Goal: Transaction & Acquisition: Purchase product/service

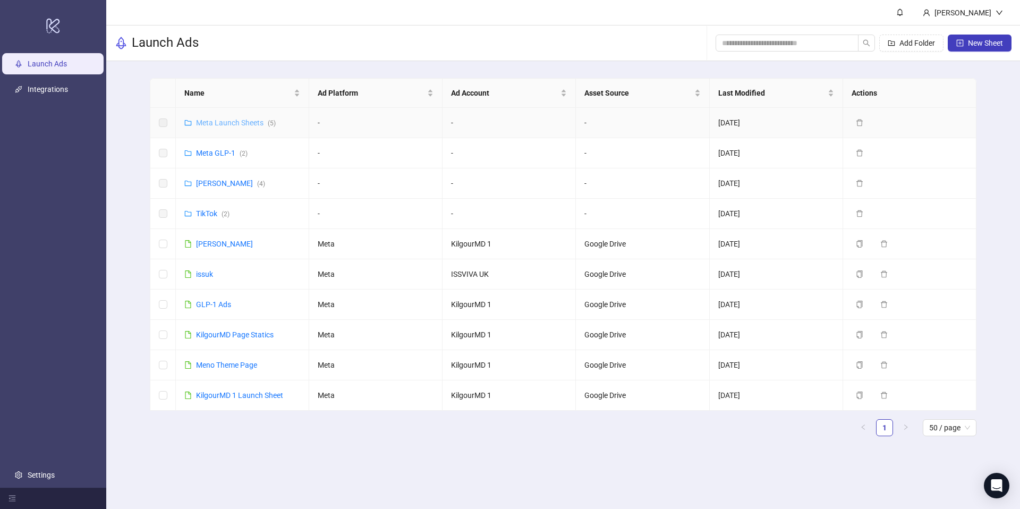
click at [245, 126] on link "Meta Launch Sheets ( 5 )" at bounding box center [236, 123] width 80 height 9
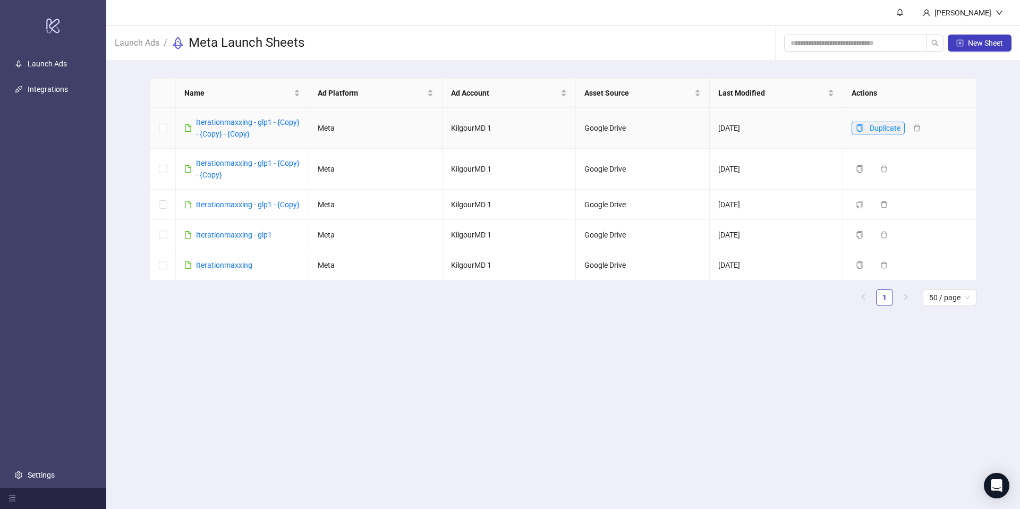
click at [858, 130] on icon "copy" at bounding box center [859, 127] width 7 height 7
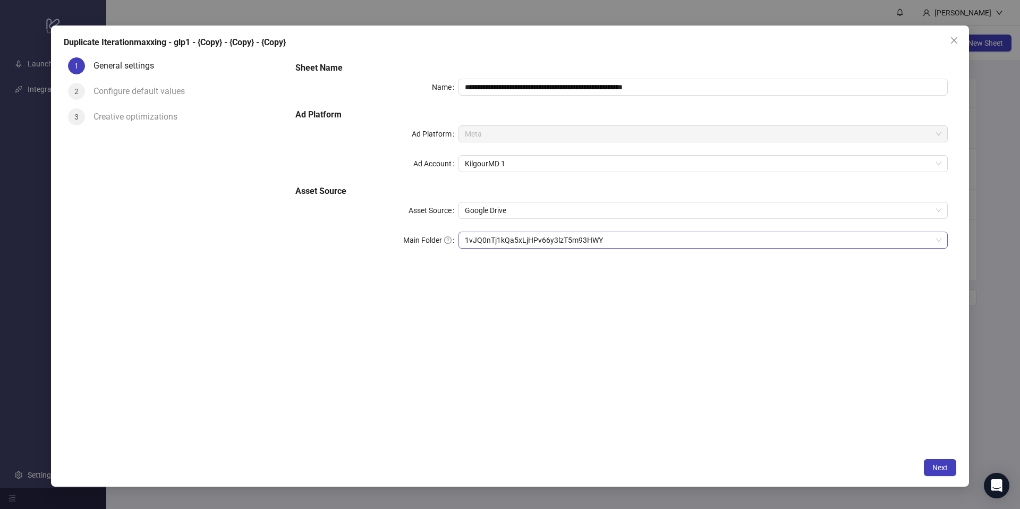
drag, startPoint x: 527, startPoint y: 229, endPoint x: 521, endPoint y: 238, distance: 10.0
click at [525, 233] on div "**********" at bounding box center [621, 161] width 661 height 208
click at [521, 239] on span "1vJQ0nTj1kQa5xLjHPv66y3lzT5m93HWY" at bounding box center [703, 240] width 477 height 16
click at [516, 239] on span "1vJQ0nTj1kQa5xLjHPv66y3lzT5m93HWY" at bounding box center [703, 240] width 477 height 16
click at [781, 58] on div "**********" at bounding box center [621, 161] width 661 height 208
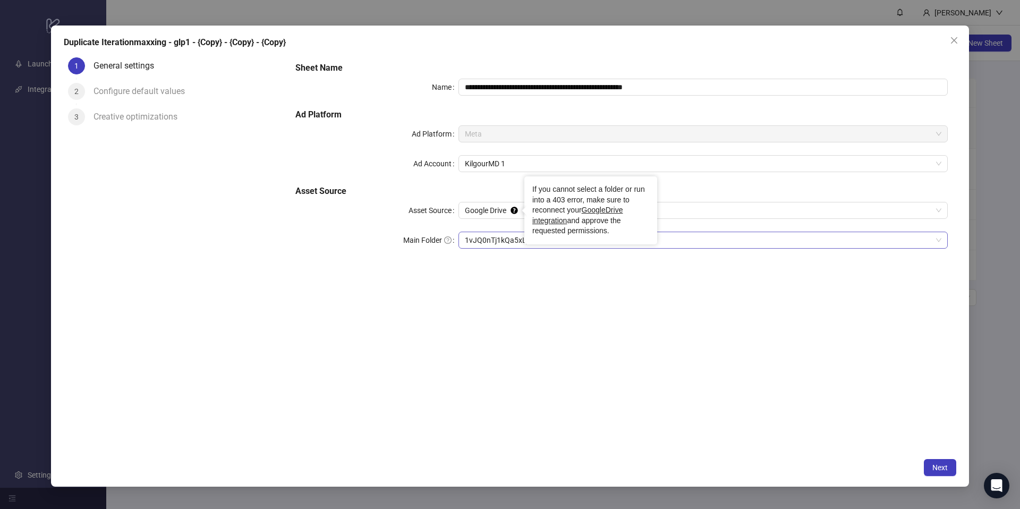
click at [500, 245] on span "1vJQ0nTj1kQa5xLjHPv66y3lzT5m93HWY" at bounding box center [703, 240] width 477 height 16
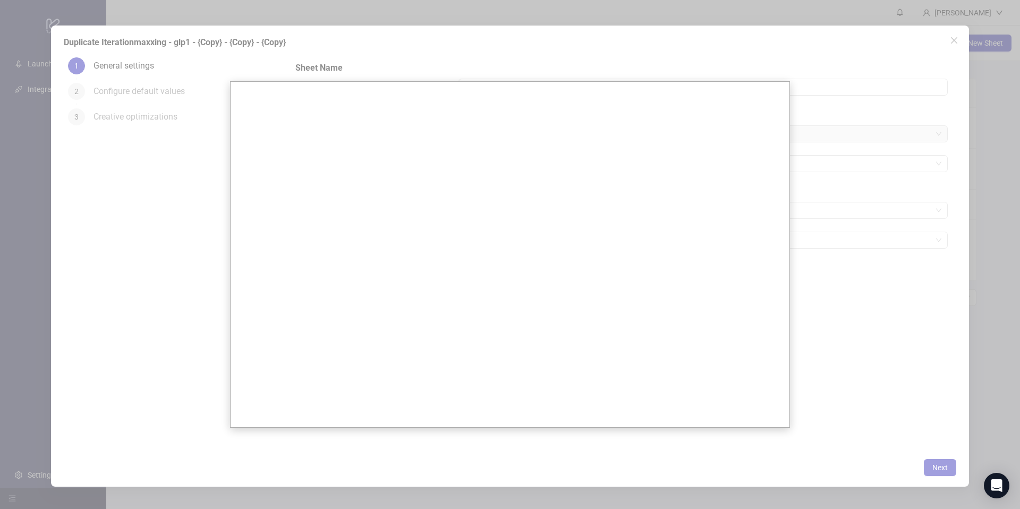
click at [187, 225] on div at bounding box center [510, 254] width 1020 height 509
click at [958, 43] on div at bounding box center [510, 254] width 1020 height 509
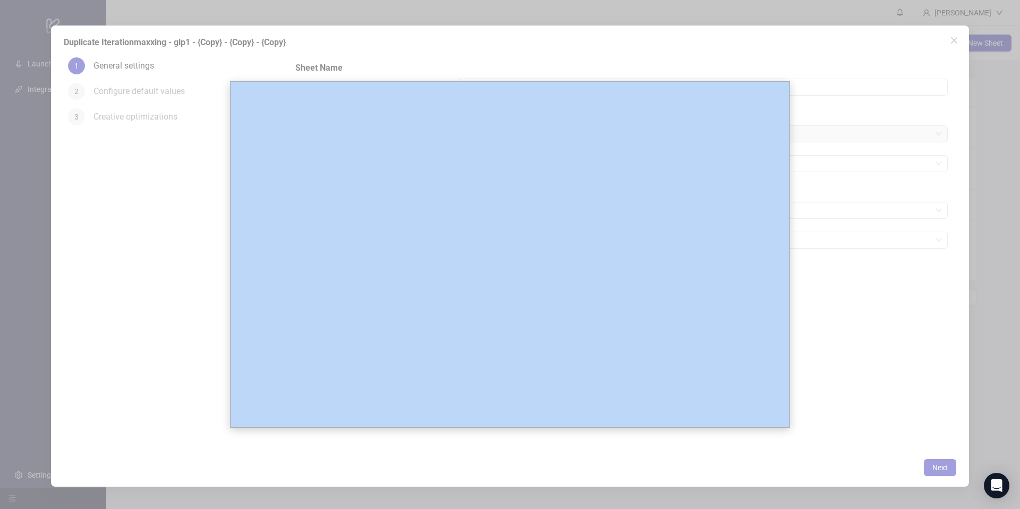
click at [958, 43] on div at bounding box center [510, 254] width 1020 height 509
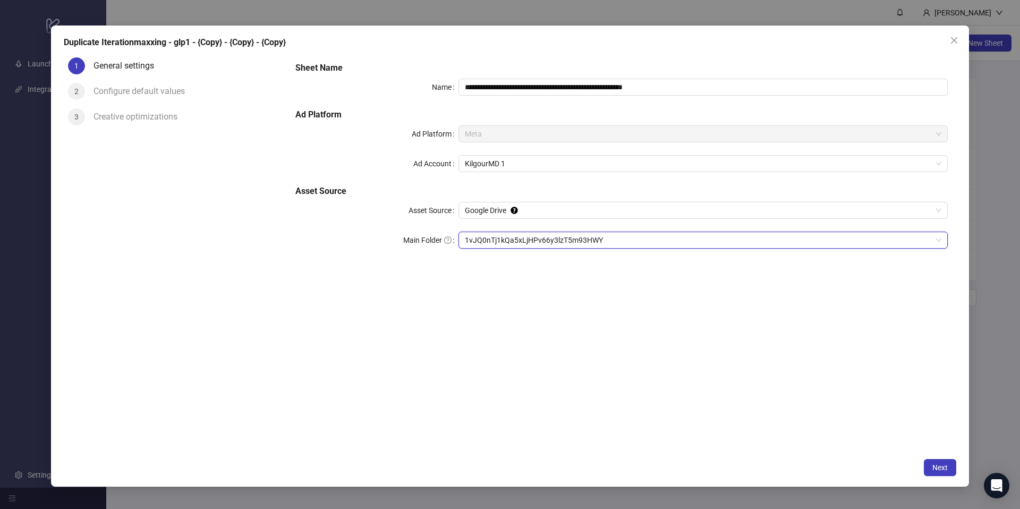
click at [952, 33] on button "Close" at bounding box center [954, 40] width 17 height 17
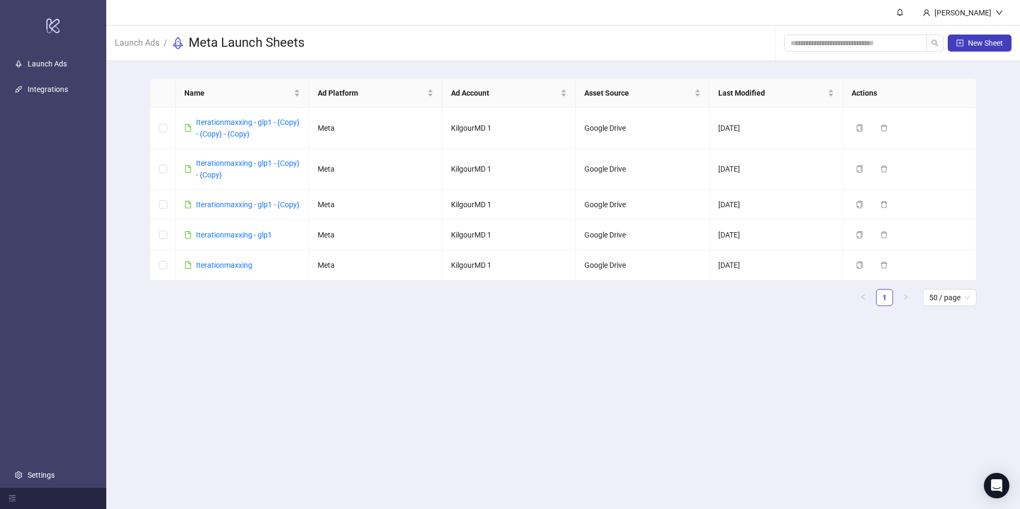
click at [152, 35] on li "Launch Ads" at bounding box center [137, 43] width 45 height 17
click at [149, 43] on link "Launch Ads" at bounding box center [137, 42] width 49 height 12
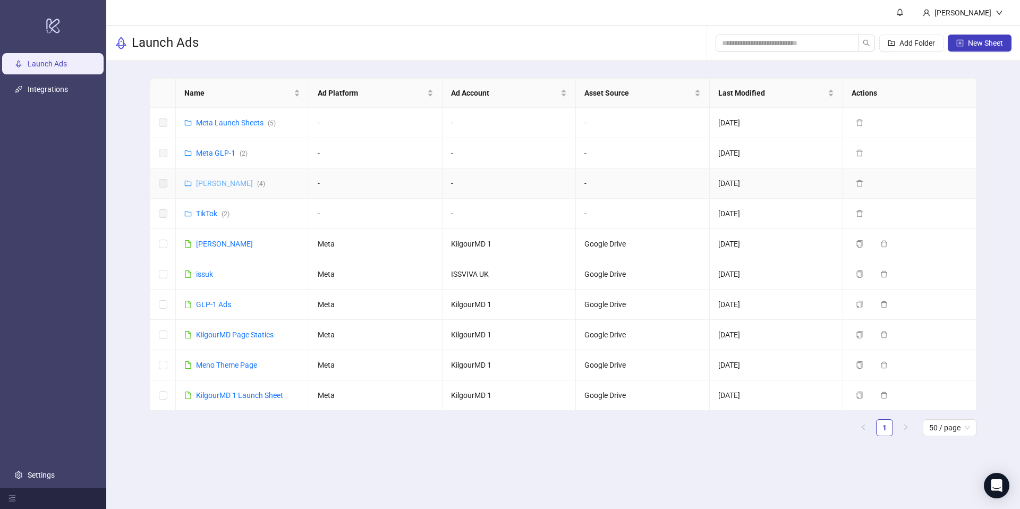
click at [216, 181] on link "Meta James ( 4 )" at bounding box center [230, 183] width 69 height 9
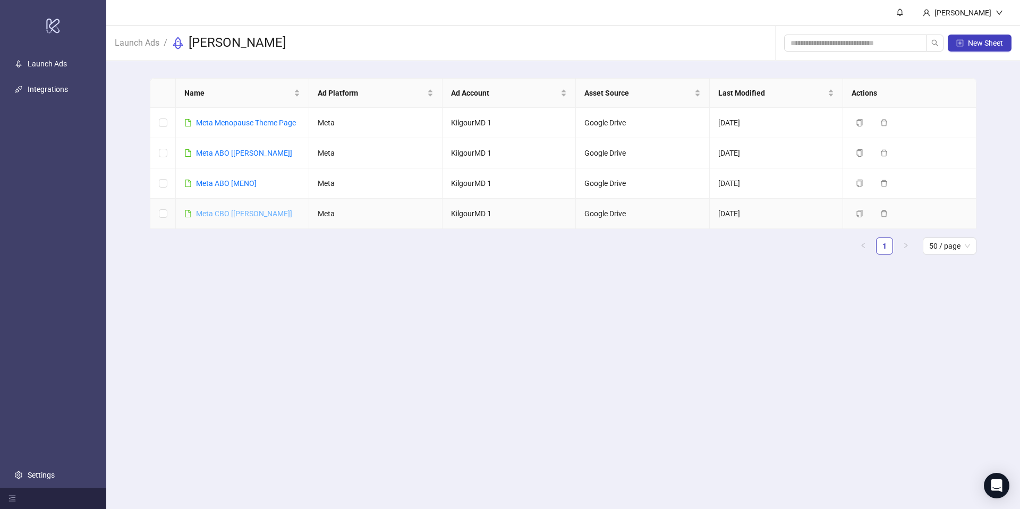
click at [218, 209] on link "Meta CBO [JAMES]" at bounding box center [244, 213] width 96 height 9
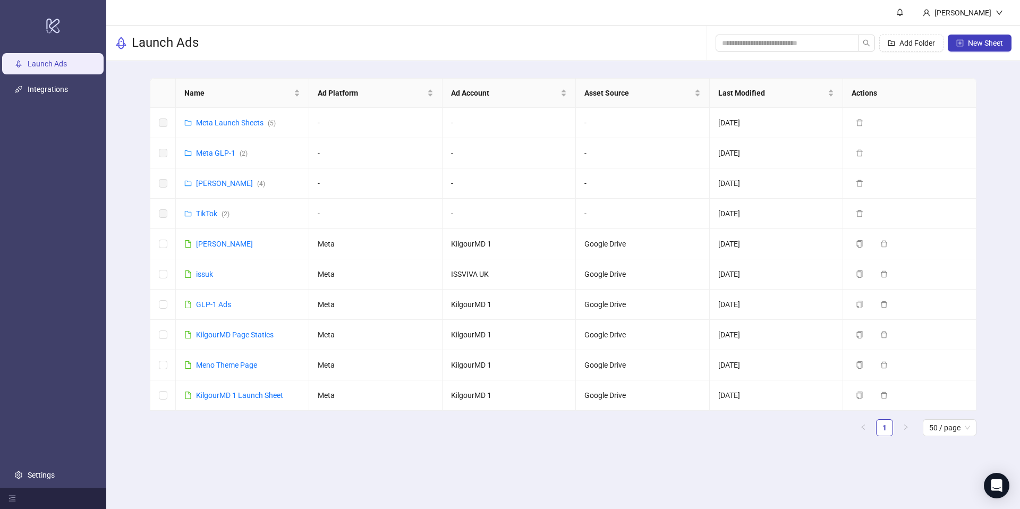
click at [116, 212] on div "Name Ad Platform Ad Account Asset Source Last Modified Actions Meta Launch Shee…" at bounding box center [563, 261] width 914 height 401
click at [209, 181] on link "Meta James ( 4 )" at bounding box center [230, 183] width 69 height 9
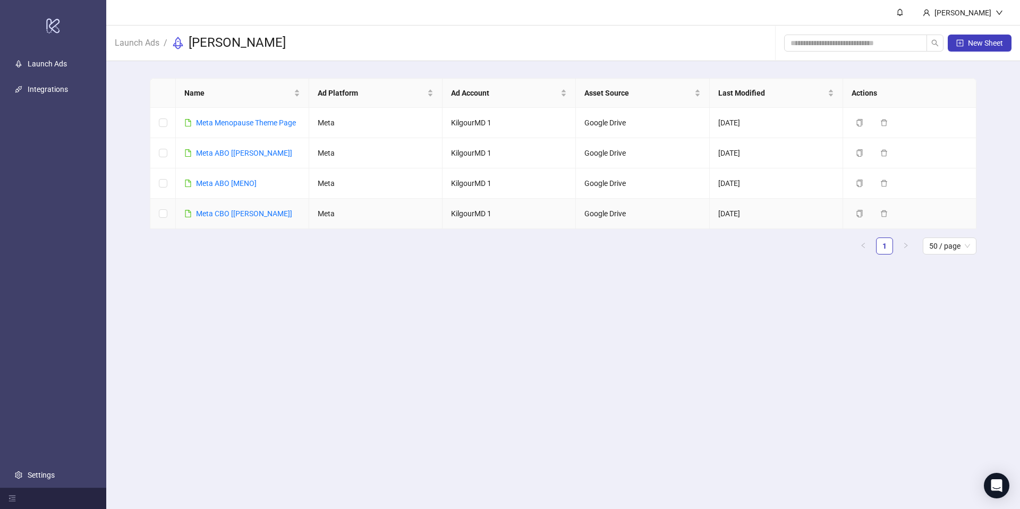
click at [206, 208] on div "Meta CBO [JAMES]" at bounding box center [244, 214] width 96 height 12
click at [204, 216] on link "Meta CBO [JAMES]" at bounding box center [244, 213] width 96 height 9
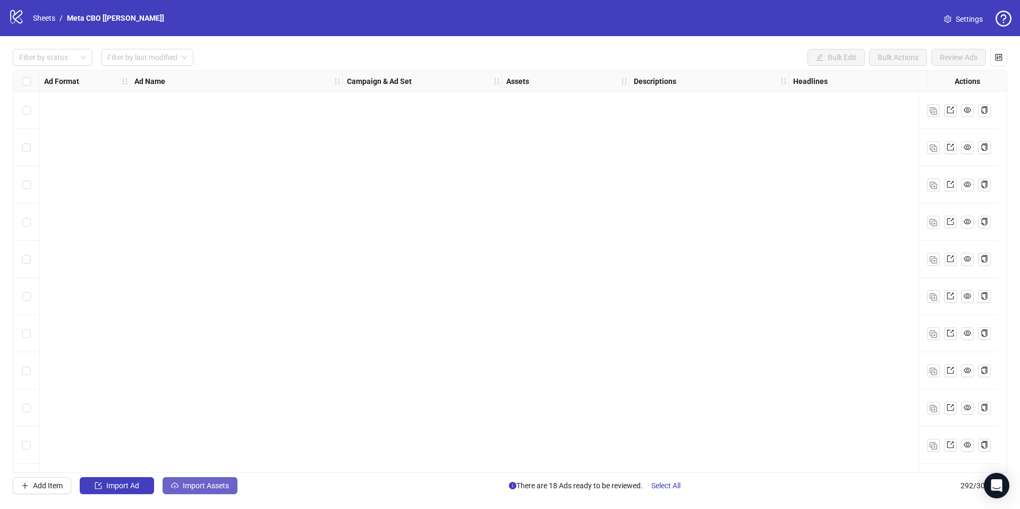
scroll to position [899, 0]
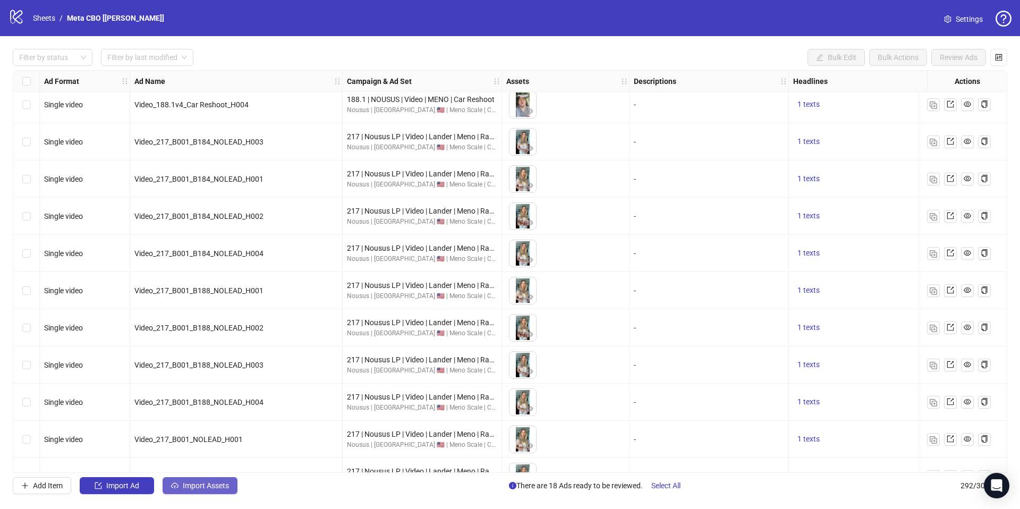
click at [189, 484] on span "Import Assets" at bounding box center [206, 486] width 46 height 9
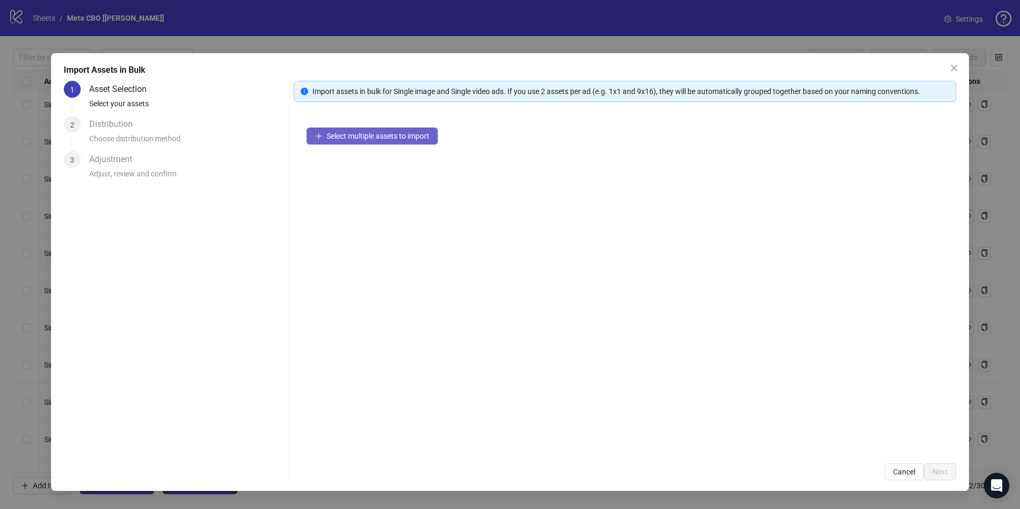
click at [338, 139] on span "Select multiple assets to import" at bounding box center [378, 136] width 103 height 9
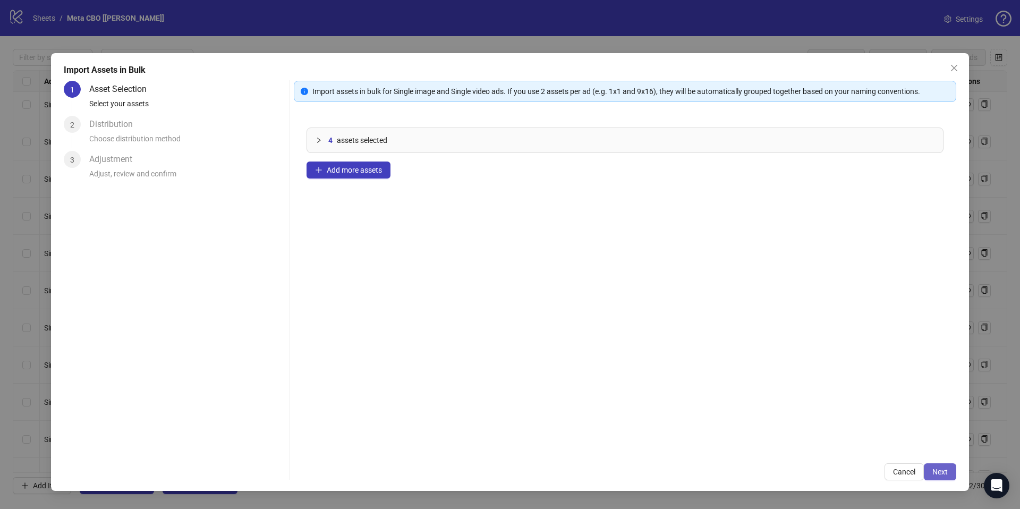
click at [943, 473] on span "Next" at bounding box center [940, 472] width 15 height 9
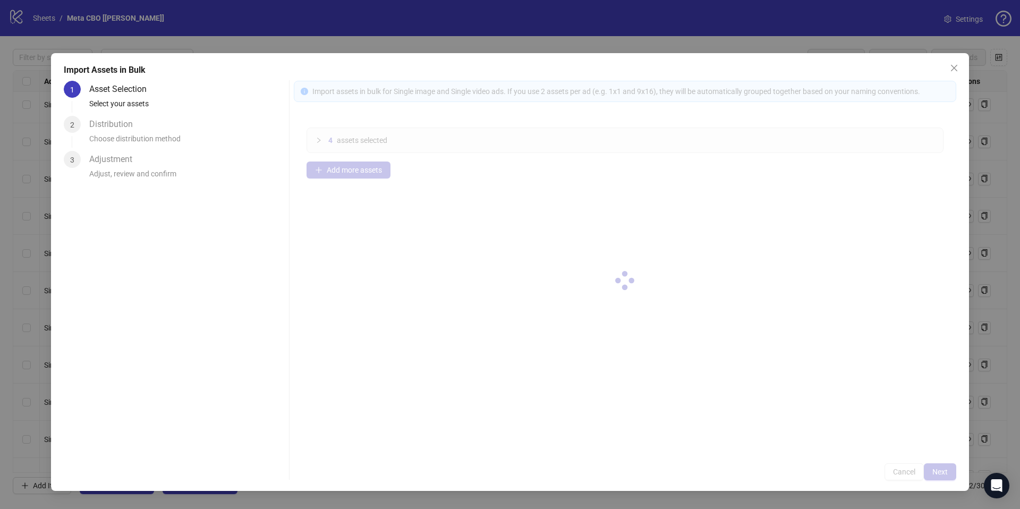
click at [944, 473] on div at bounding box center [625, 281] width 663 height 400
click at [945, 472] on div at bounding box center [625, 281] width 663 height 400
click at [944, 467] on div at bounding box center [625, 281] width 663 height 400
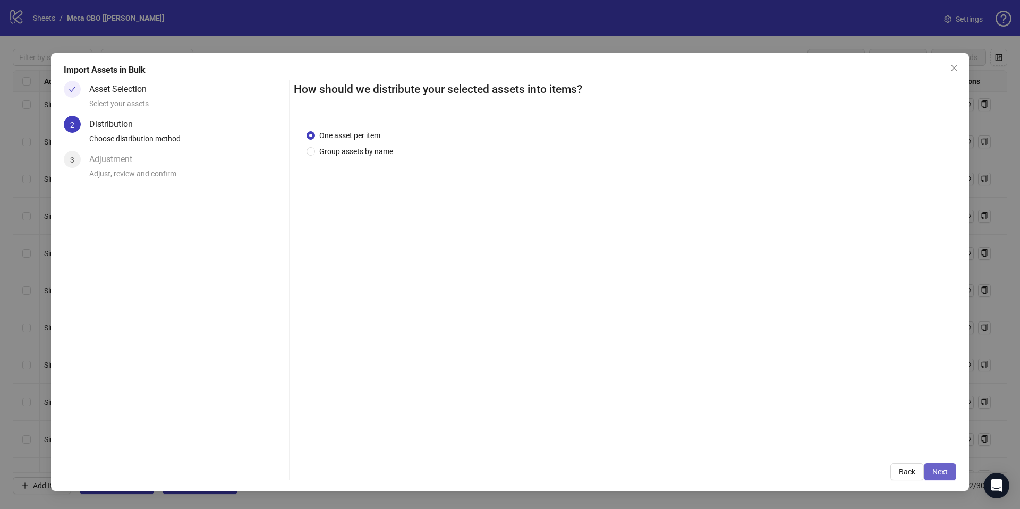
click at [939, 470] on span "Next" at bounding box center [940, 472] width 15 height 9
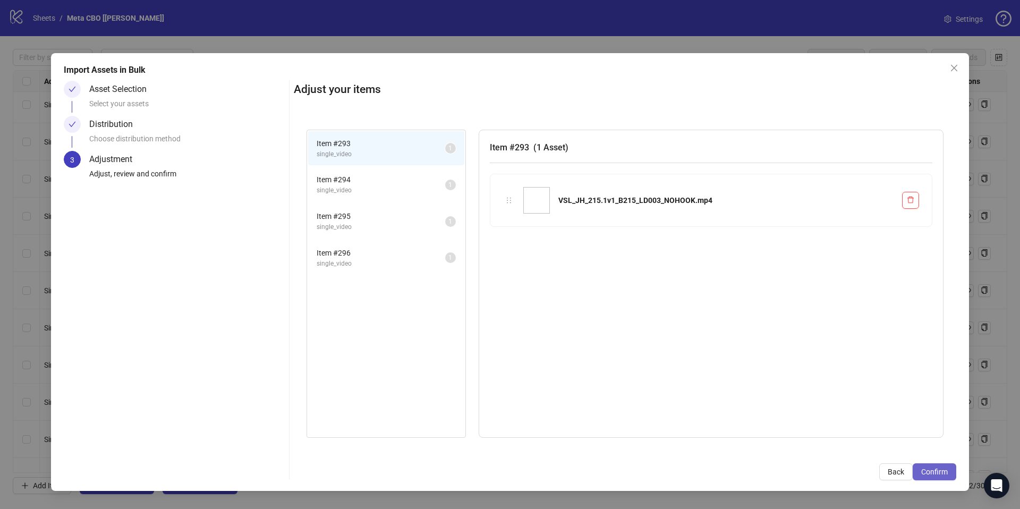
click at [940, 470] on span "Confirm" at bounding box center [935, 472] width 27 height 9
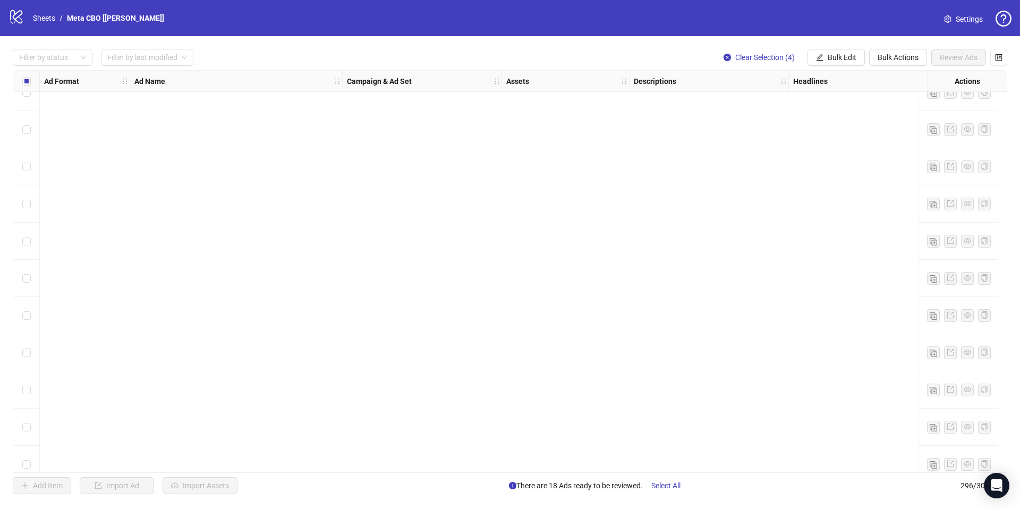
scroll to position [10636, 0]
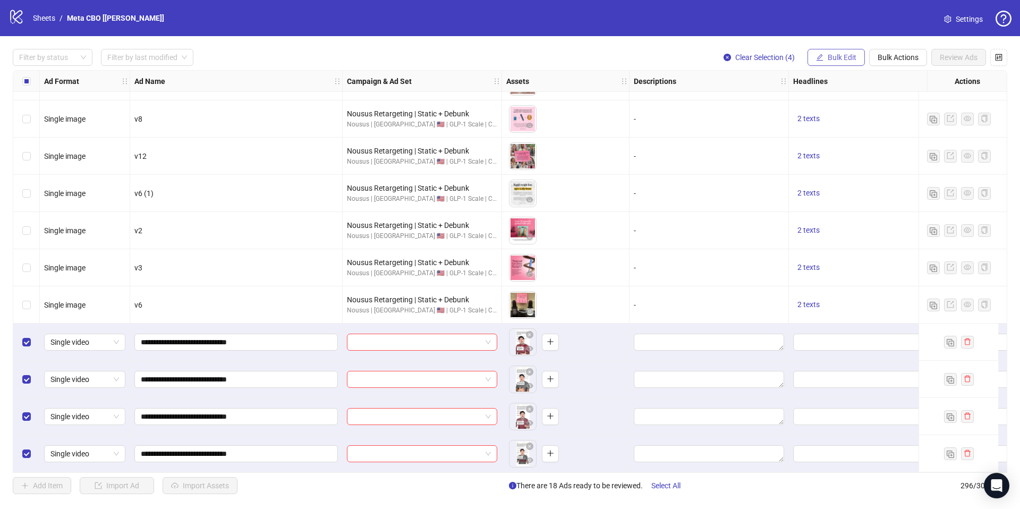
click at [834, 52] on button "Bulk Edit" at bounding box center [836, 57] width 57 height 17
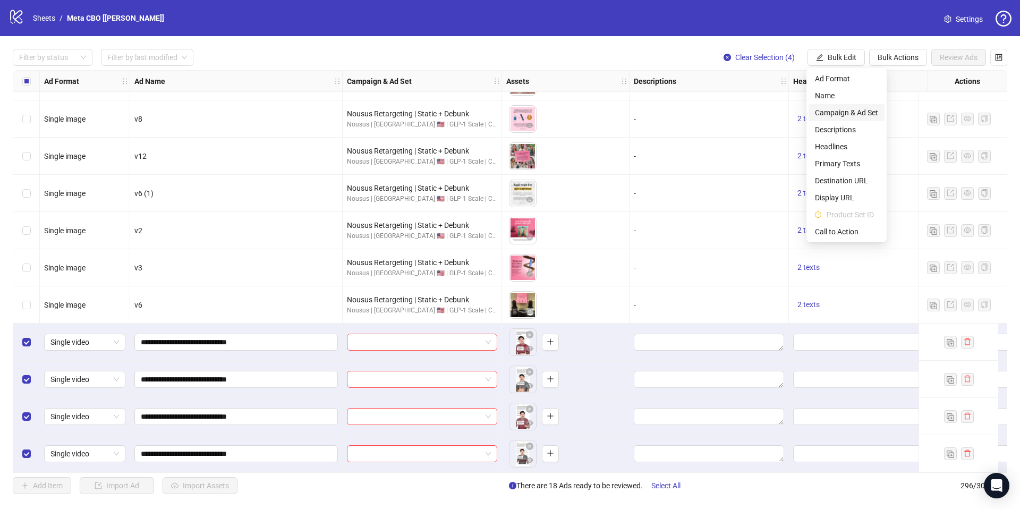
click at [825, 112] on span "Campaign & Ad Set" at bounding box center [846, 113] width 63 height 12
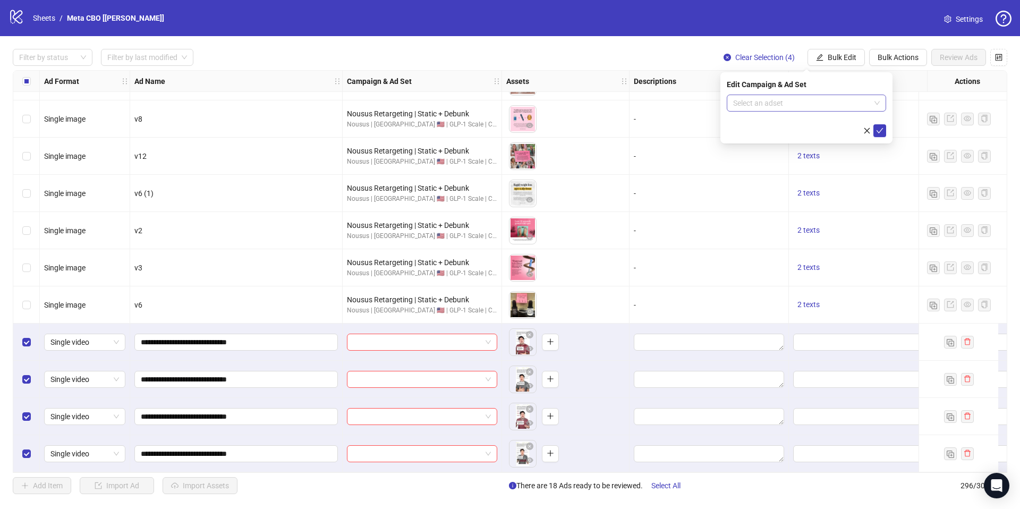
click at [802, 103] on input "search" at bounding box center [801, 103] width 137 height 16
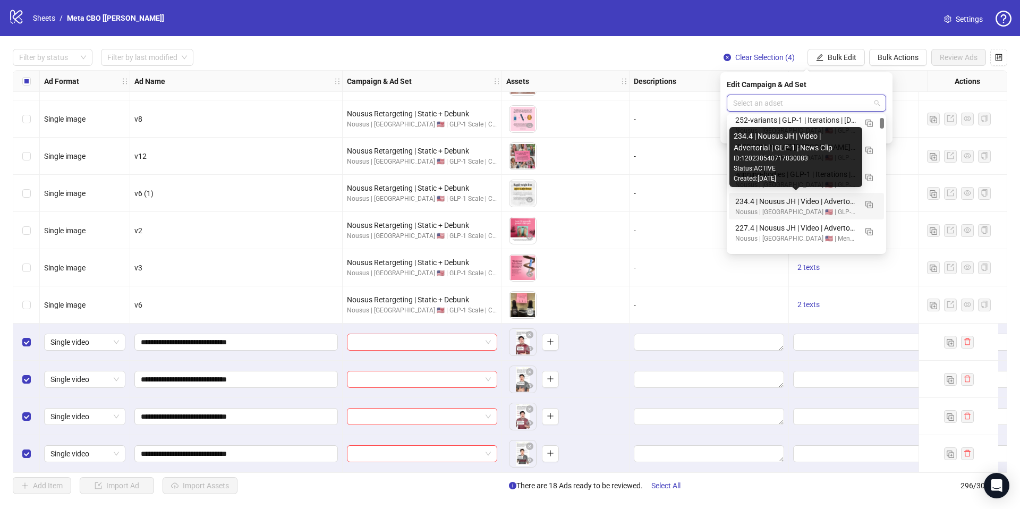
scroll to position [105, 0]
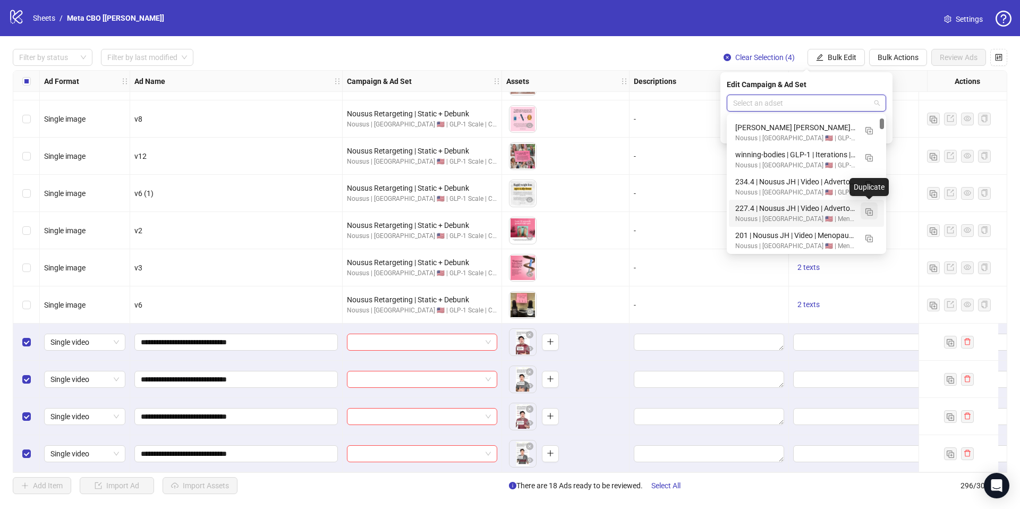
click at [870, 212] on img "button" at bounding box center [869, 211] width 7 height 7
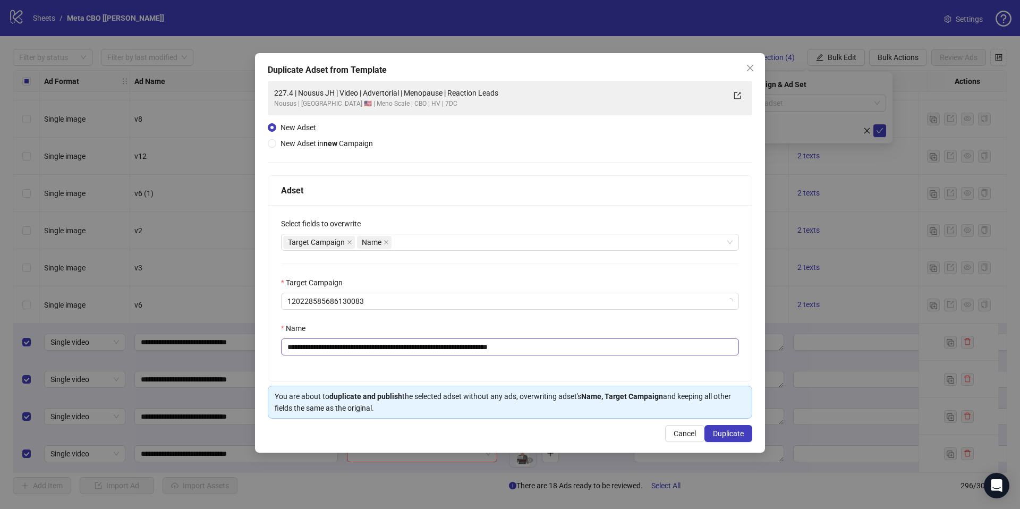
drag, startPoint x: 409, startPoint y: 360, endPoint x: 422, endPoint y: 352, distance: 15.3
click at [411, 359] on div "**********" at bounding box center [510, 293] width 484 height 176
click at [423, 350] on input "**********" at bounding box center [510, 347] width 458 height 17
paste input "text"
type input "**********"
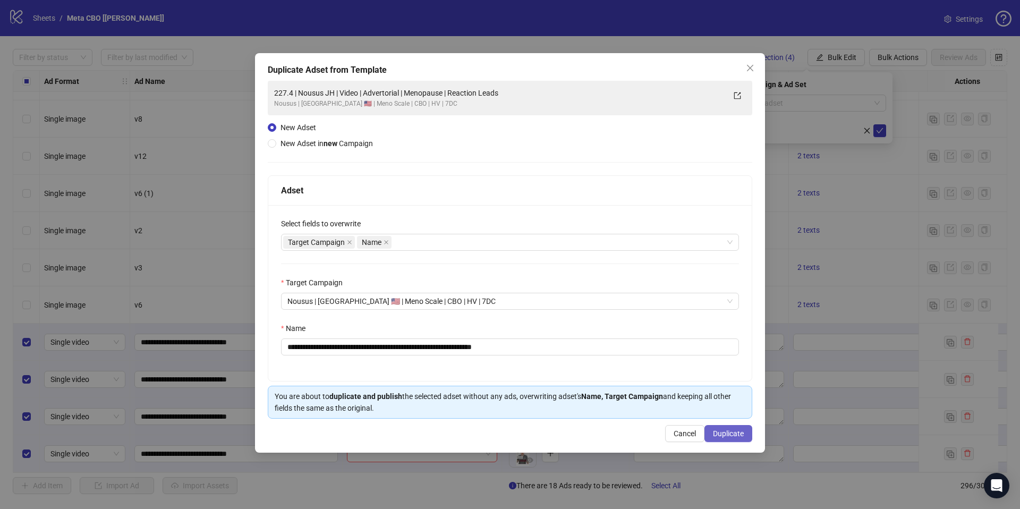
click at [725, 430] on span "Duplicate" at bounding box center [728, 433] width 31 height 9
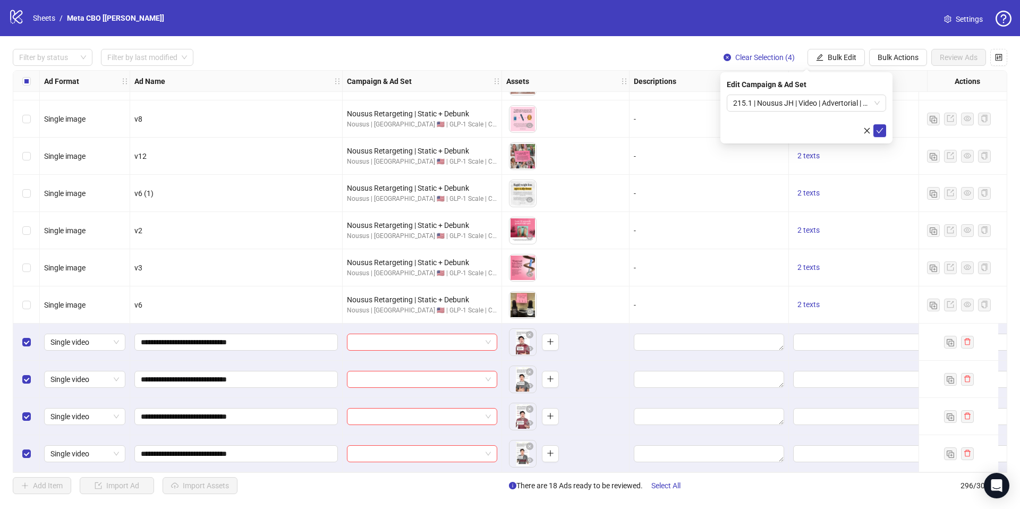
click at [879, 135] on button "submit" at bounding box center [880, 130] width 13 height 13
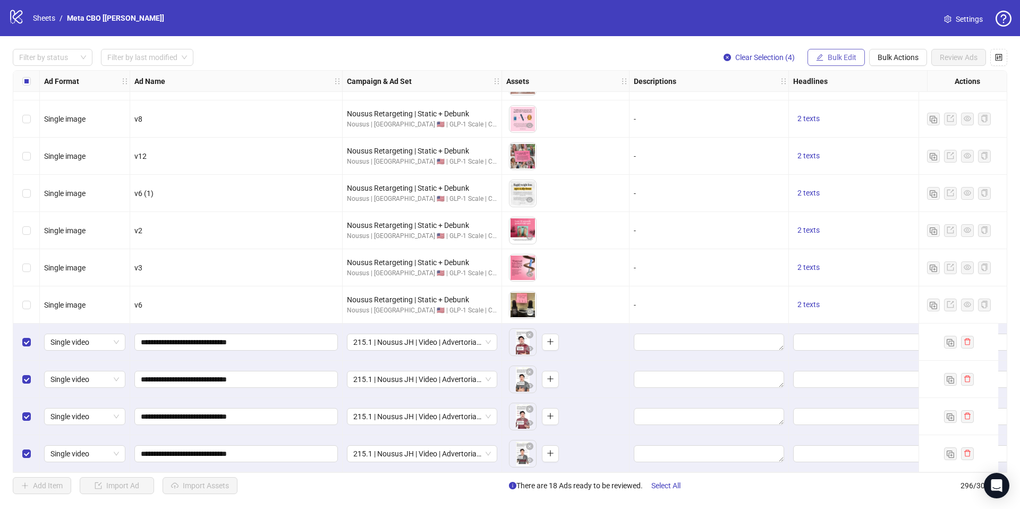
click at [828, 56] on span "Bulk Edit" at bounding box center [842, 57] width 29 height 9
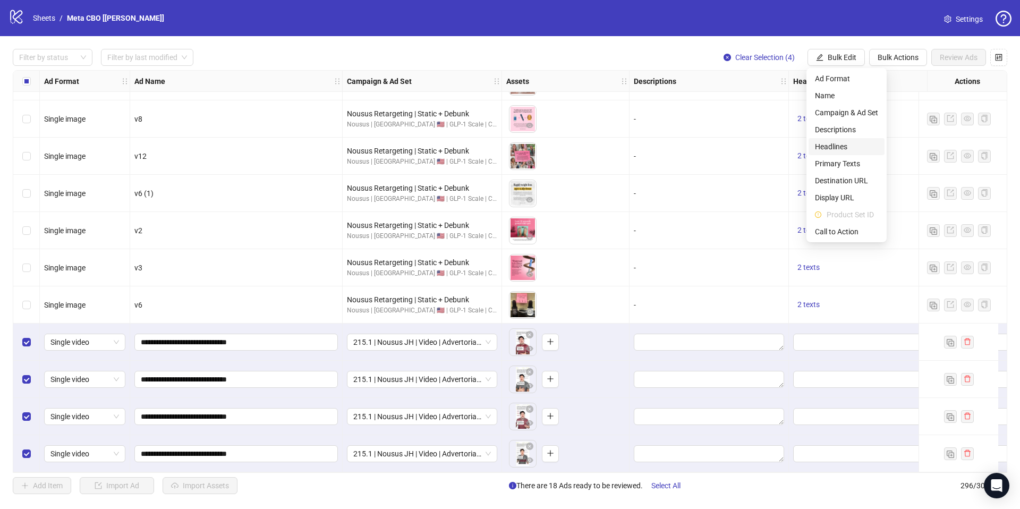
click at [835, 147] on span "Headlines" at bounding box center [846, 147] width 63 height 12
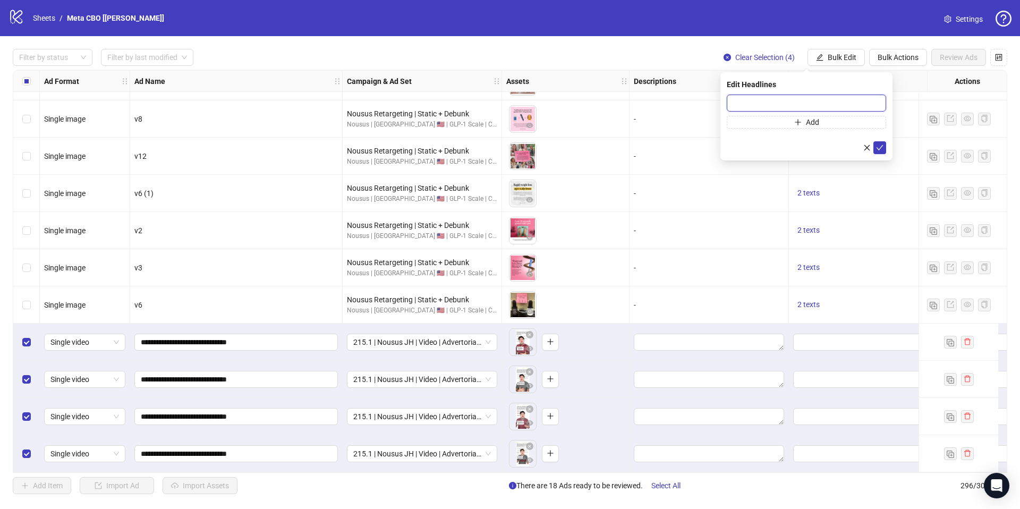
click at [810, 106] on input "text" at bounding box center [806, 103] width 159 height 17
paste input "**********"
type input "**********"
click at [839, 51] on button "Bulk Edit" at bounding box center [836, 57] width 57 height 17
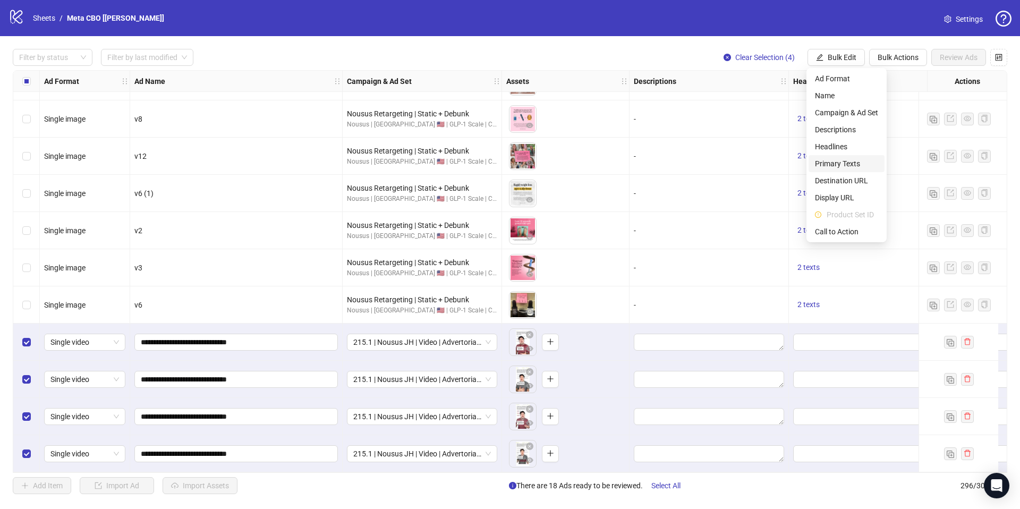
click at [836, 162] on span "Primary Texts" at bounding box center [846, 164] width 63 height 12
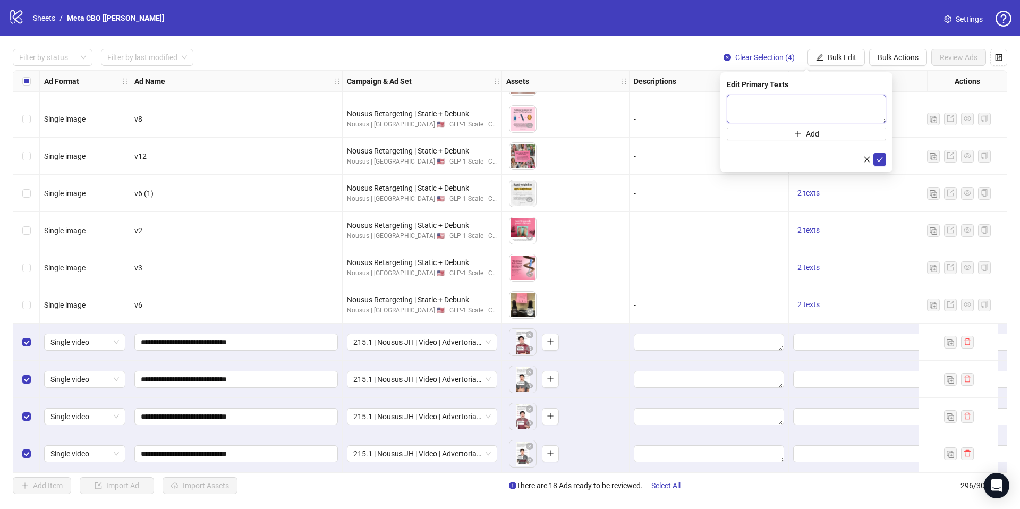
click at [834, 112] on textarea at bounding box center [806, 109] width 159 height 29
paste textarea "**********"
type textarea "**********"
click at [874, 152] on form "**********" at bounding box center [806, 130] width 159 height 71
click at [875, 158] on button "submit" at bounding box center [880, 159] width 13 height 13
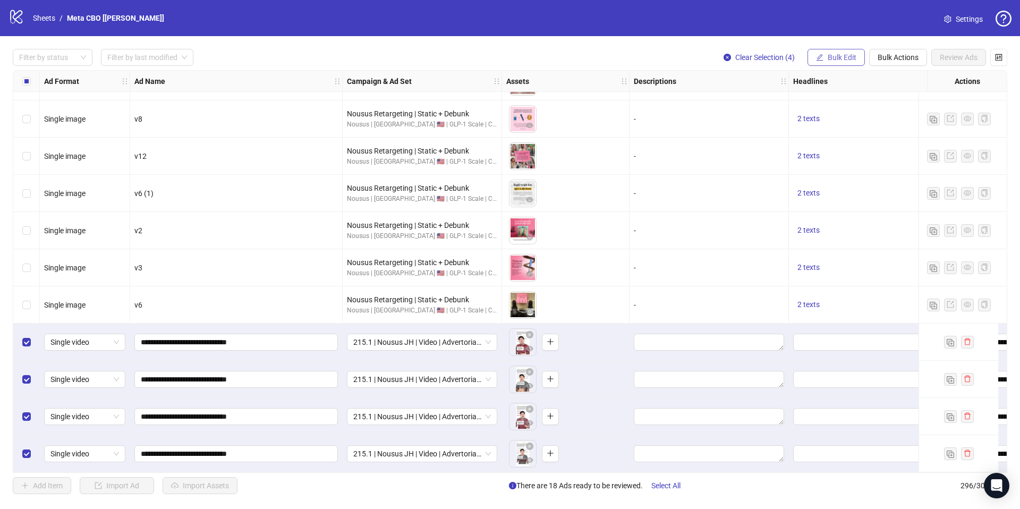
click at [836, 57] on span "Bulk Edit" at bounding box center [842, 57] width 29 height 9
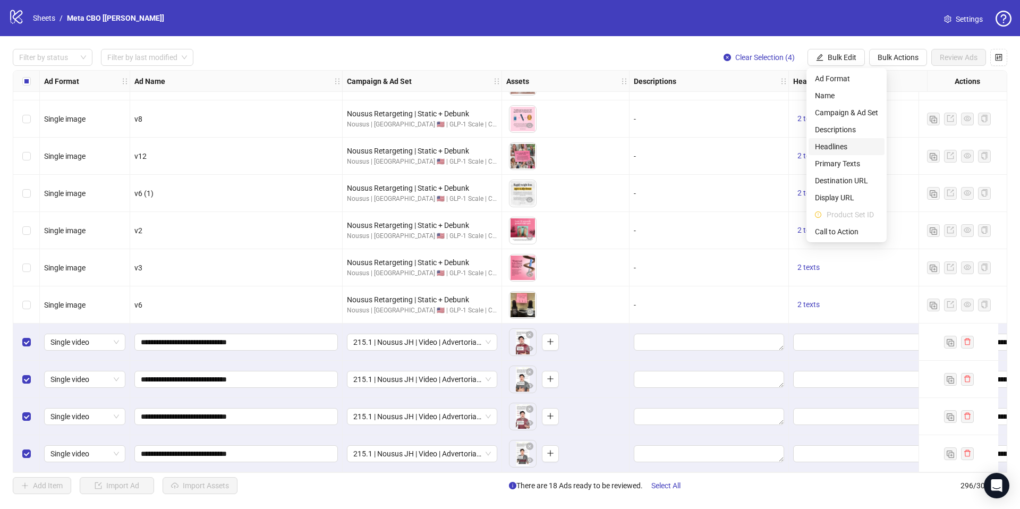
click at [849, 149] on span "Headlines" at bounding box center [846, 147] width 63 height 12
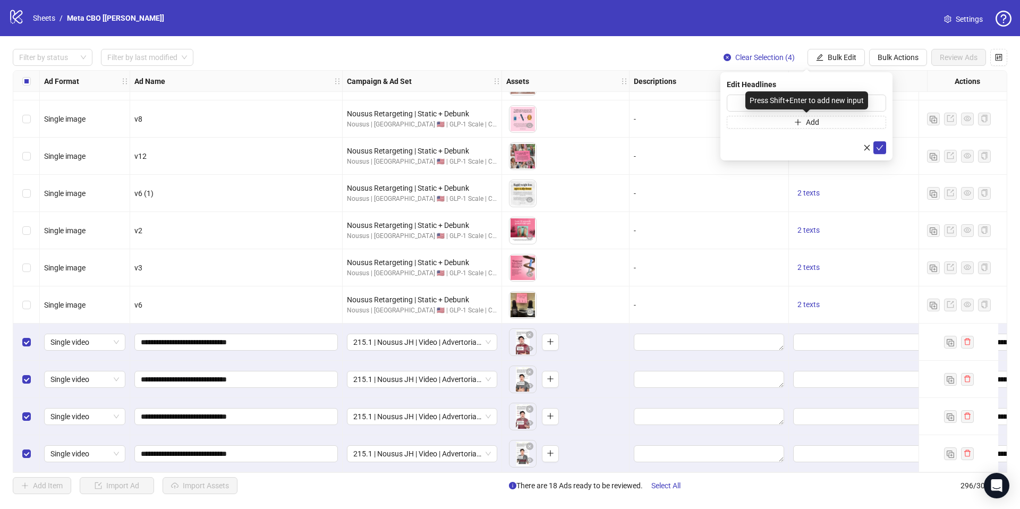
click at [796, 99] on div "Press Shift+Enter to add new input" at bounding box center [807, 100] width 123 height 18
click at [748, 102] on div "Press Shift+Enter to add new input" at bounding box center [807, 100] width 123 height 18
click at [735, 104] on input "text" at bounding box center [806, 103] width 159 height 17
paste input "**********"
type input "**********"
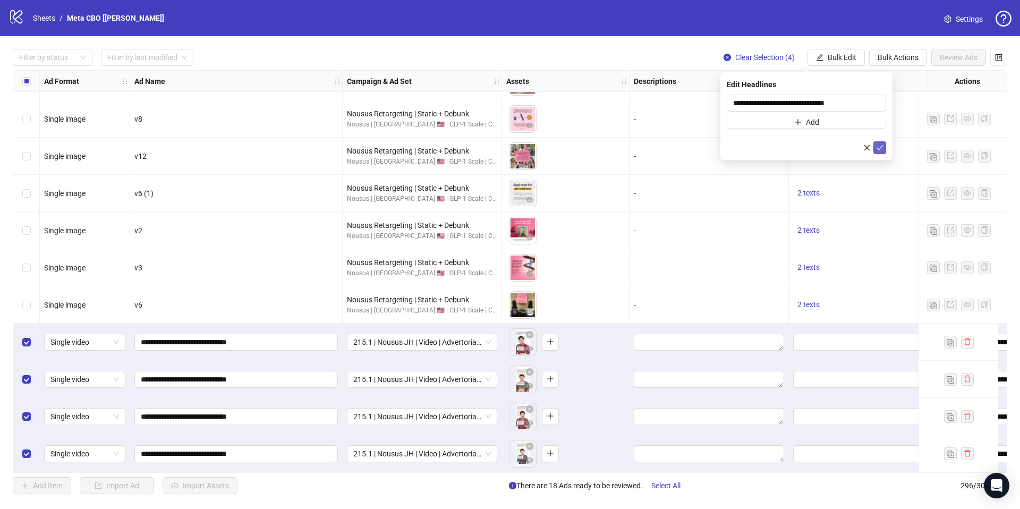
click at [882, 150] on icon "check" at bounding box center [879, 147] width 7 height 7
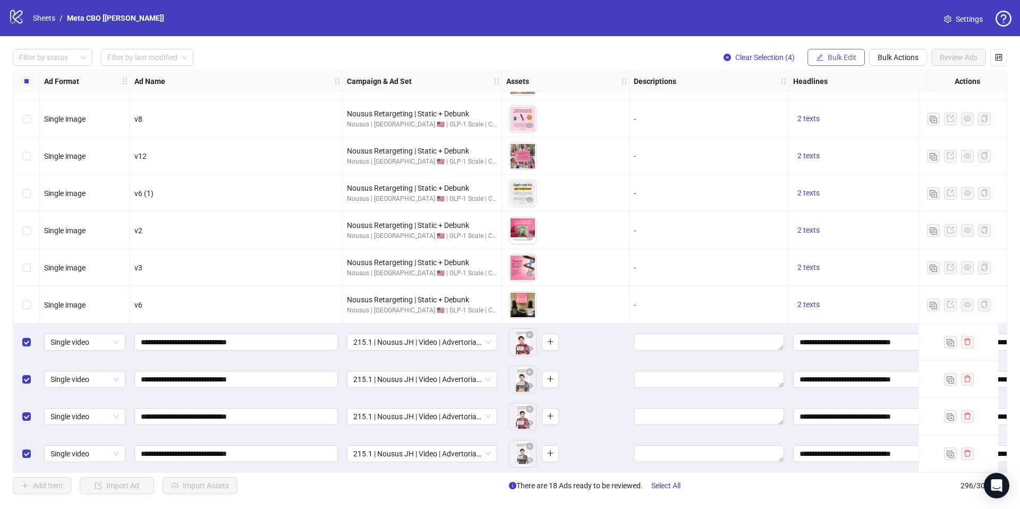
click at [843, 58] on span "Bulk Edit" at bounding box center [842, 57] width 29 height 9
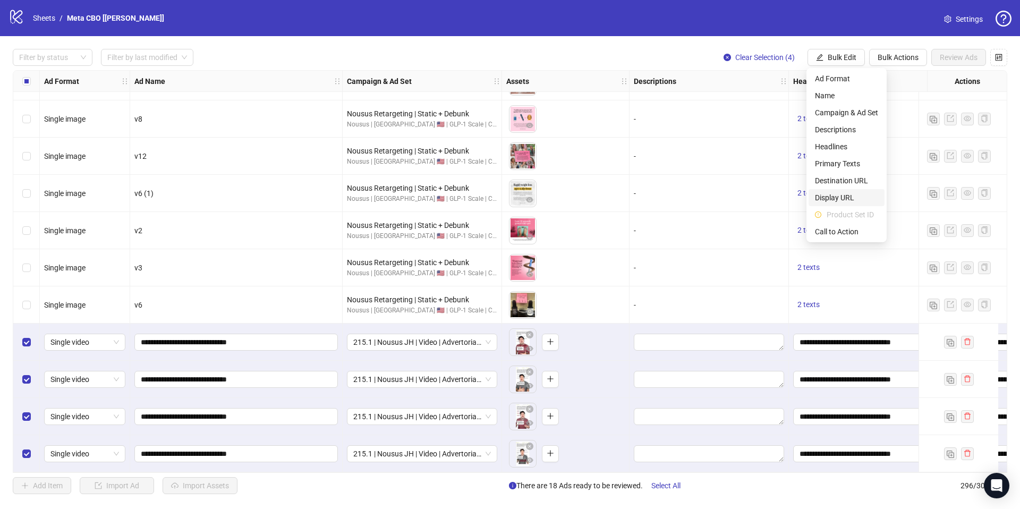
click at [844, 180] on span "Destination URL" at bounding box center [846, 181] width 63 height 12
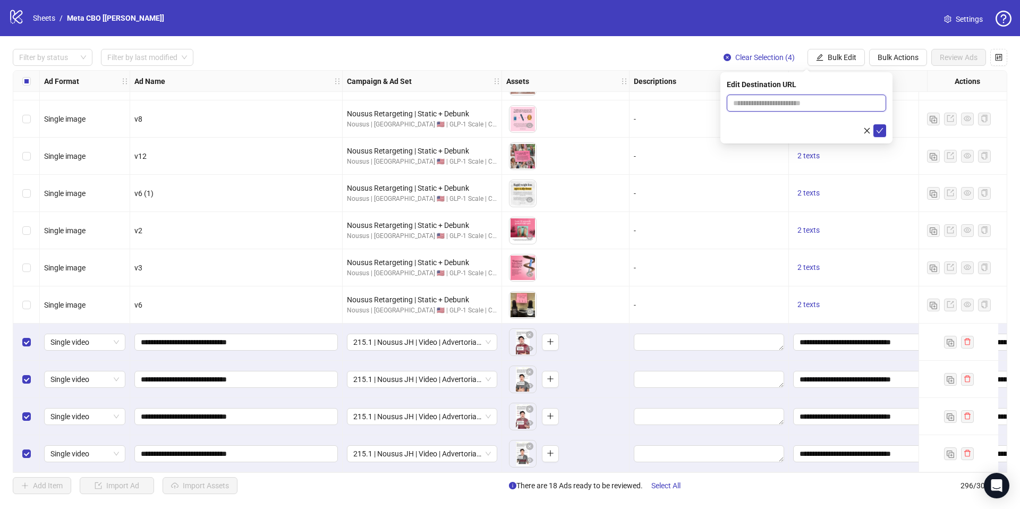
drag, startPoint x: 769, startPoint y: 104, endPoint x: 774, endPoint y: 107, distance: 6.4
click at [769, 105] on input "text" at bounding box center [802, 103] width 138 height 12
paste input "**********"
type input "**********"
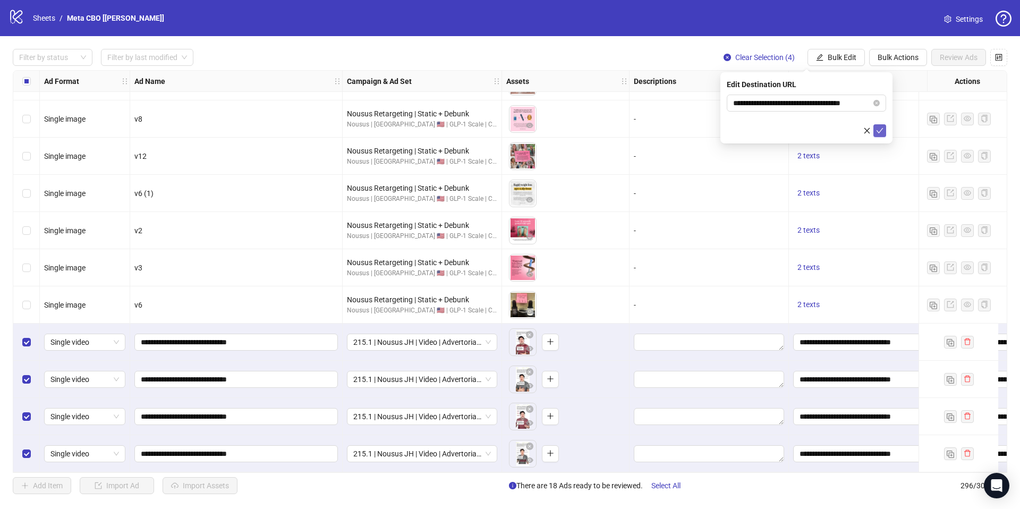
scroll to position [0, 0]
click at [880, 129] on icon "check" at bounding box center [879, 130] width 7 height 7
click at [829, 55] on span "Bulk Edit" at bounding box center [842, 57] width 29 height 9
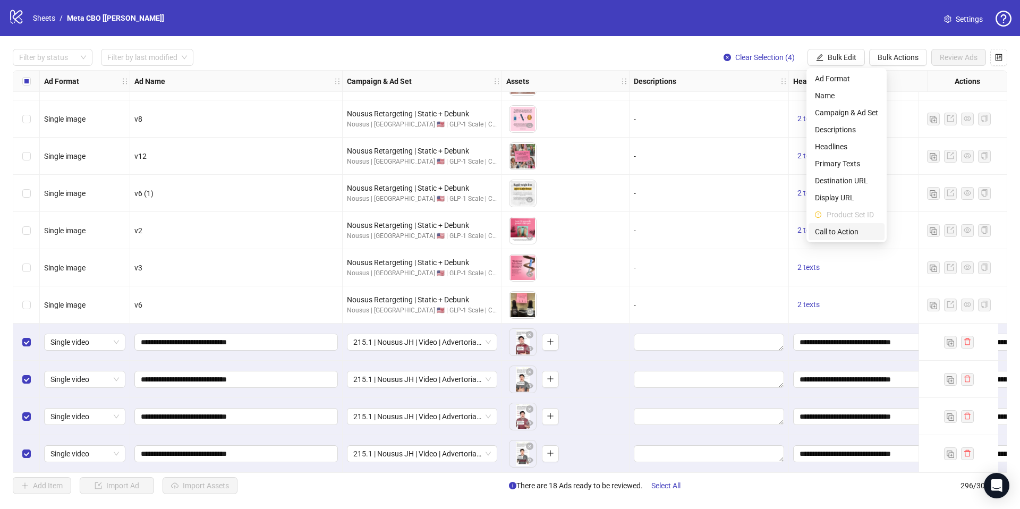
click at [833, 229] on span "Call to Action" at bounding box center [846, 232] width 63 height 12
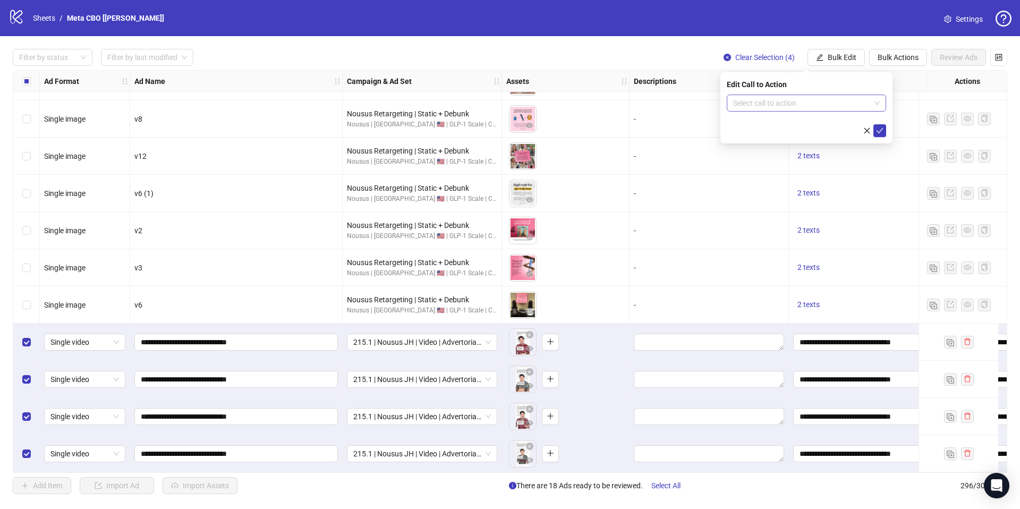
click at [765, 104] on input "search" at bounding box center [801, 103] width 137 height 16
type input "****"
drag, startPoint x: 771, startPoint y: 133, endPoint x: 777, endPoint y: 132, distance: 6.1
click at [771, 133] on div "LEARN_MORE Learn more" at bounding box center [806, 124] width 159 height 21
drag, startPoint x: 779, startPoint y: 130, endPoint x: 847, endPoint y: 137, distance: 69.0
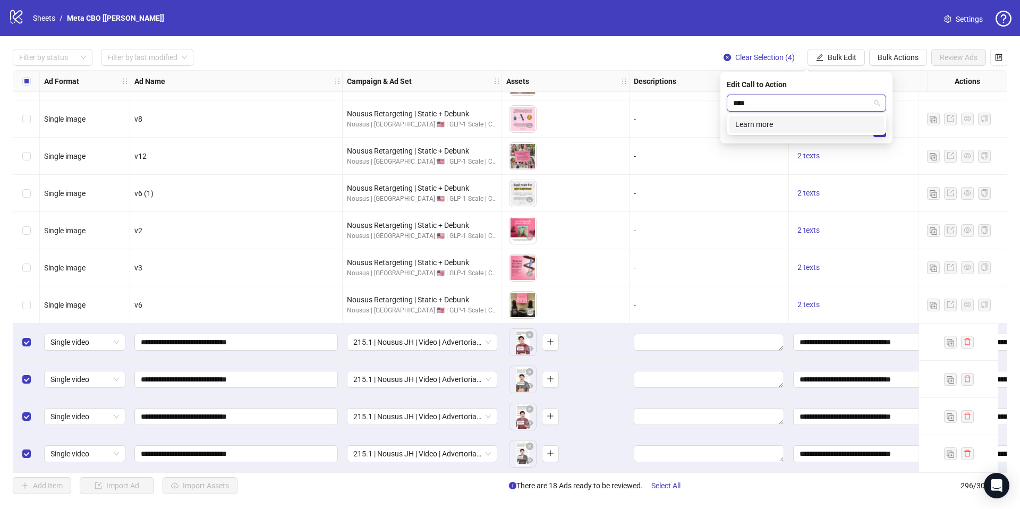
click at [780, 129] on div "Learn more" at bounding box center [807, 125] width 142 height 12
click at [881, 132] on icon "check" at bounding box center [879, 130] width 7 height 7
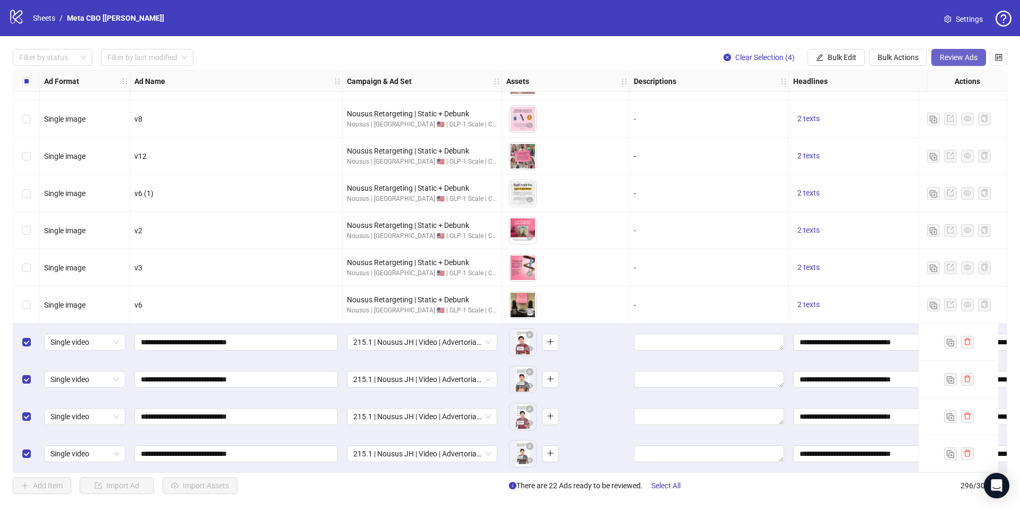
click at [943, 57] on span "Review Ads" at bounding box center [959, 57] width 38 height 9
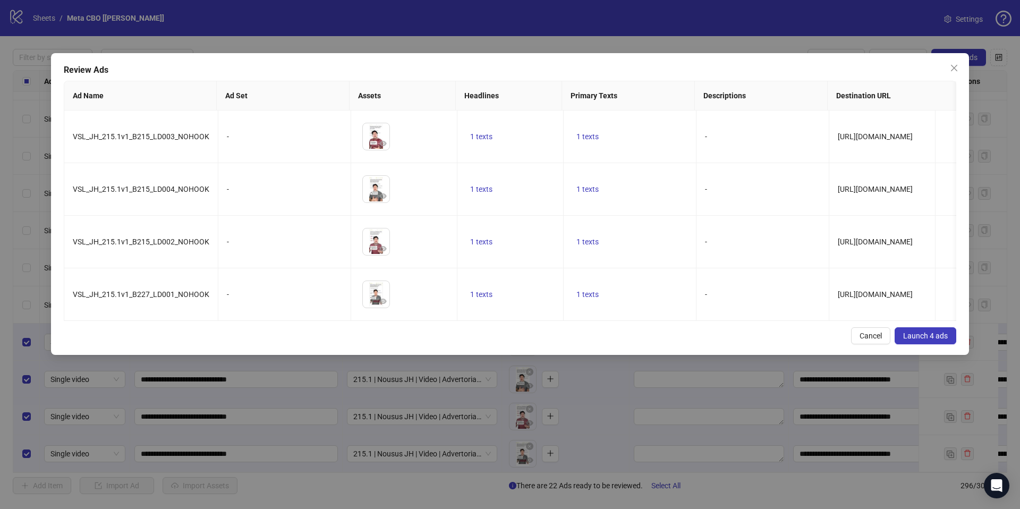
click at [935, 341] on button "Launch 4 ads" at bounding box center [926, 335] width 62 height 17
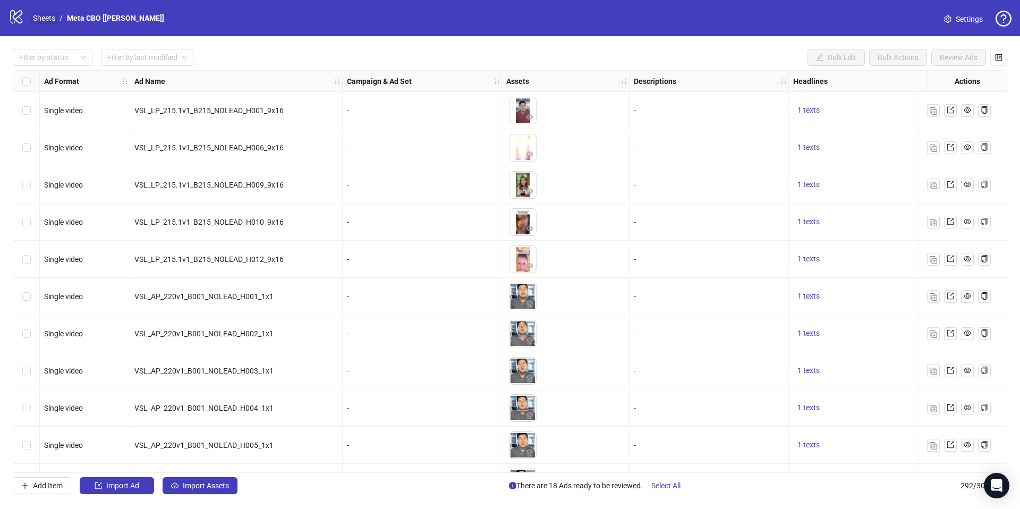
click at [54, 15] on link "Sheets" at bounding box center [44, 18] width 27 height 12
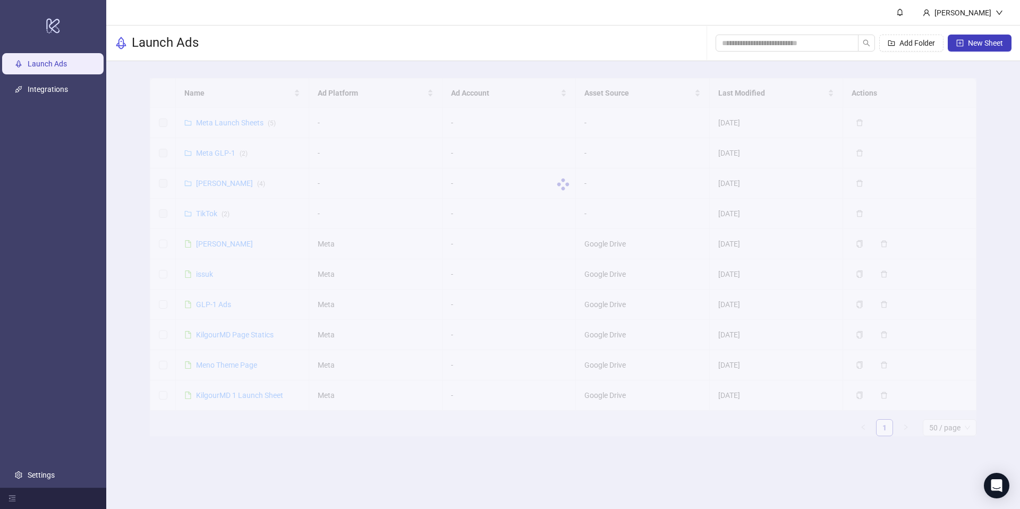
click at [45, 62] on link "Launch Ads" at bounding box center [47, 64] width 39 height 9
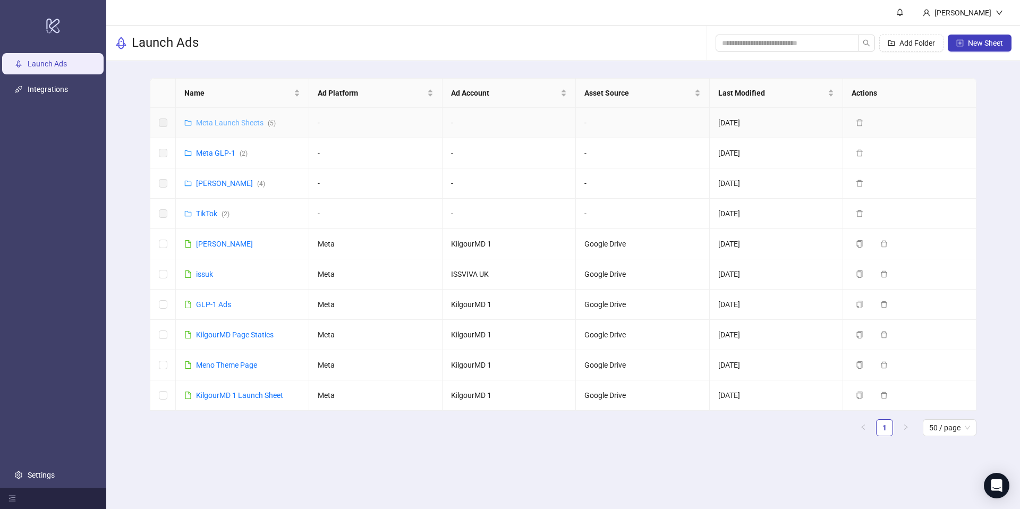
click at [235, 126] on link "Meta Launch Sheets ( 5 )" at bounding box center [236, 123] width 80 height 9
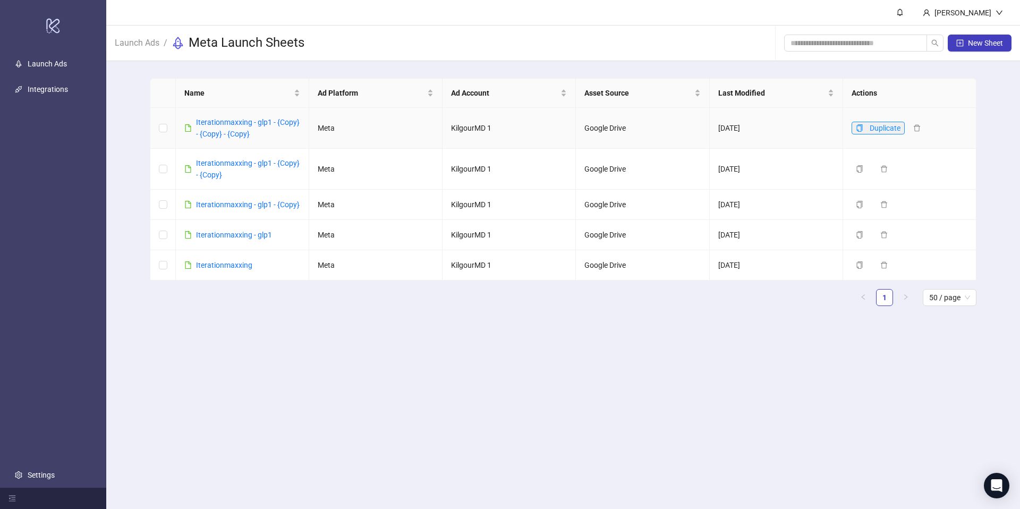
click at [856, 127] on icon "copy" at bounding box center [859, 127] width 7 height 7
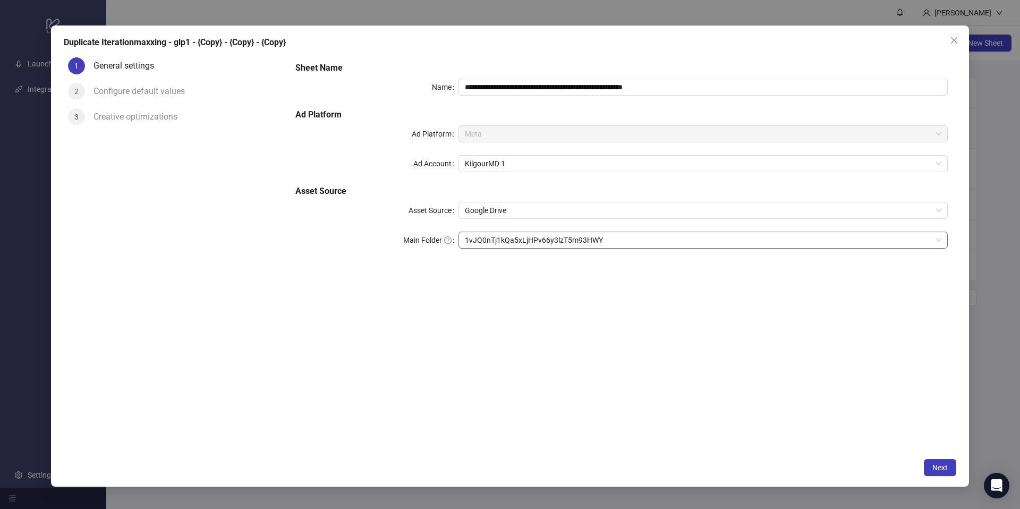
click at [564, 233] on div "1vJQ0nTj1kQa5xLjHPv66y3lzT5m93HWY" at bounding box center [704, 240] width 490 height 17
click at [943, 473] on button "Next" at bounding box center [940, 467] width 32 height 17
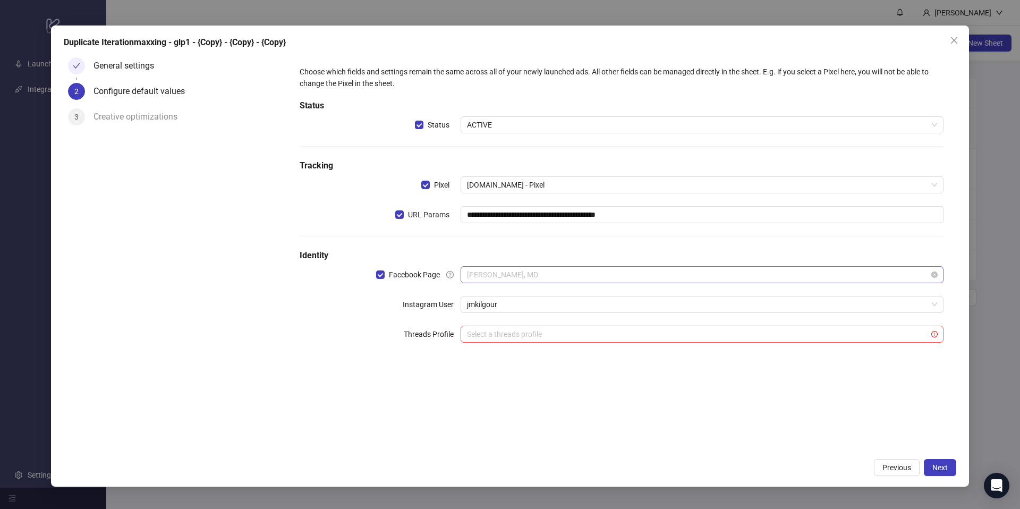
click at [510, 278] on span "James Kilgour, MD" at bounding box center [702, 275] width 470 height 16
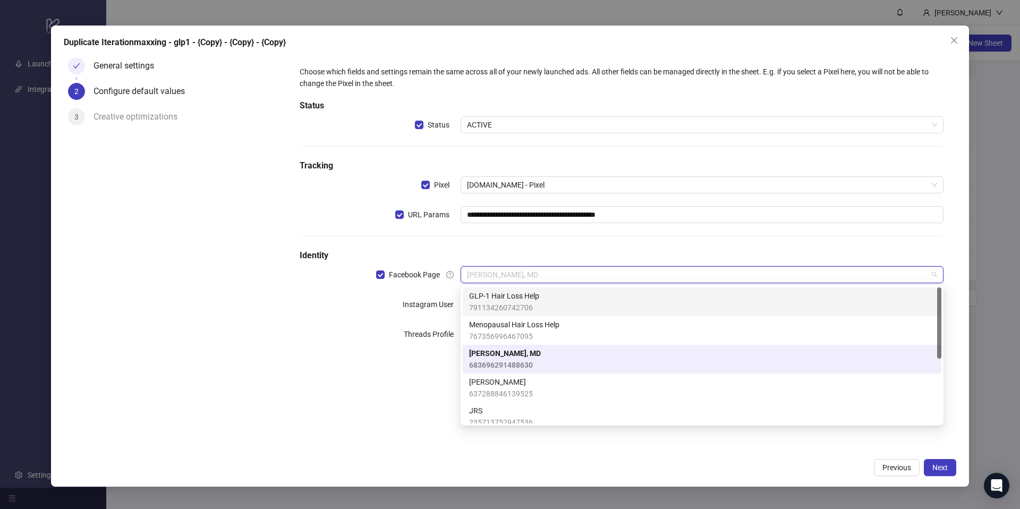
click at [514, 306] on span "791134260742706" at bounding box center [504, 308] width 70 height 12
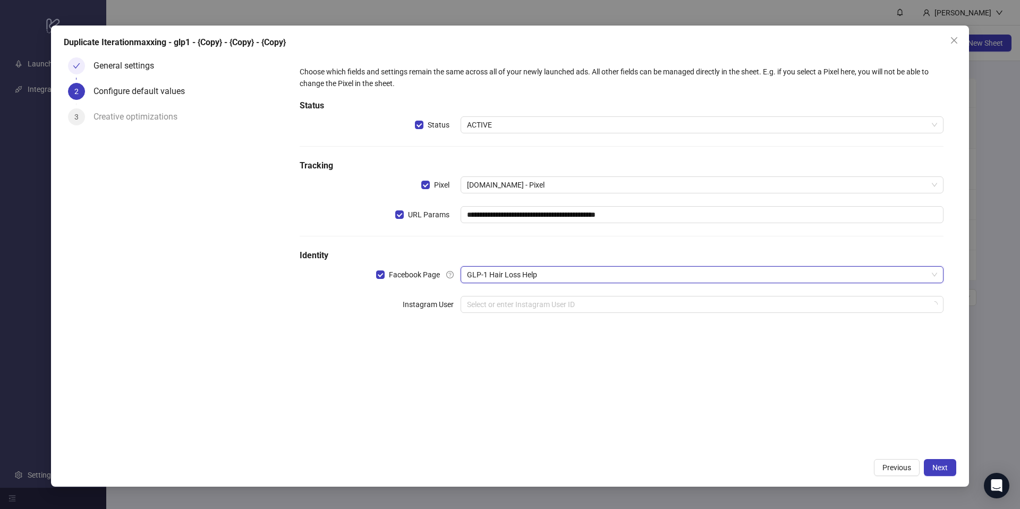
click at [647, 387] on div "**********" at bounding box center [622, 253] width 670 height 400
click at [941, 465] on span "Next" at bounding box center [940, 467] width 15 height 9
click at [562, 306] on input "search" at bounding box center [697, 305] width 461 height 16
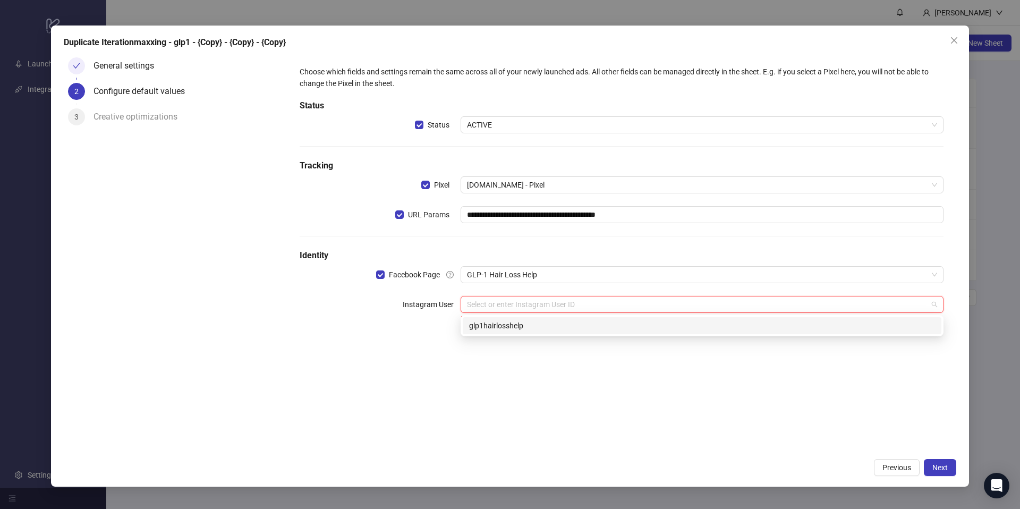
click at [762, 330] on div "glp1hairlosshelp" at bounding box center [702, 326] width 466 height 12
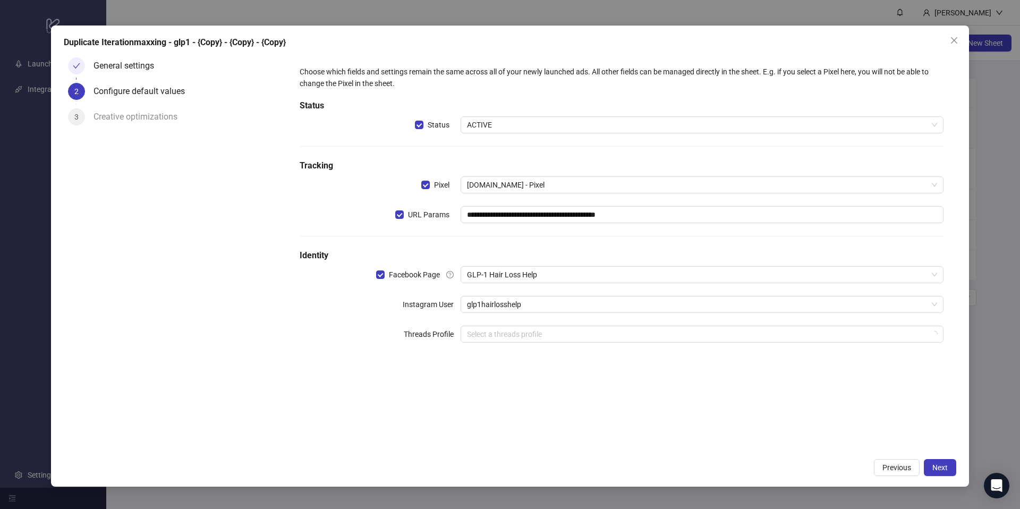
click at [769, 374] on div "**********" at bounding box center [622, 253] width 670 height 400
click at [732, 311] on span "glp1hairlosshelp" at bounding box center [702, 305] width 470 height 16
click at [749, 306] on span "glp1hairlosshelp" at bounding box center [702, 305] width 470 height 16
click at [749, 303] on span "glp1hairlosshelp" at bounding box center [702, 305] width 470 height 16
click at [859, 309] on span "glp1hairlosshelp" at bounding box center [702, 305] width 470 height 16
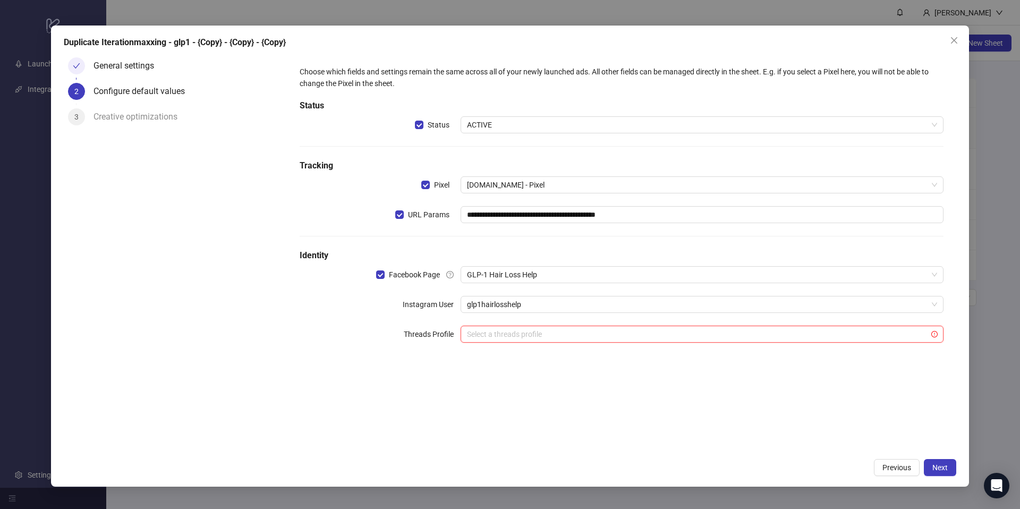
click at [839, 332] on input "search" at bounding box center [697, 334] width 461 height 16
click at [780, 437] on div "**********" at bounding box center [622, 253] width 670 height 400
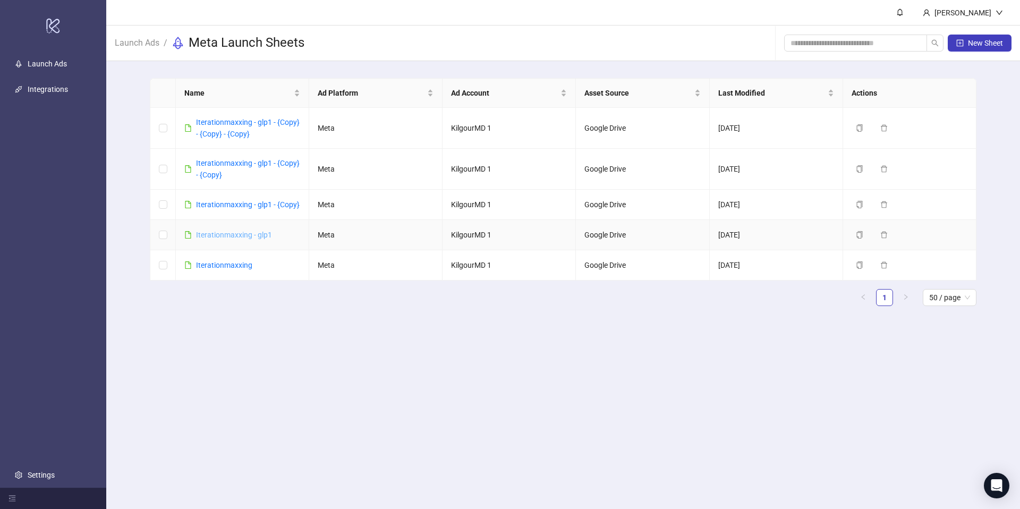
click at [230, 234] on link "Iterationmaxxing - glp1" at bounding box center [234, 235] width 76 height 9
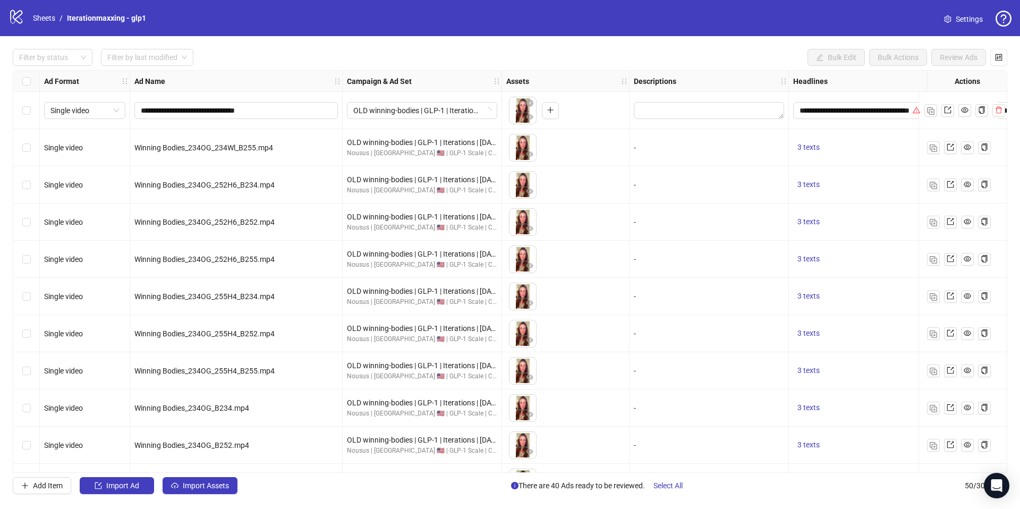
click at [952, 23] on link "Settings" at bounding box center [964, 19] width 56 height 17
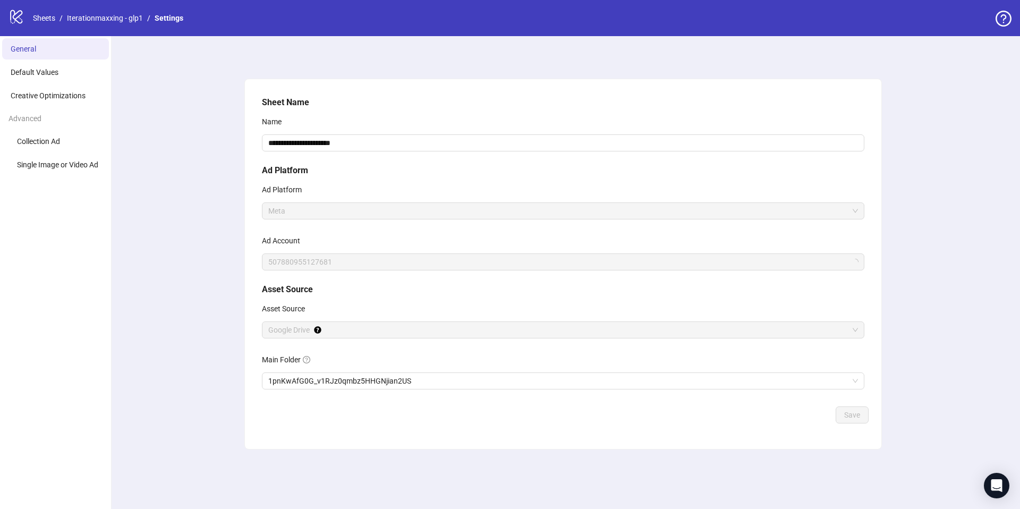
drag, startPoint x: 86, startPoint y: 130, endPoint x: 83, endPoint y: 125, distance: 5.7
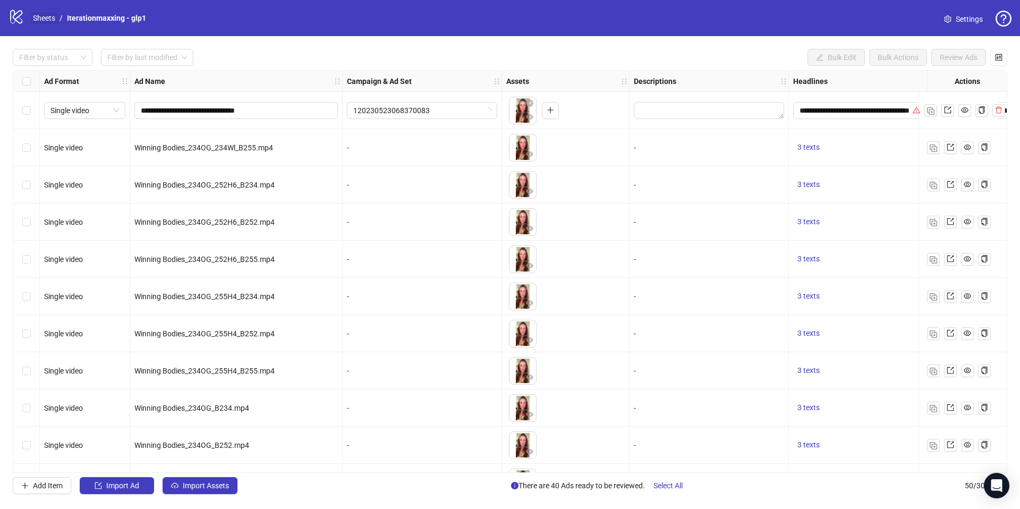
click at [44, 16] on link "Sheets" at bounding box center [44, 18] width 27 height 12
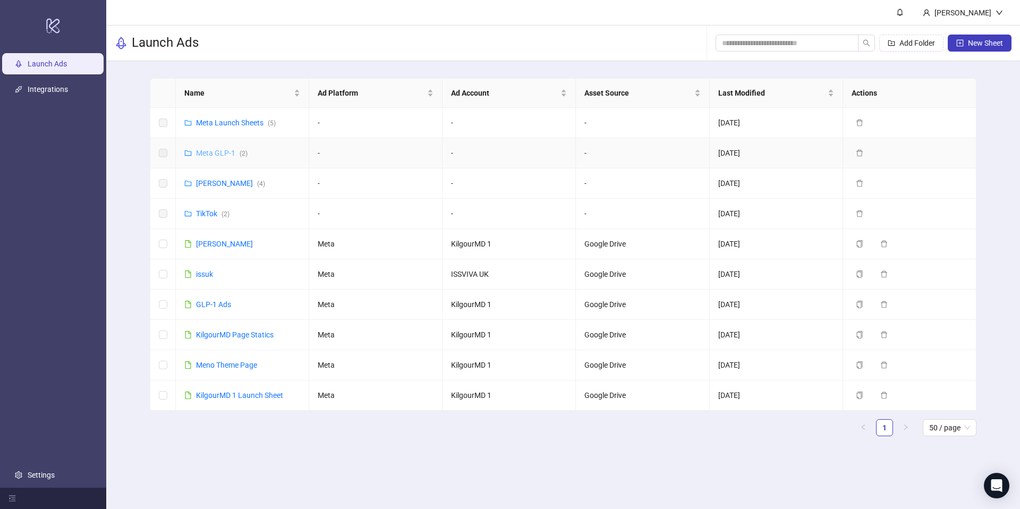
click at [212, 155] on link "Meta GLP-1 ( 2 )" at bounding box center [222, 153] width 52 height 9
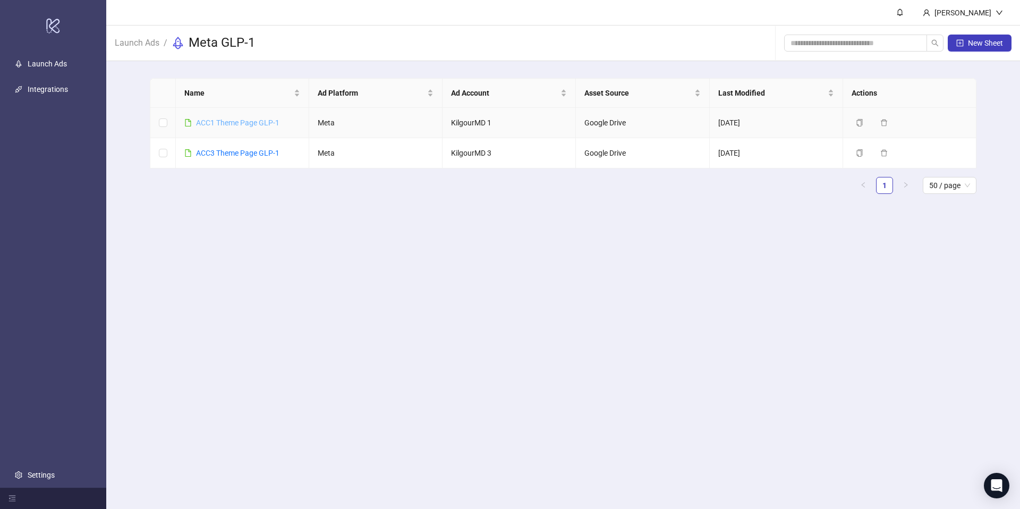
click at [271, 122] on link "ACC1 Theme Page GLP-1" at bounding box center [237, 123] width 83 height 9
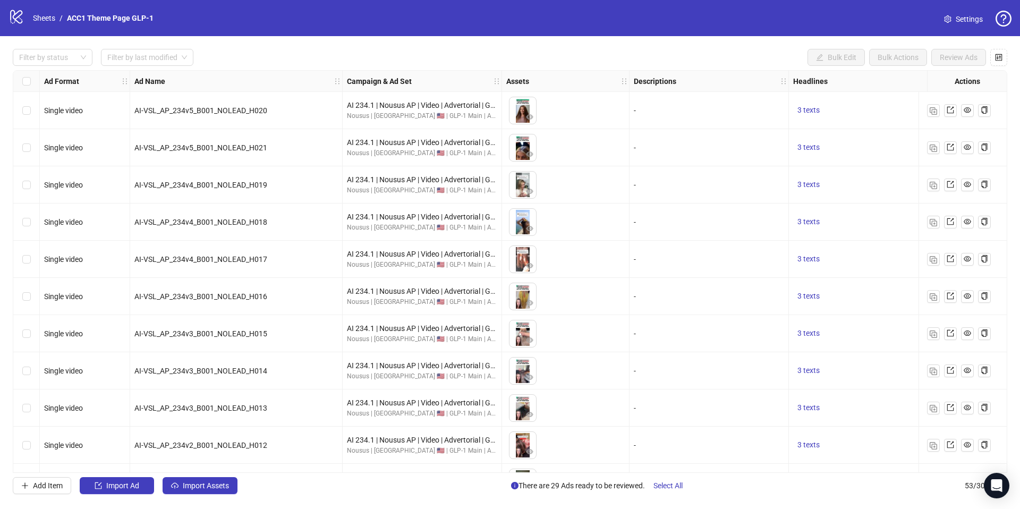
click at [950, 18] on icon "setting" at bounding box center [947, 18] width 7 height 7
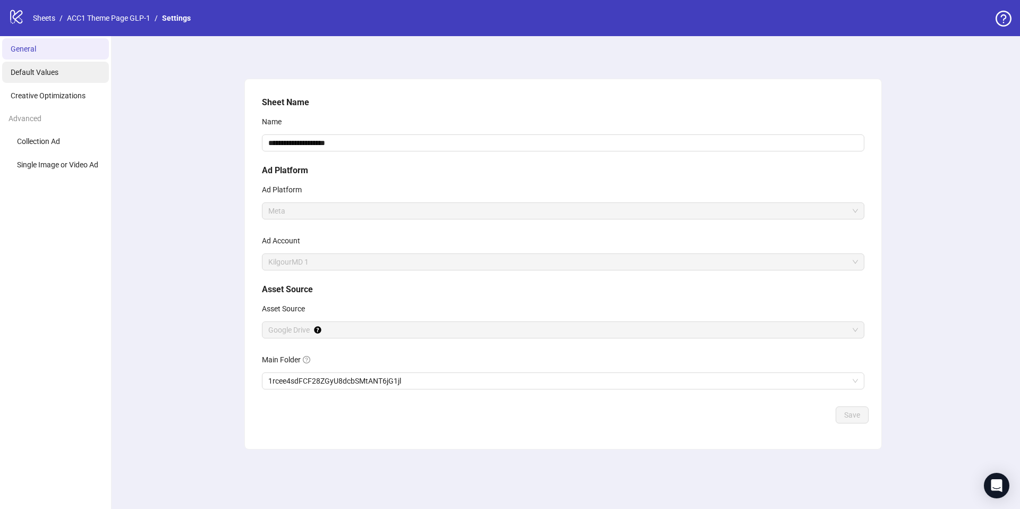
click at [72, 77] on li "Default Values" at bounding box center [55, 72] width 107 height 21
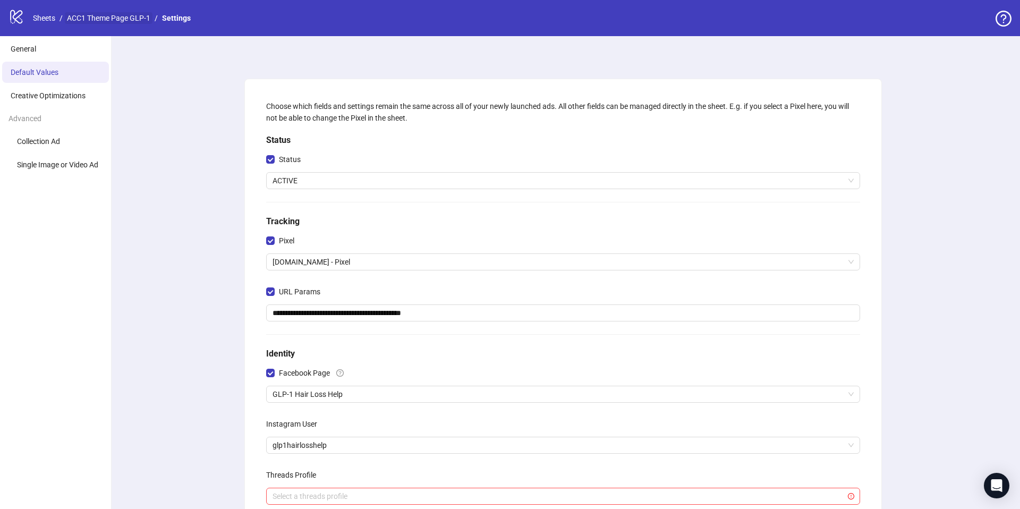
click at [102, 18] on link "ACC1 Theme Page GLP-1" at bounding box center [109, 18] width 88 height 12
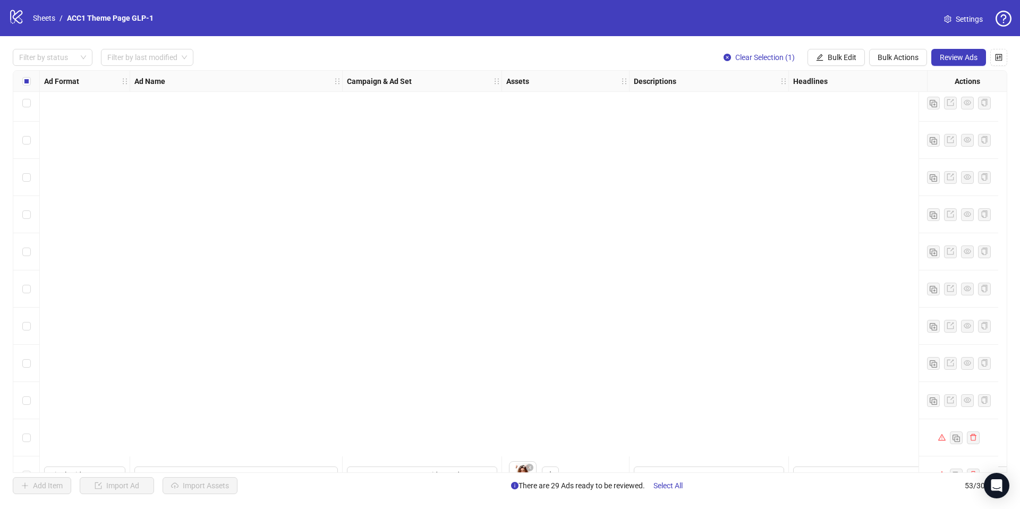
scroll to position [1596, 0]
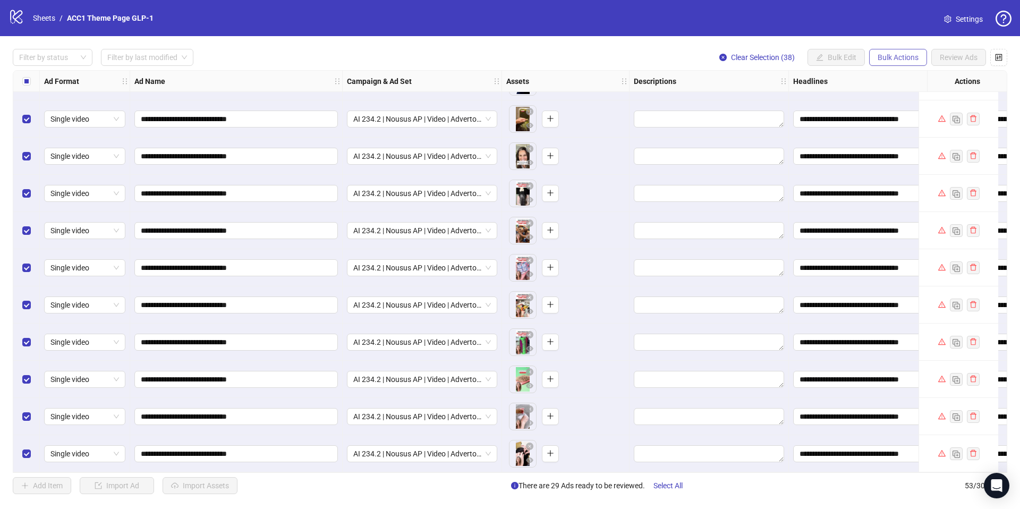
click at [902, 60] on span "Bulk Actions" at bounding box center [898, 57] width 41 height 9
click at [906, 130] on span "Copy to another sheet" at bounding box center [913, 130] width 73 height 12
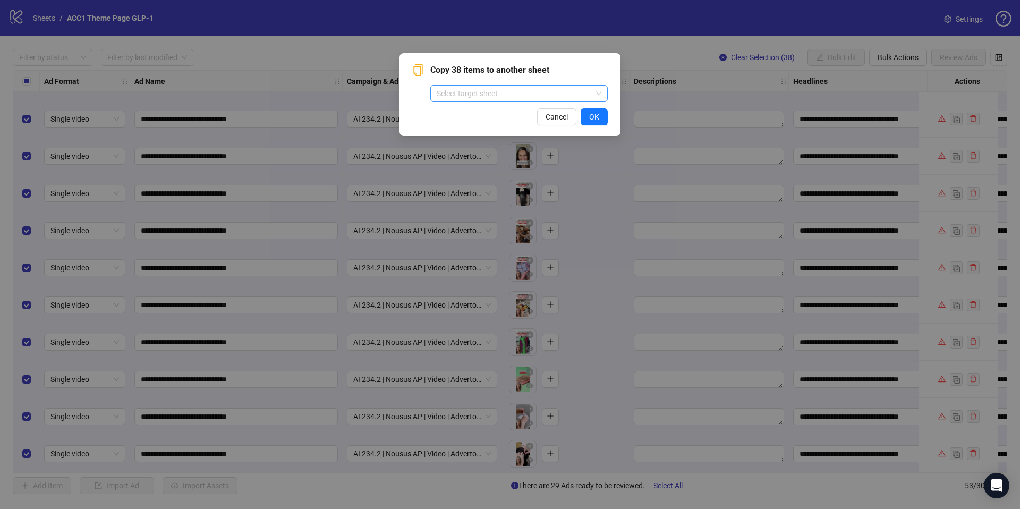
click at [497, 88] on input "search" at bounding box center [514, 94] width 155 height 16
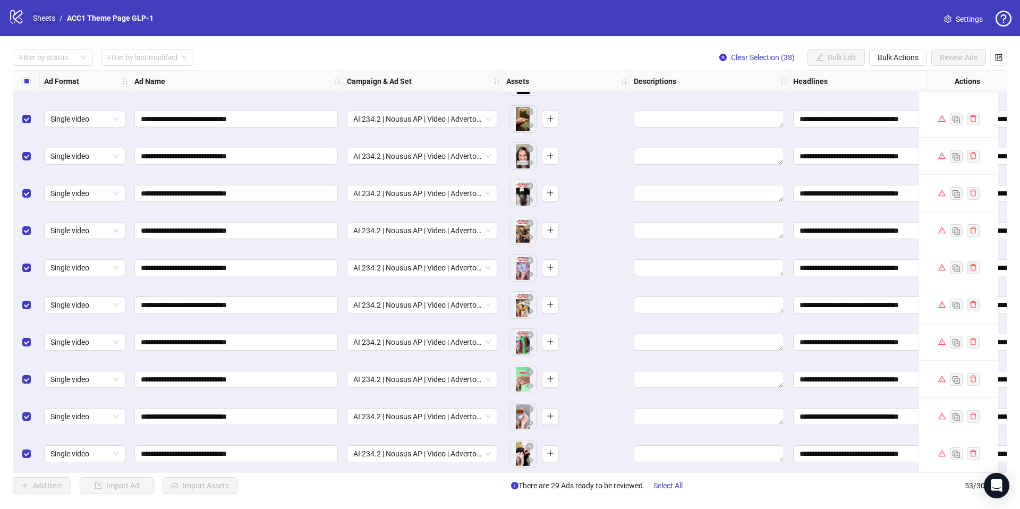
click at [39, 16] on link "Sheets" at bounding box center [44, 18] width 27 height 12
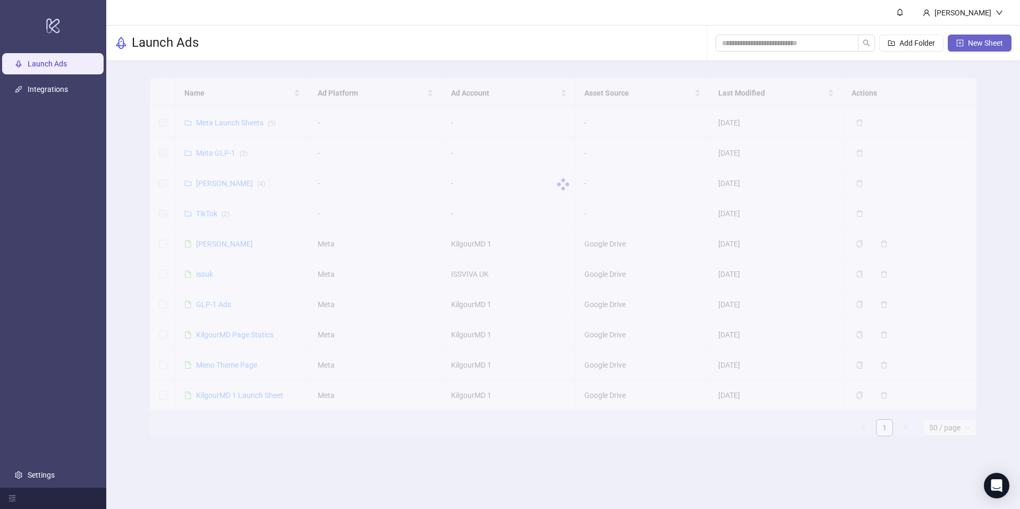
click at [985, 44] on span "New Sheet" at bounding box center [985, 43] width 35 height 9
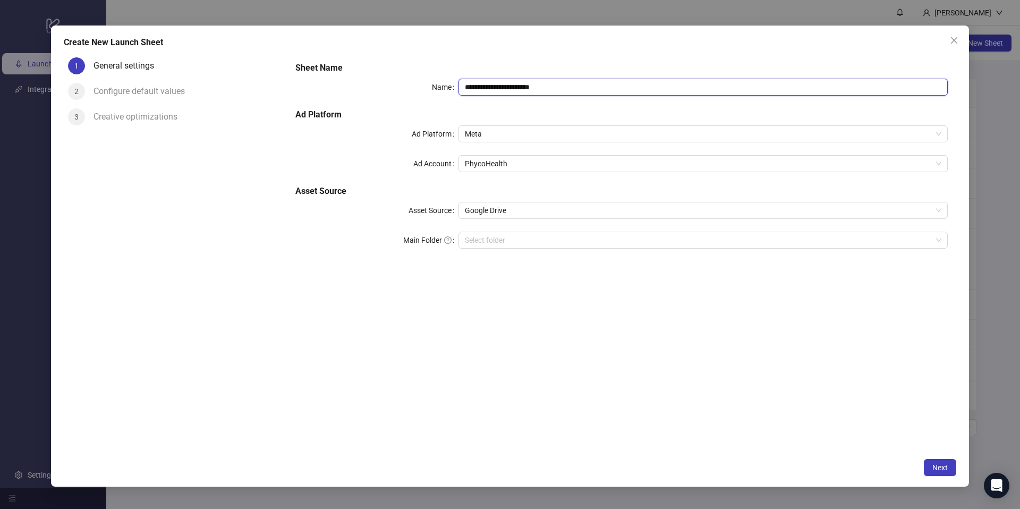
click at [550, 86] on input "**********" at bounding box center [704, 87] width 490 height 17
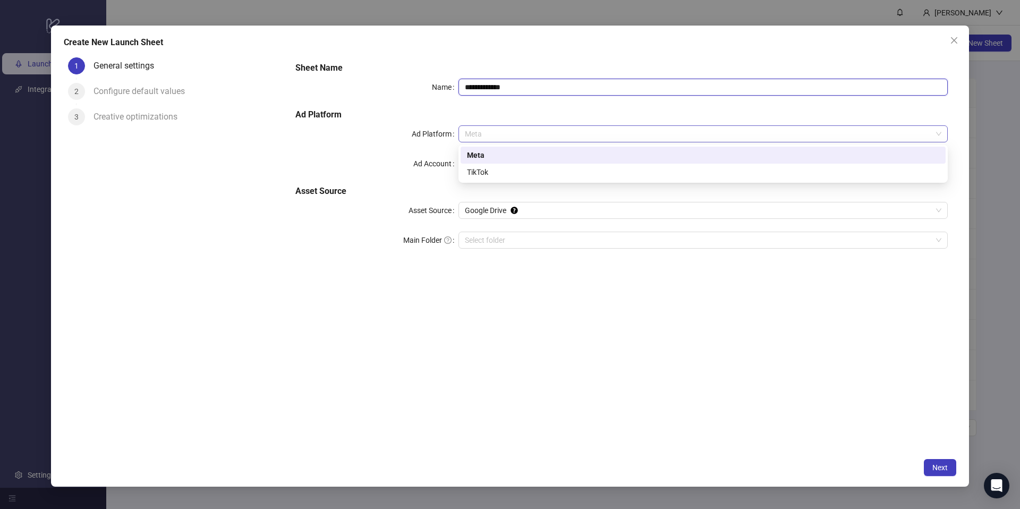
click at [530, 131] on span "Meta" at bounding box center [703, 134] width 477 height 16
type input "**********"
click at [506, 154] on div "Meta" at bounding box center [703, 155] width 473 height 12
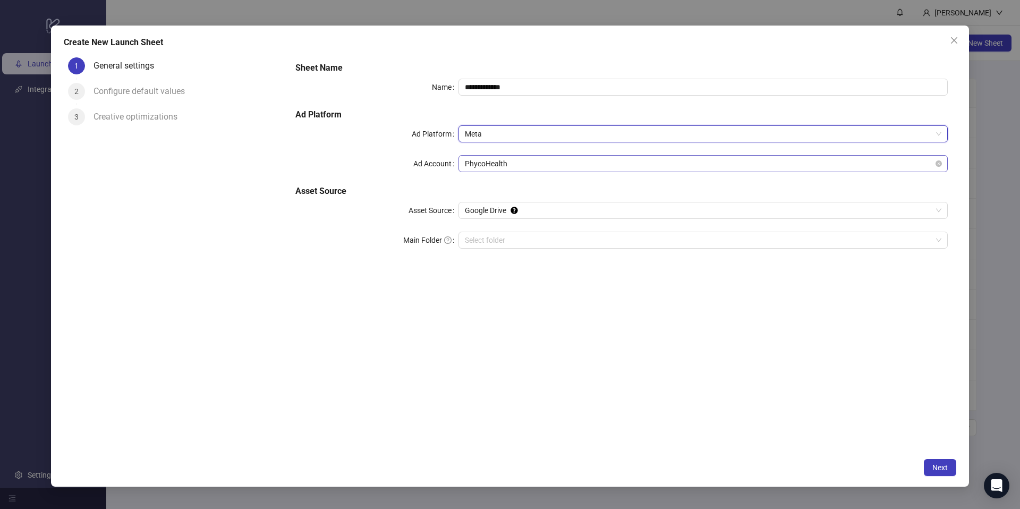
click at [504, 165] on span "PhycoHealth" at bounding box center [703, 164] width 477 height 16
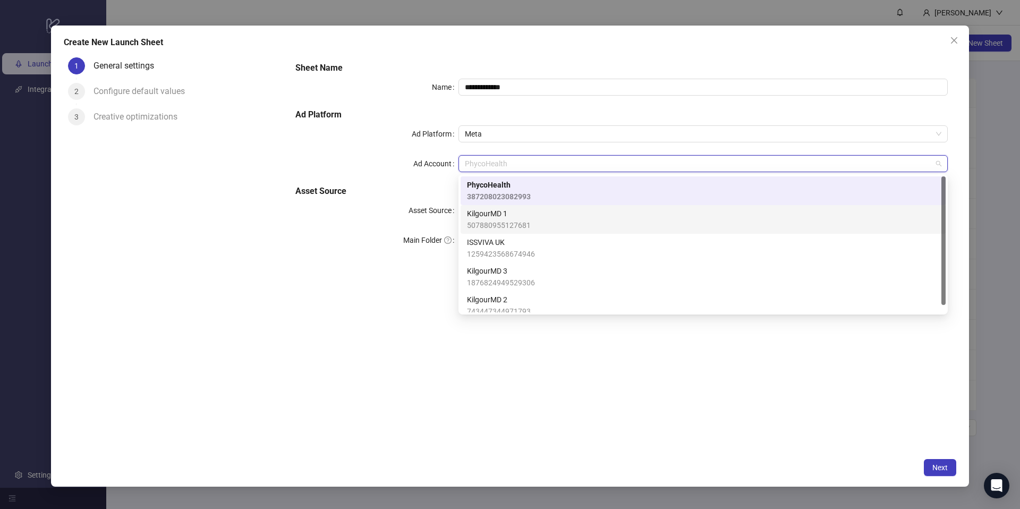
click at [509, 209] on span "KilgourMD 1" at bounding box center [499, 214] width 64 height 12
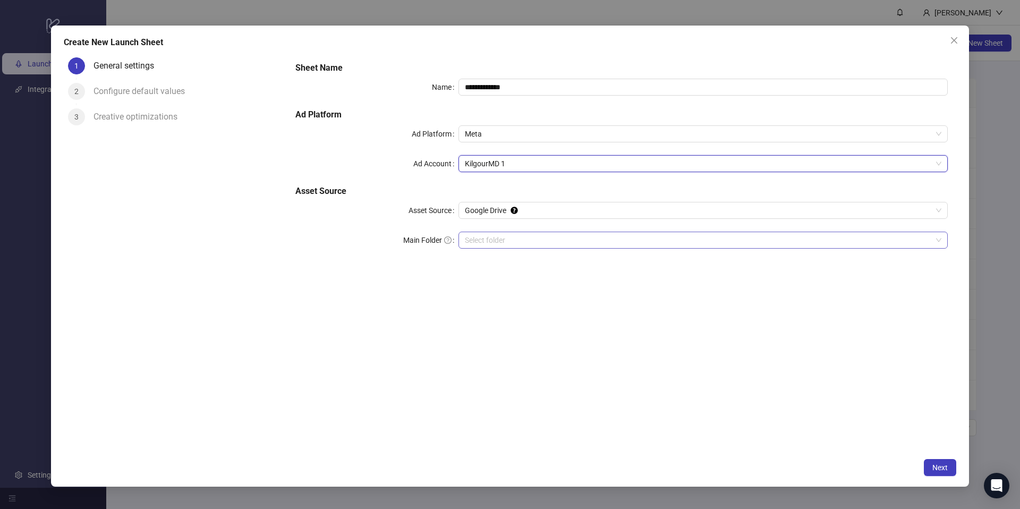
click at [480, 235] on input "Main Folder" at bounding box center [698, 240] width 467 height 16
click at [935, 469] on span "Next" at bounding box center [940, 467] width 15 height 9
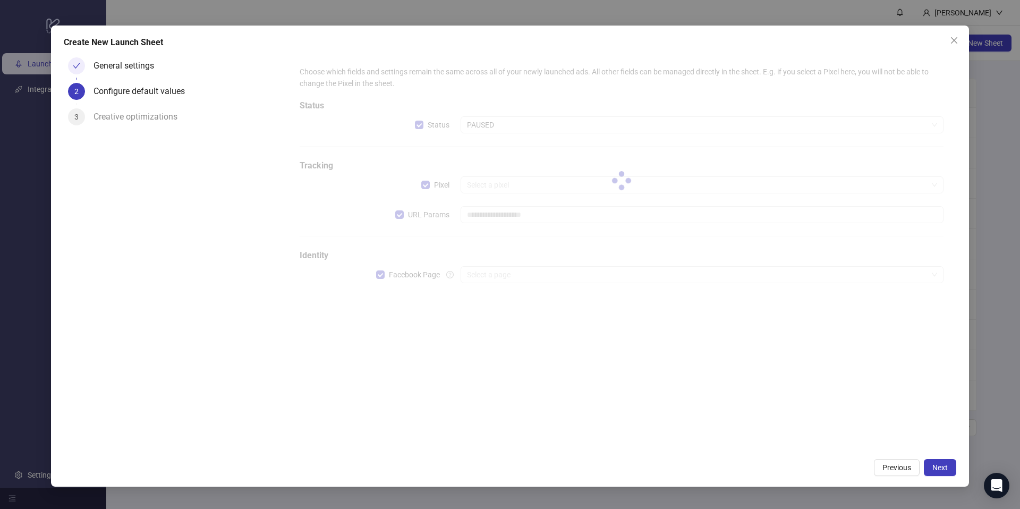
type input "**********"
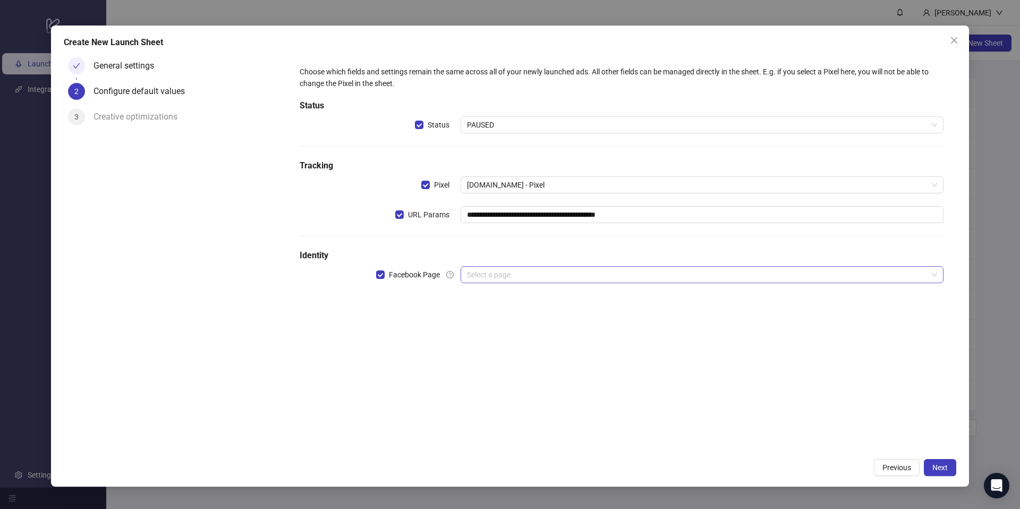
click at [492, 273] on input "search" at bounding box center [697, 275] width 461 height 16
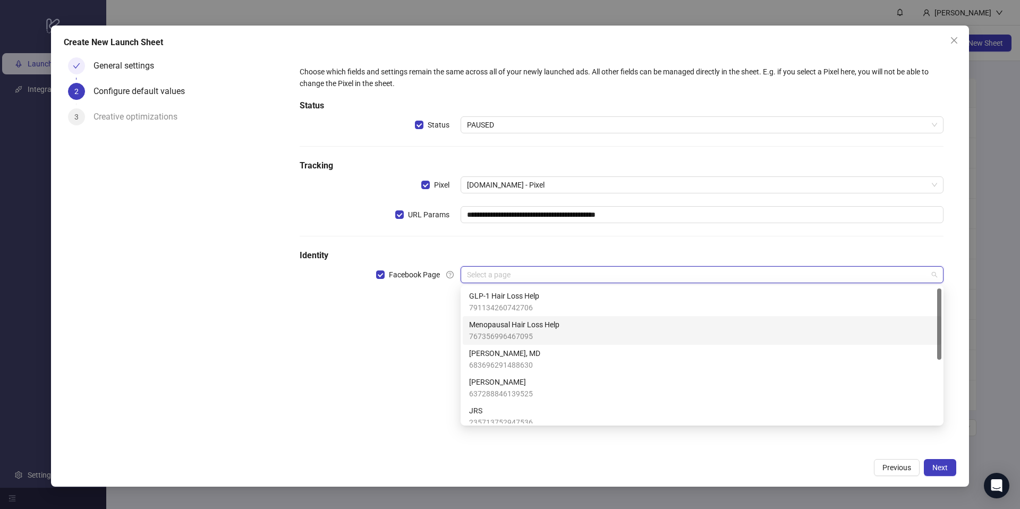
scroll to position [19, 0]
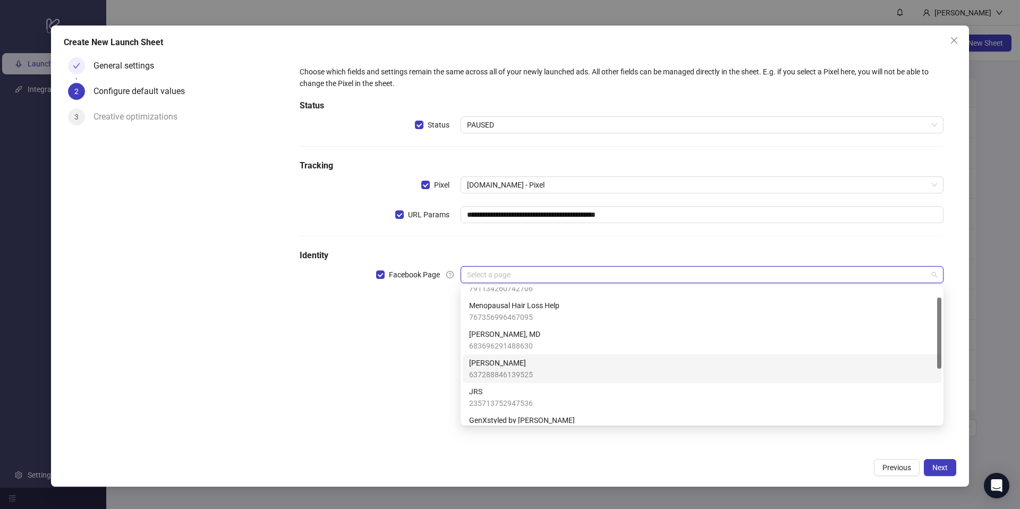
click at [503, 367] on span "Jessica Soares" at bounding box center [501, 363] width 64 height 12
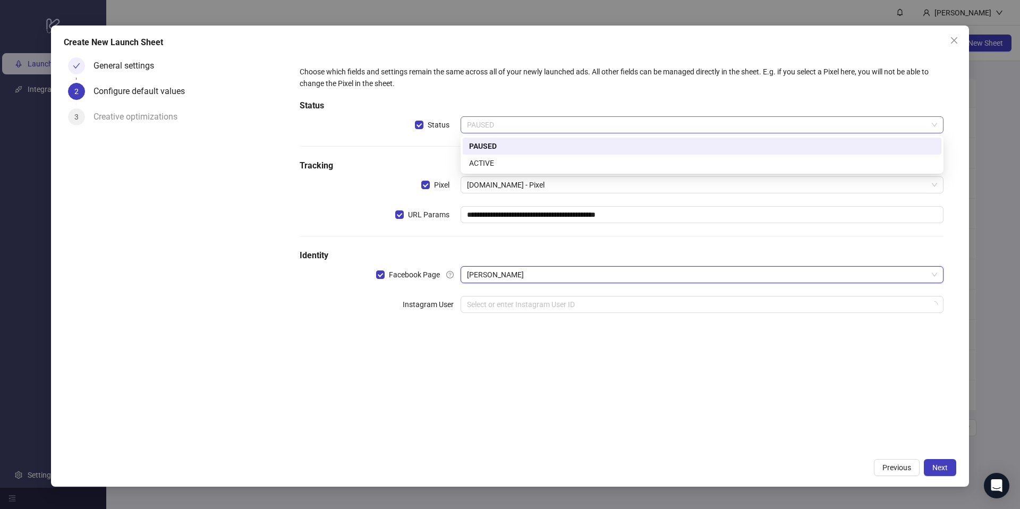
click at [495, 133] on div "PAUSED" at bounding box center [702, 124] width 483 height 17
click at [495, 159] on div "ACTIVE" at bounding box center [702, 163] width 466 height 12
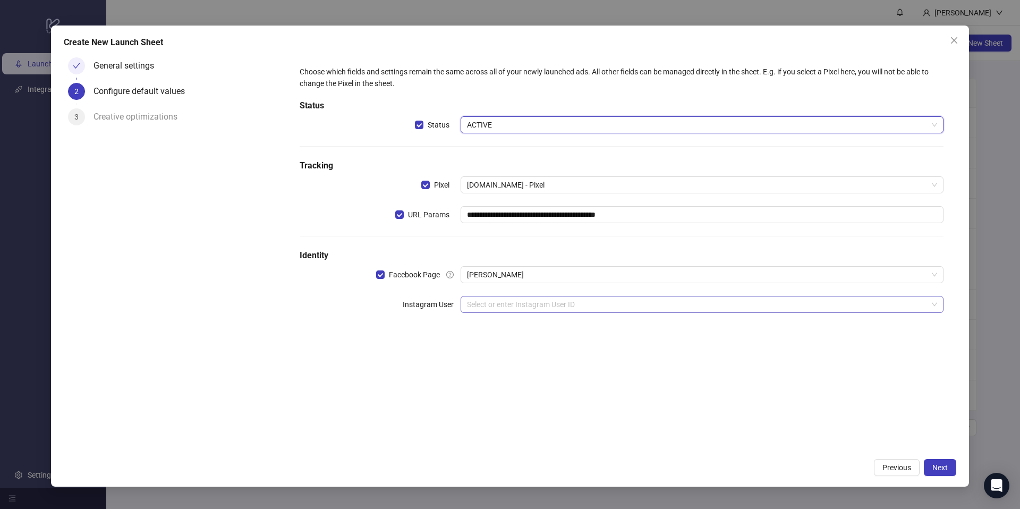
click at [503, 305] on input "search" at bounding box center [697, 305] width 461 height 16
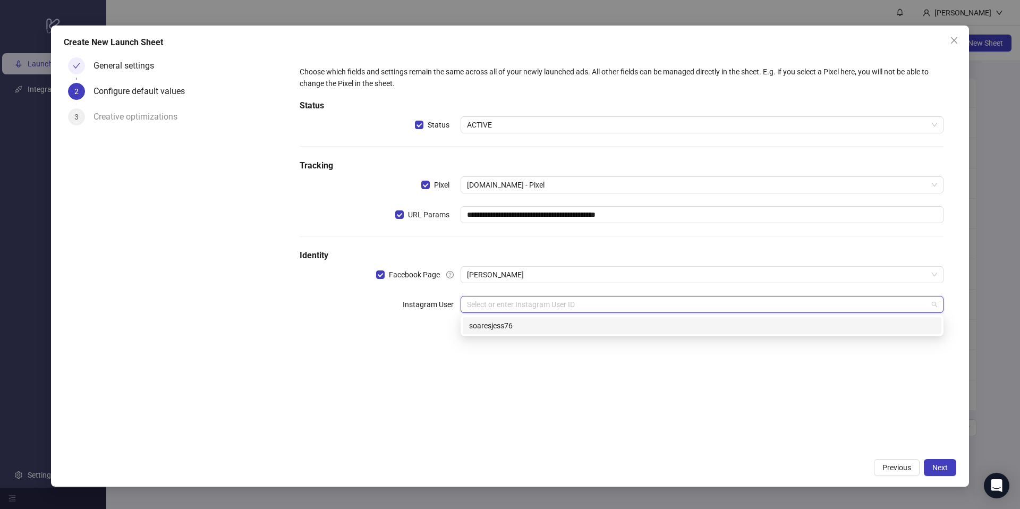
click at [736, 327] on div "soaresjess76" at bounding box center [702, 326] width 466 height 12
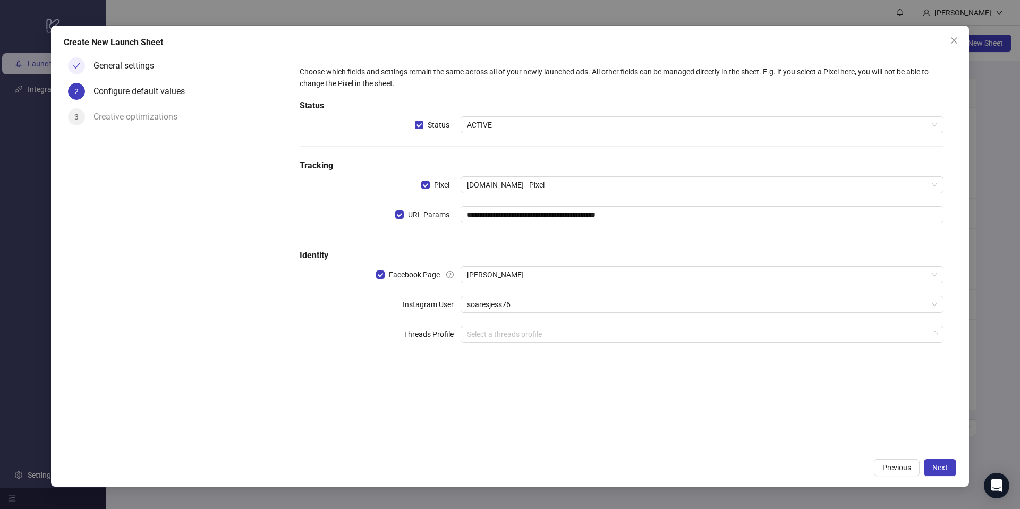
drag, startPoint x: 778, startPoint y: 409, endPoint x: 911, endPoint y: 443, distance: 137.3
click at [778, 409] on div "**********" at bounding box center [622, 253] width 670 height 400
click at [937, 473] on button "Next" at bounding box center [940, 467] width 32 height 17
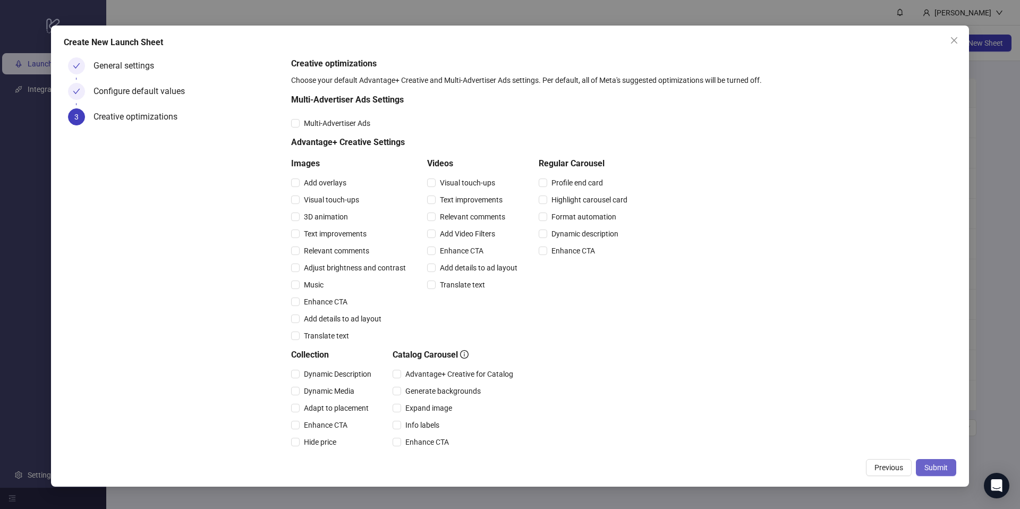
click at [938, 469] on span "Submit" at bounding box center [936, 467] width 23 height 9
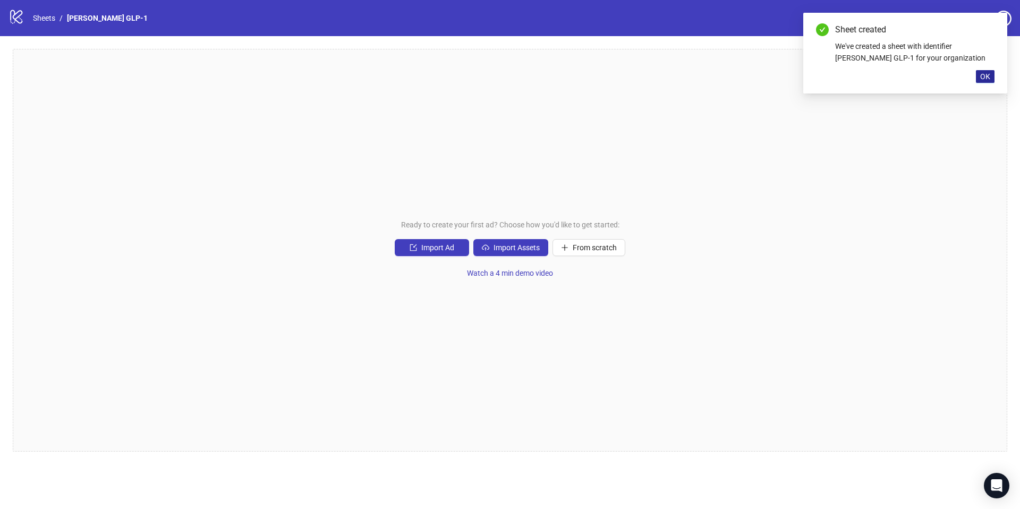
click at [991, 78] on button "OK" at bounding box center [985, 76] width 19 height 13
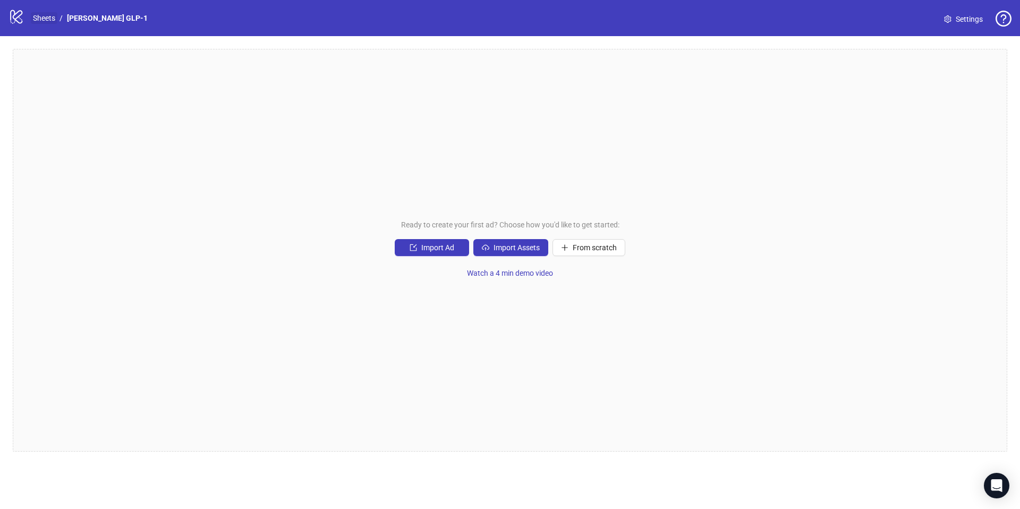
click at [47, 20] on link "Sheets" at bounding box center [44, 18] width 27 height 12
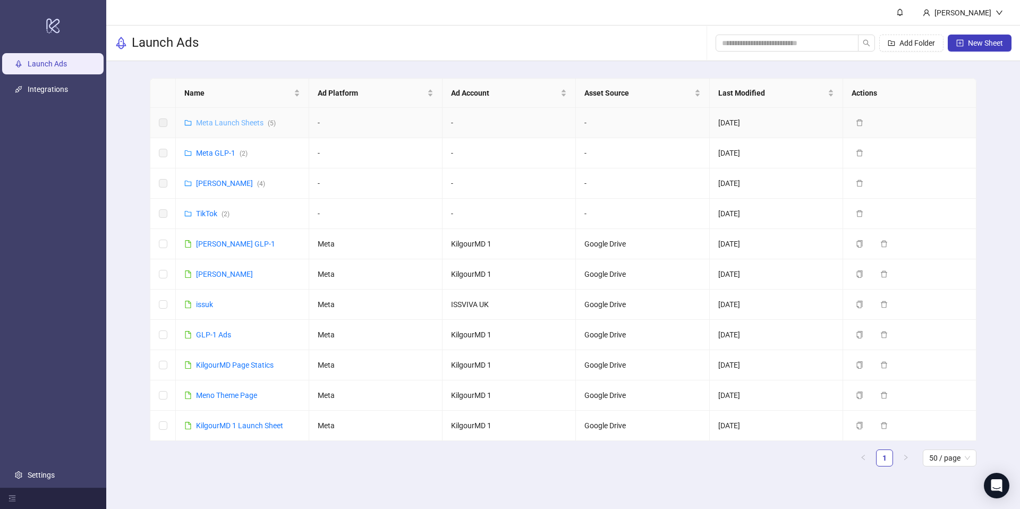
click at [236, 126] on link "Meta Launch Sheets ( 5 )" at bounding box center [236, 123] width 80 height 9
click at [220, 157] on div "Meta GLP-1 ( 2 )" at bounding box center [222, 153] width 52 height 12
click at [219, 150] on link "Meta GLP-1 ( 2 )" at bounding box center [222, 153] width 52 height 9
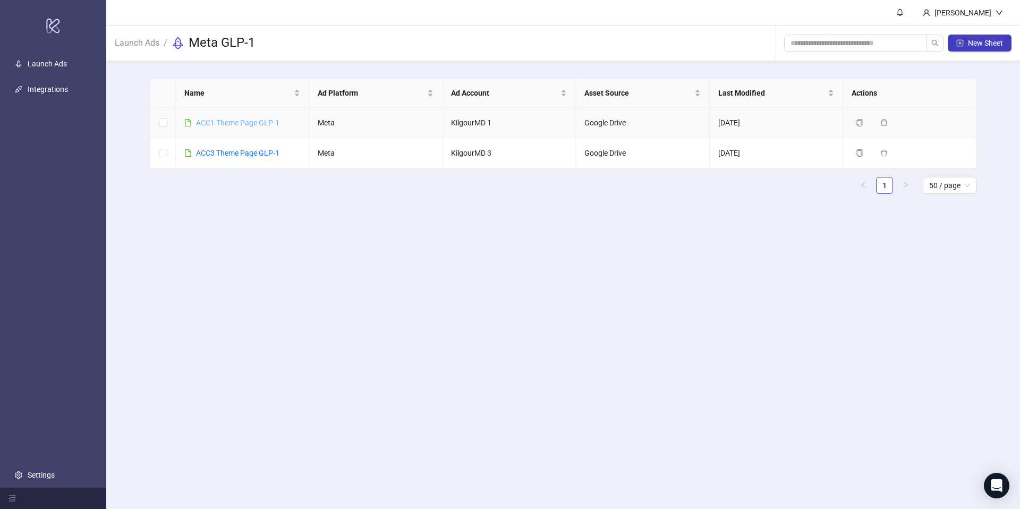
click at [224, 124] on link "ACC1 Theme Page GLP-1" at bounding box center [237, 123] width 83 height 9
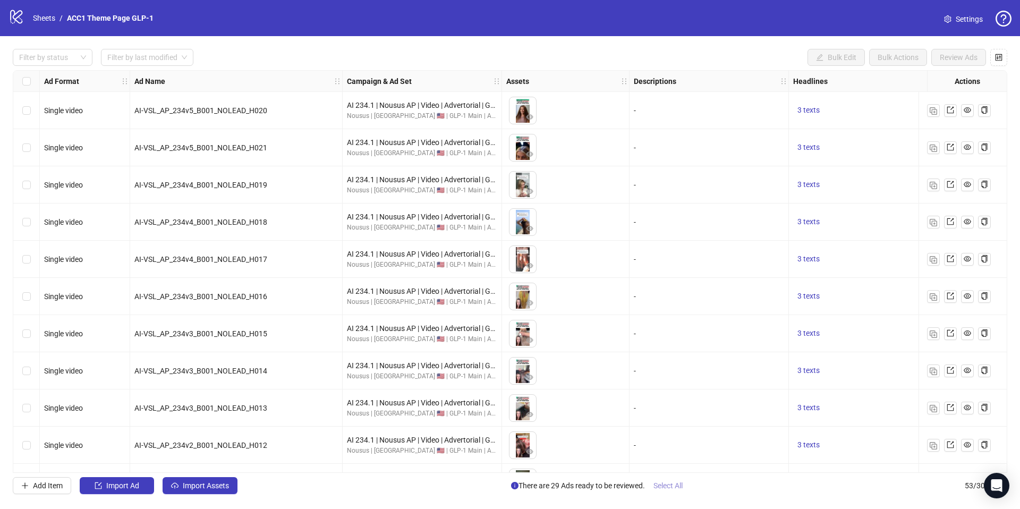
click at [662, 485] on span "Select All" at bounding box center [668, 486] width 29 height 9
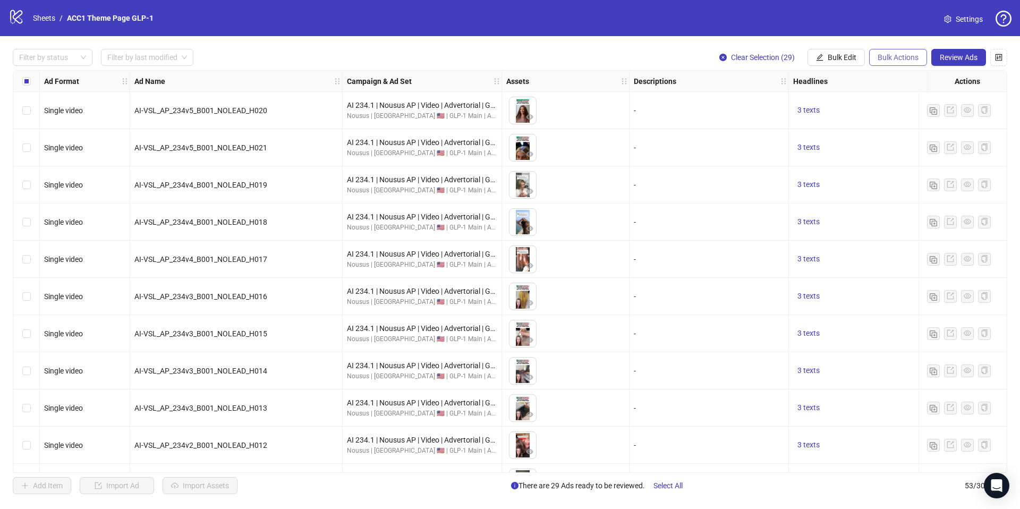
click at [903, 61] on span "Bulk Actions" at bounding box center [898, 57] width 41 height 9
click at [906, 128] on span "Copy to another sheet" at bounding box center [913, 130] width 73 height 12
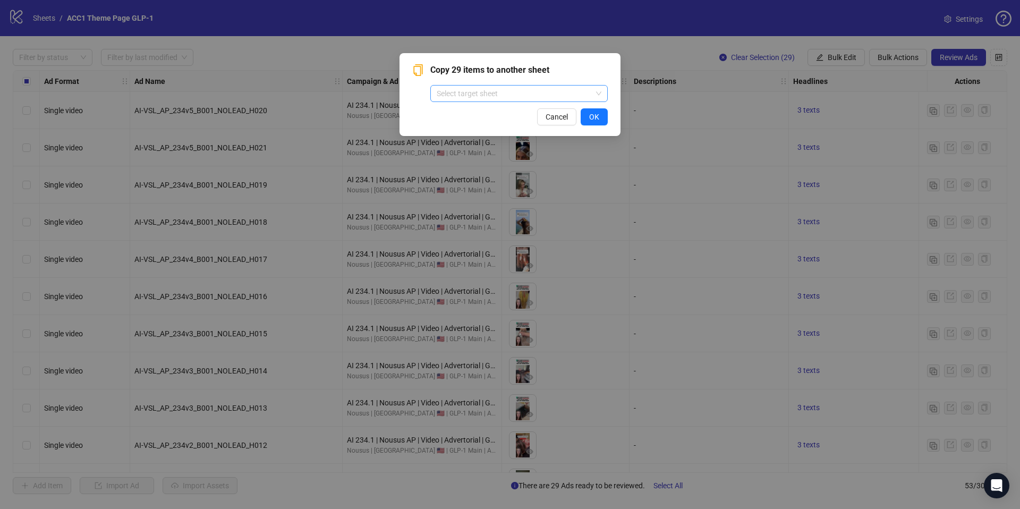
click at [479, 94] on input "search" at bounding box center [514, 94] width 155 height 16
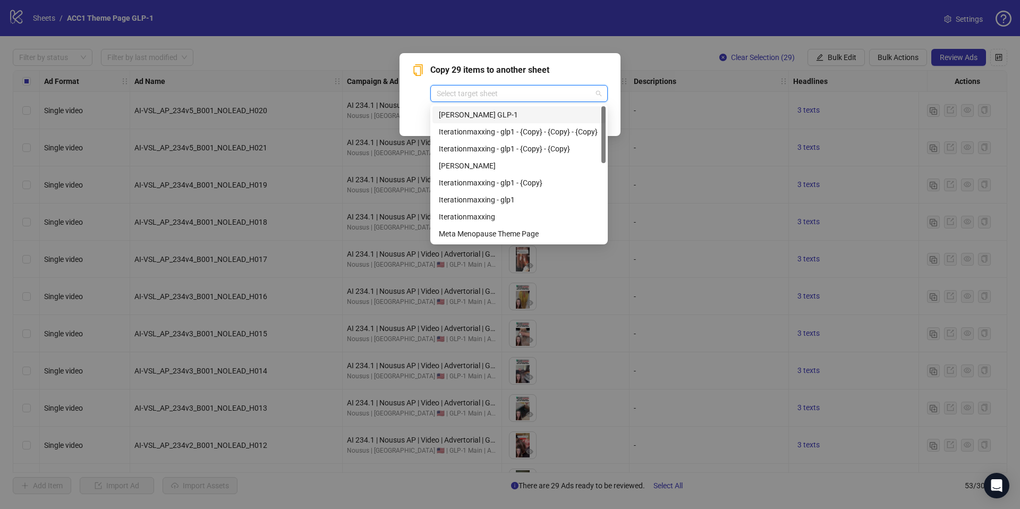
drag, startPoint x: 477, startPoint y: 119, endPoint x: 543, endPoint y: 125, distance: 66.2
click at [477, 119] on div "[PERSON_NAME] GLP-1" at bounding box center [519, 115] width 161 height 12
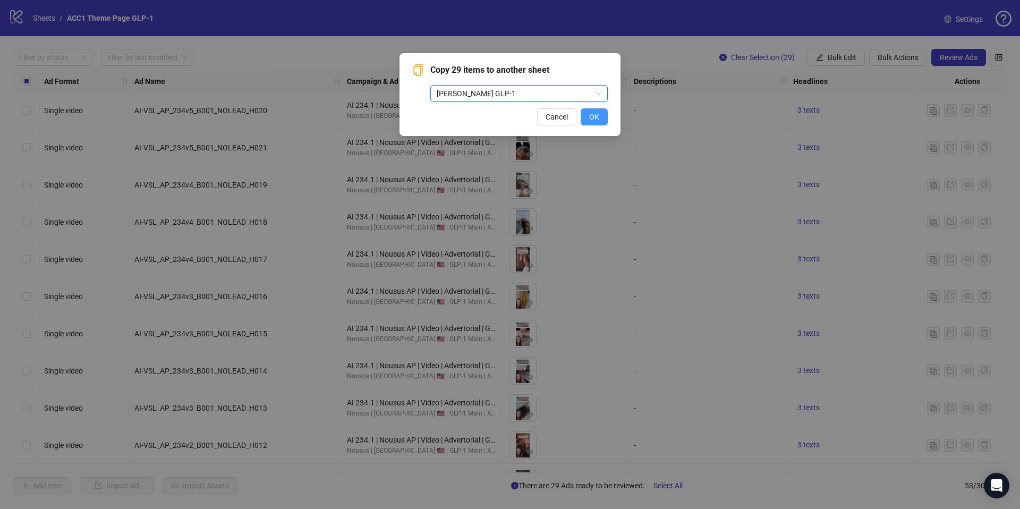
click at [587, 119] on button "OK" at bounding box center [594, 116] width 27 height 17
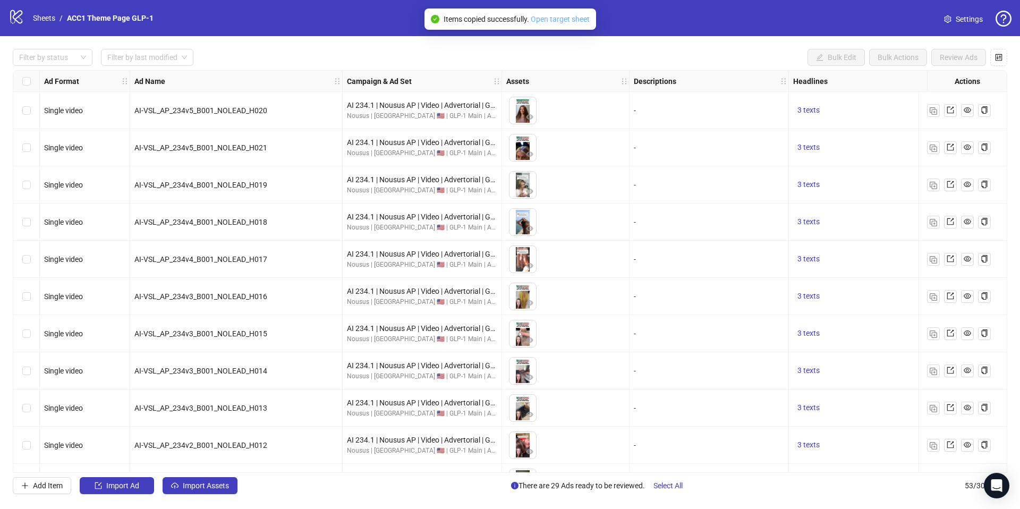
click at [581, 17] on link "Open target sheet" at bounding box center [560, 19] width 59 height 9
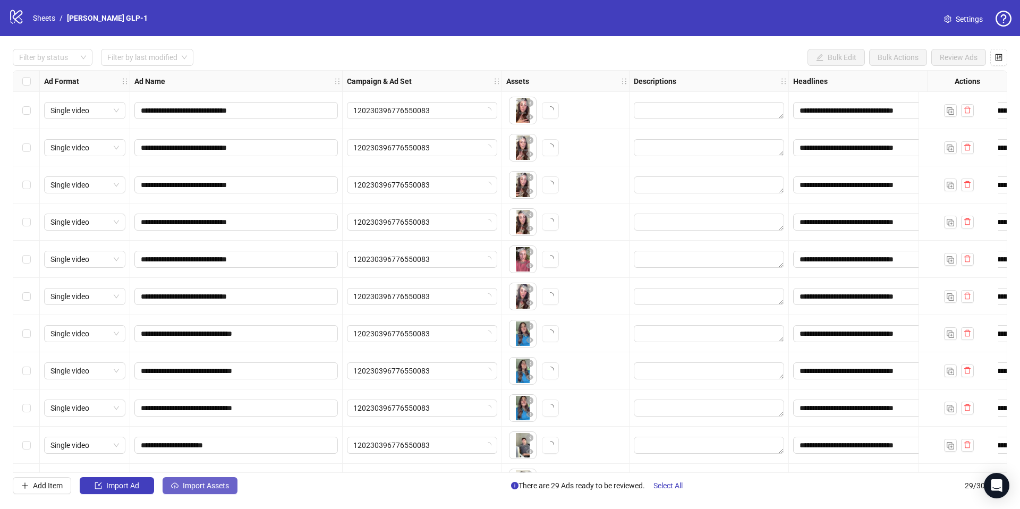
click at [185, 492] on button "Import Assets" at bounding box center [200, 485] width 75 height 17
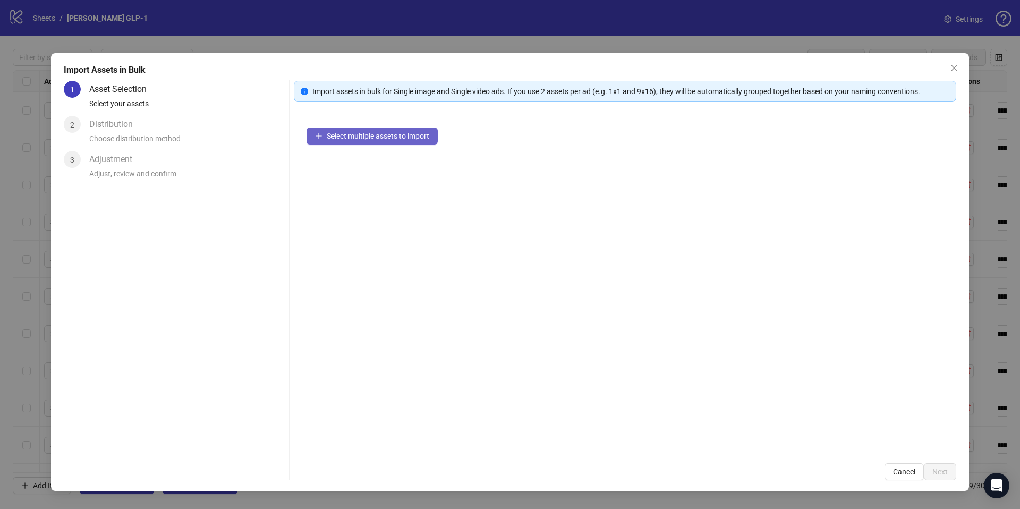
click at [394, 136] on span "Select multiple assets to import" at bounding box center [378, 136] width 103 height 9
click at [366, 134] on span "Select multiple assets to import" at bounding box center [378, 136] width 103 height 9
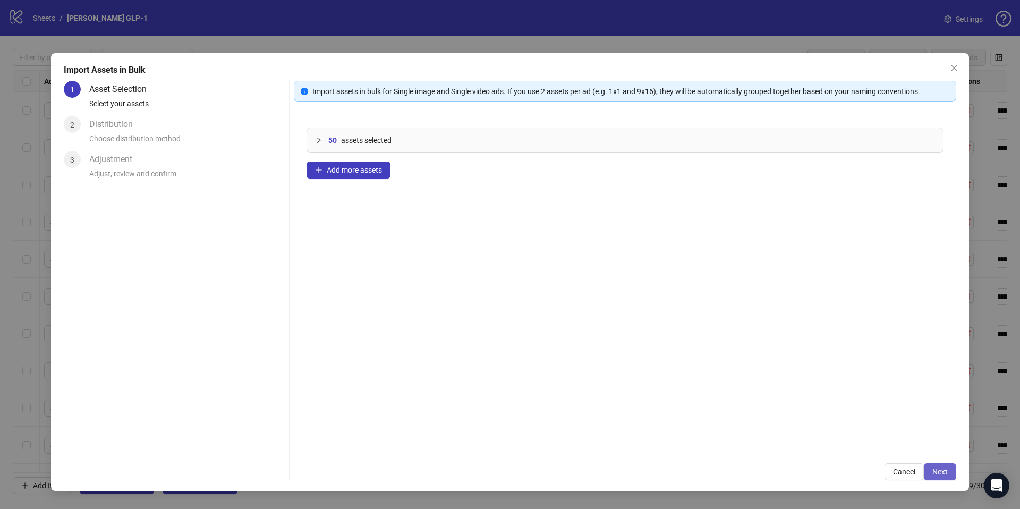
click at [938, 471] on span "Next" at bounding box center [940, 472] width 15 height 9
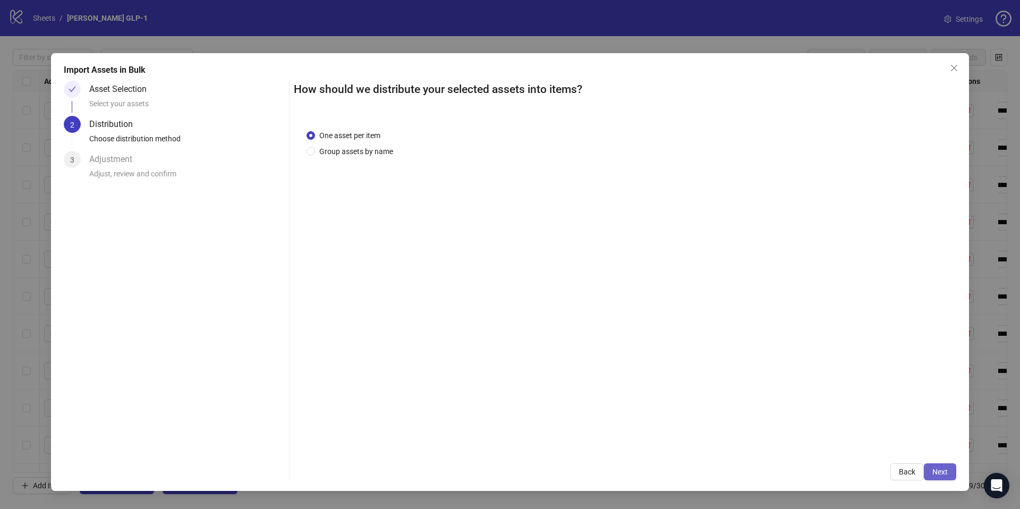
click at [934, 471] on span "Next" at bounding box center [940, 472] width 15 height 9
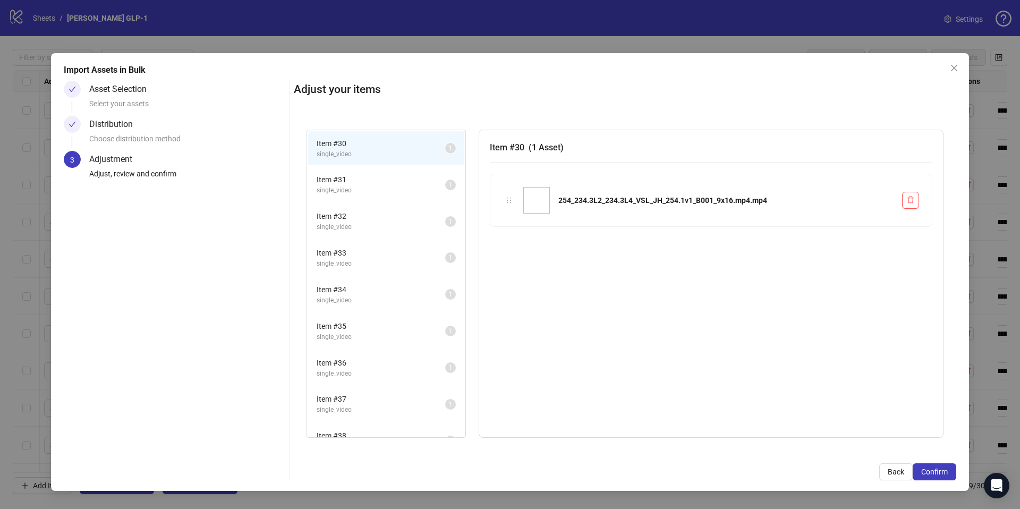
click at [934, 471] on span "Confirm" at bounding box center [935, 472] width 27 height 9
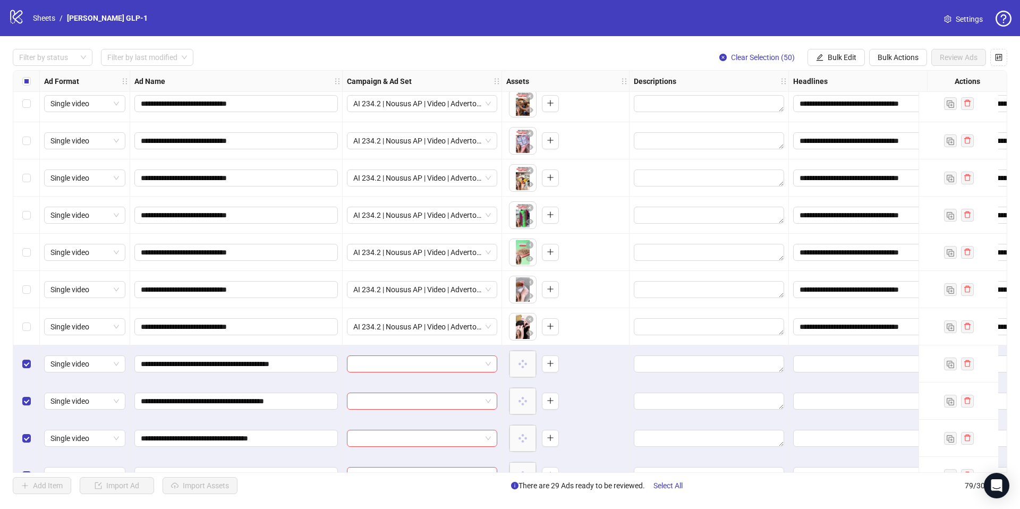
scroll to position [1192, 0]
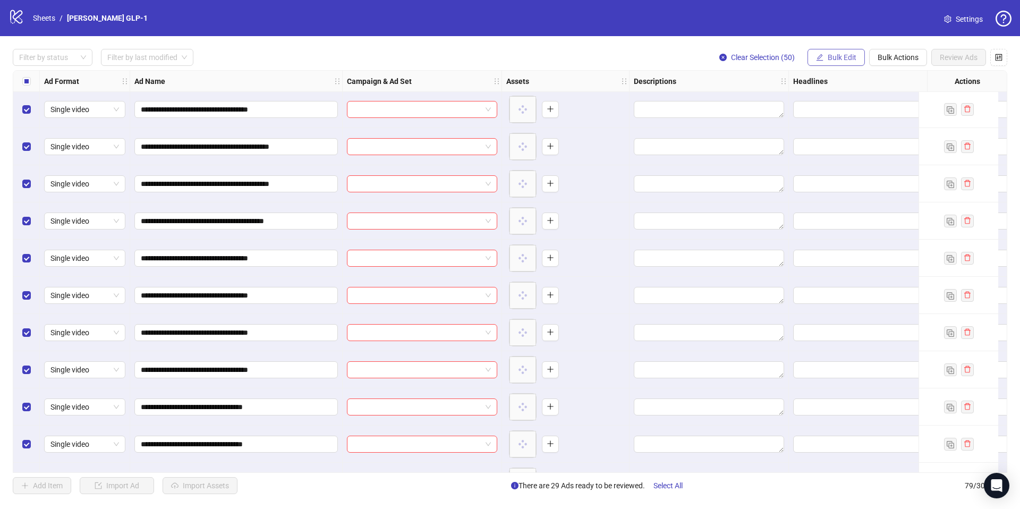
click at [814, 56] on button "Bulk Edit" at bounding box center [836, 57] width 57 height 17
click at [837, 114] on span "Campaign & Ad Set" at bounding box center [846, 113] width 63 height 12
click at [813, 109] on input "search" at bounding box center [801, 103] width 137 height 16
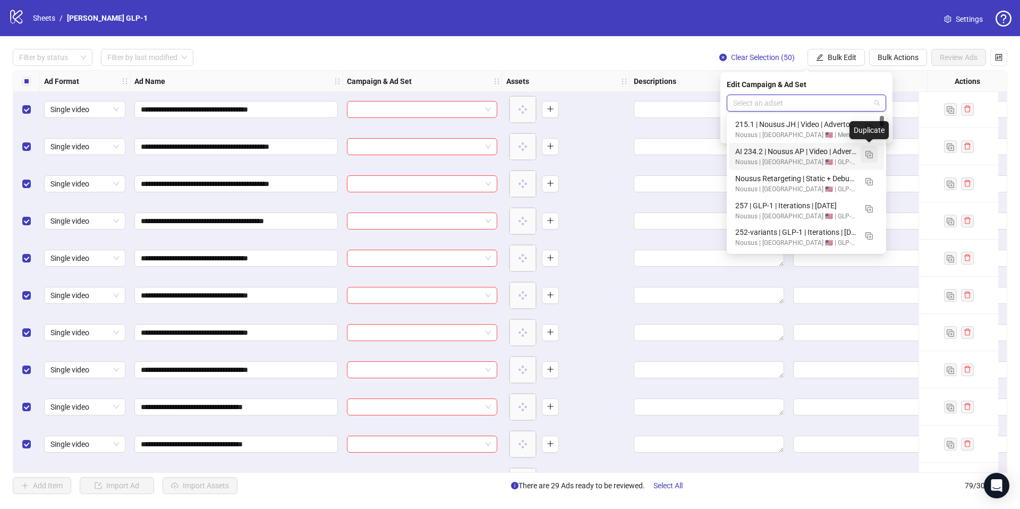
click at [871, 156] on img "button" at bounding box center [869, 154] width 7 height 7
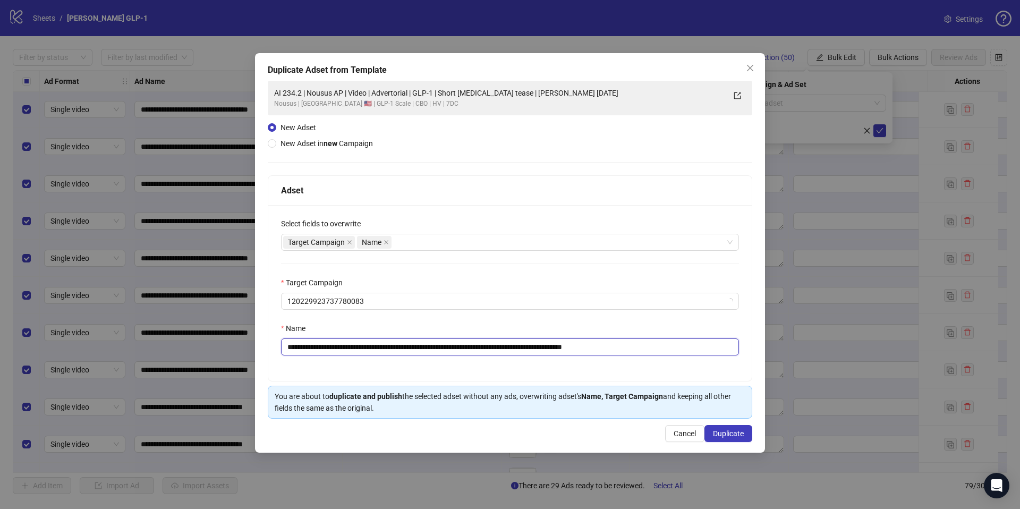
click at [561, 340] on input "**********" at bounding box center [510, 347] width 458 height 17
paste input "text"
type input "**********"
click at [728, 433] on span "Duplicate" at bounding box center [728, 433] width 31 height 9
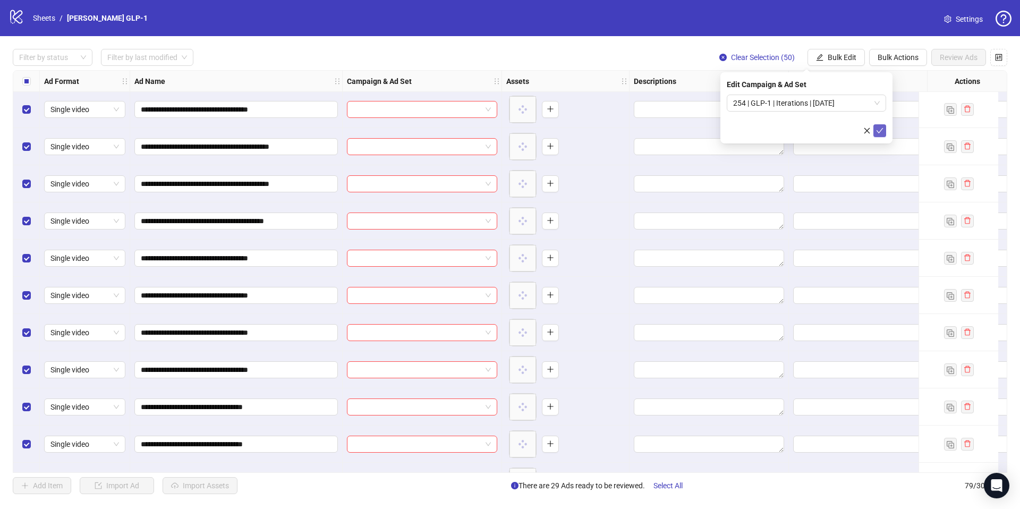
click at [885, 130] on button "submit" at bounding box center [880, 130] width 13 height 13
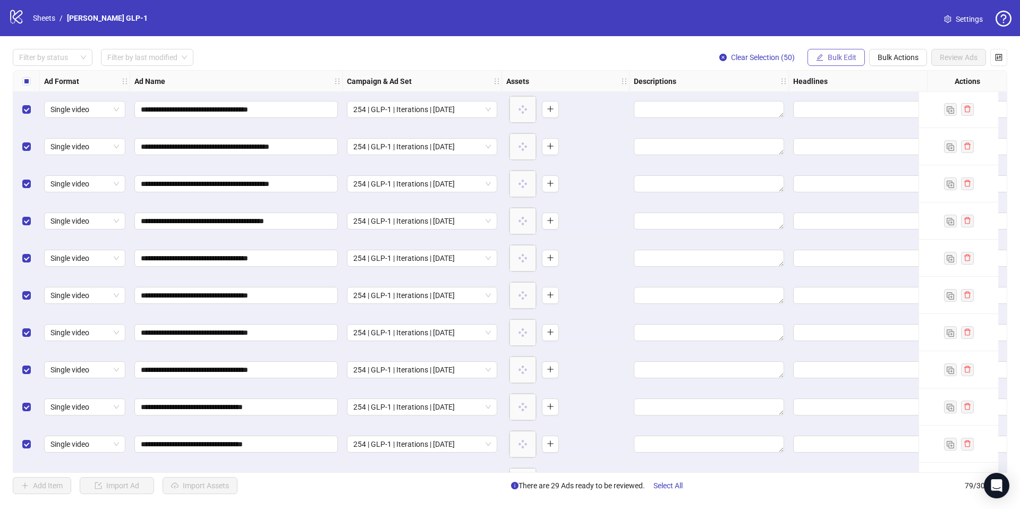
click at [840, 60] on span "Bulk Edit" at bounding box center [842, 57] width 29 height 9
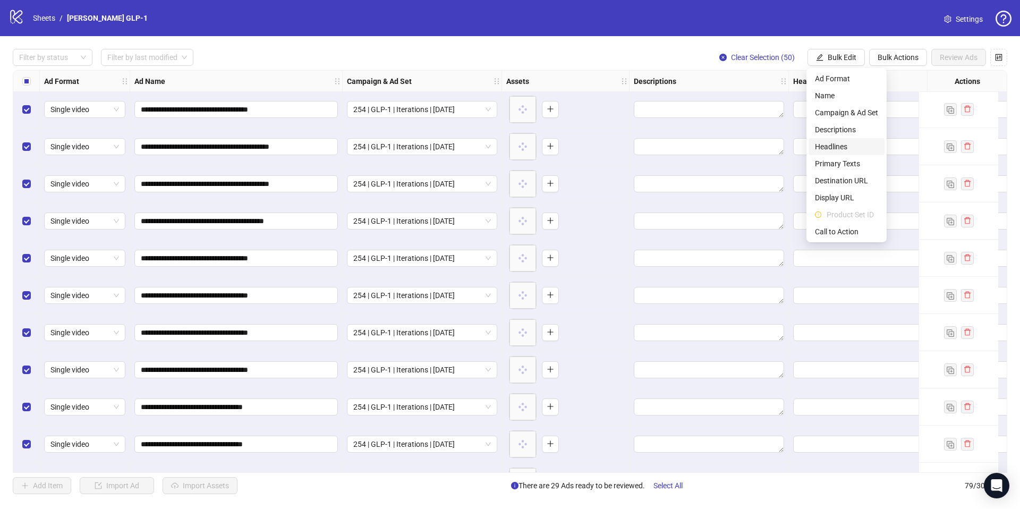
click at [833, 149] on span "Headlines" at bounding box center [846, 147] width 63 height 12
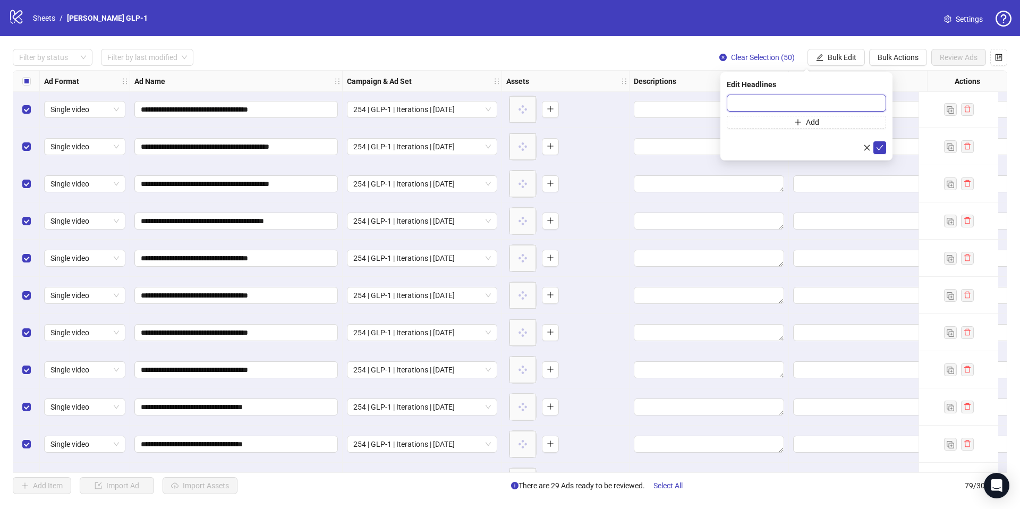
click at [783, 103] on input "text" at bounding box center [806, 103] width 159 height 17
paste input "**********"
type input "**********"
click at [777, 120] on button "Add" at bounding box center [806, 122] width 159 height 13
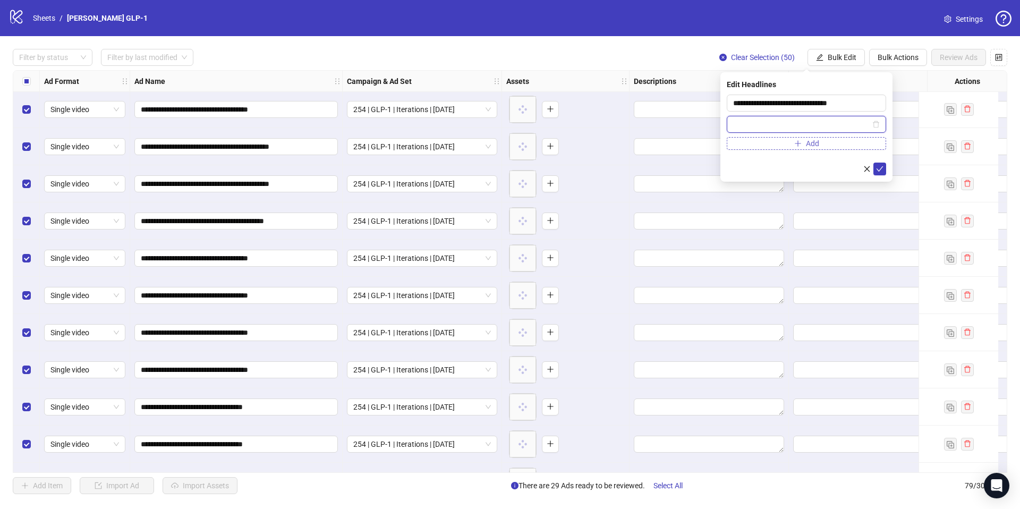
paste input "**********"
type input "**********"
click at [824, 143] on button "Add" at bounding box center [806, 143] width 159 height 13
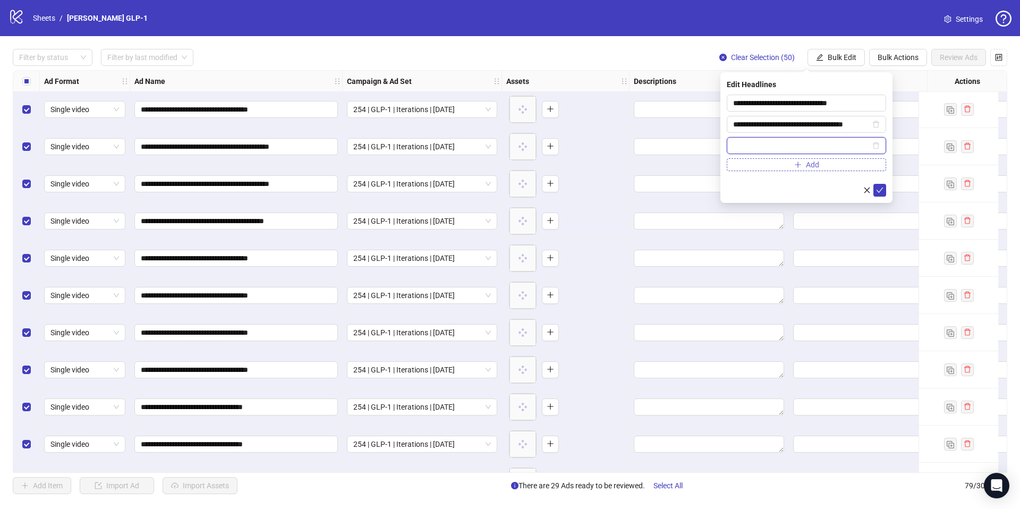
paste input "**********"
type input "**********"
click at [877, 188] on icon "check" at bounding box center [879, 190] width 7 height 7
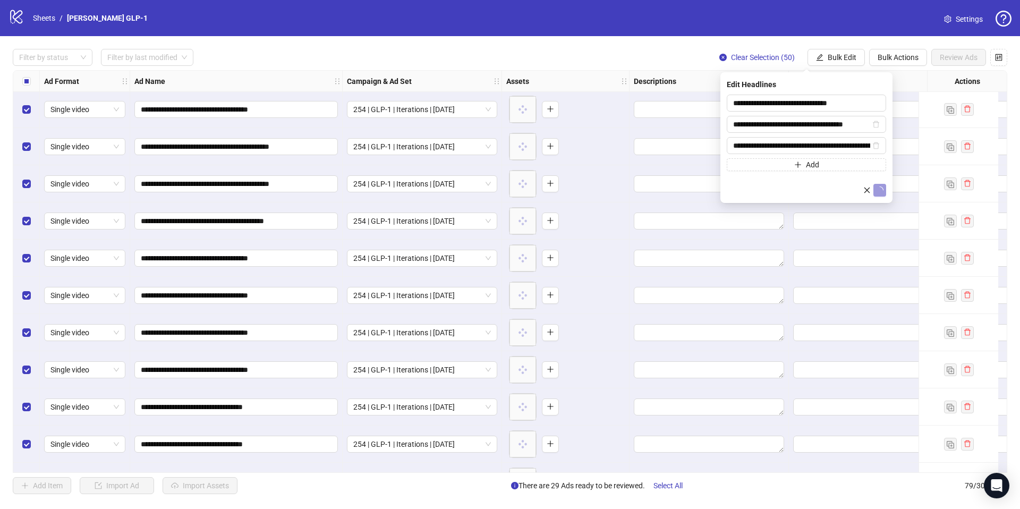
click at [832, 47] on div "**********" at bounding box center [510, 271] width 1020 height 471
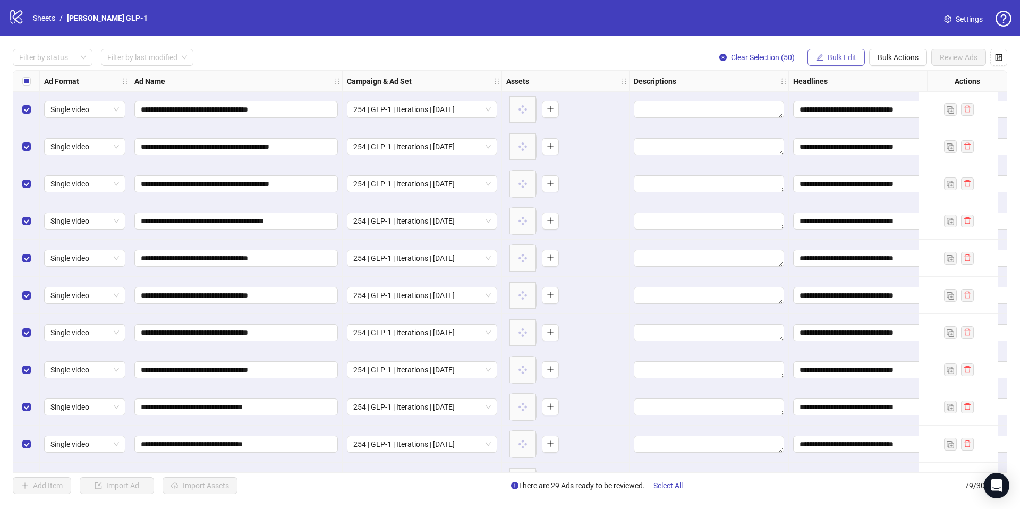
click at [829, 59] on span "Bulk Edit" at bounding box center [842, 57] width 29 height 9
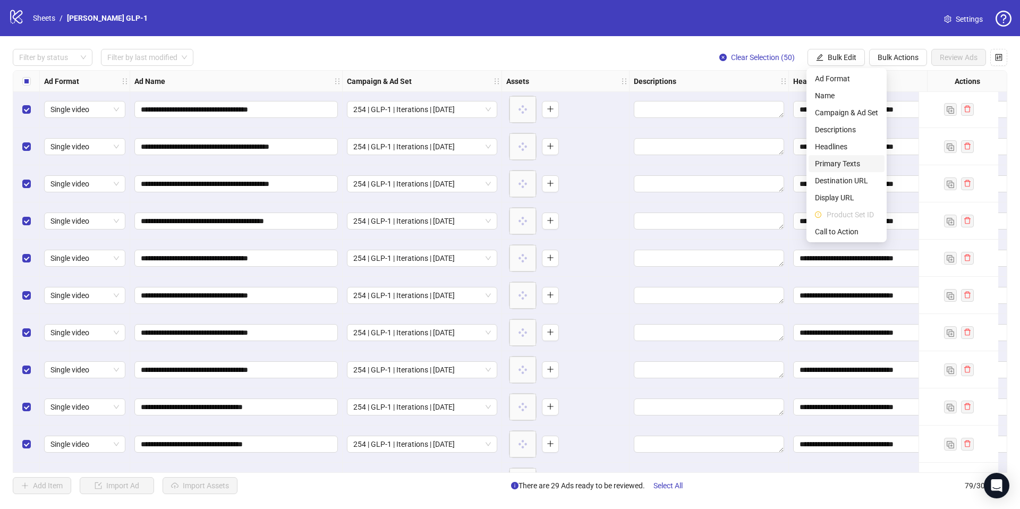
click at [840, 163] on span "Primary Texts" at bounding box center [846, 164] width 63 height 12
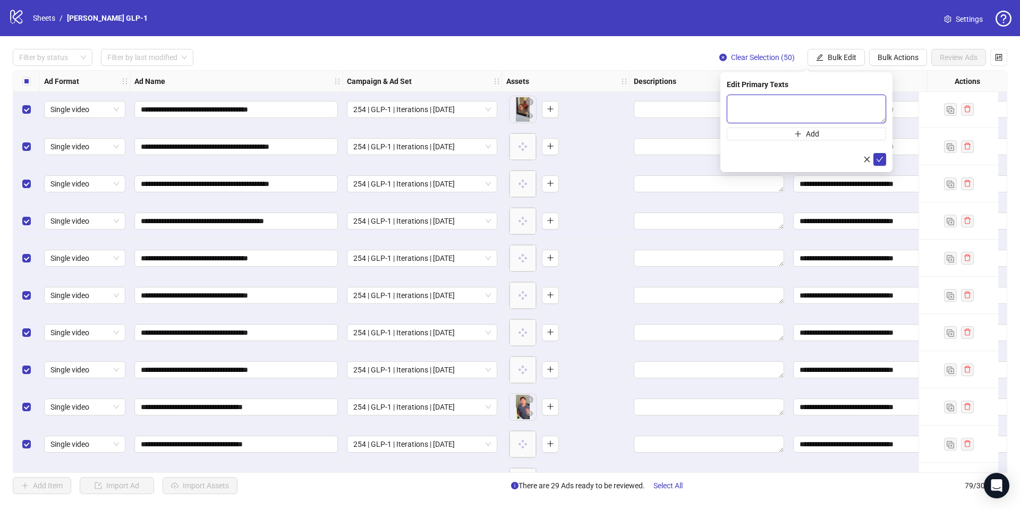
click at [806, 114] on textarea at bounding box center [806, 109] width 159 height 29
paste textarea "**********"
type textarea "**********"
click at [790, 136] on button "Add" at bounding box center [806, 134] width 159 height 13
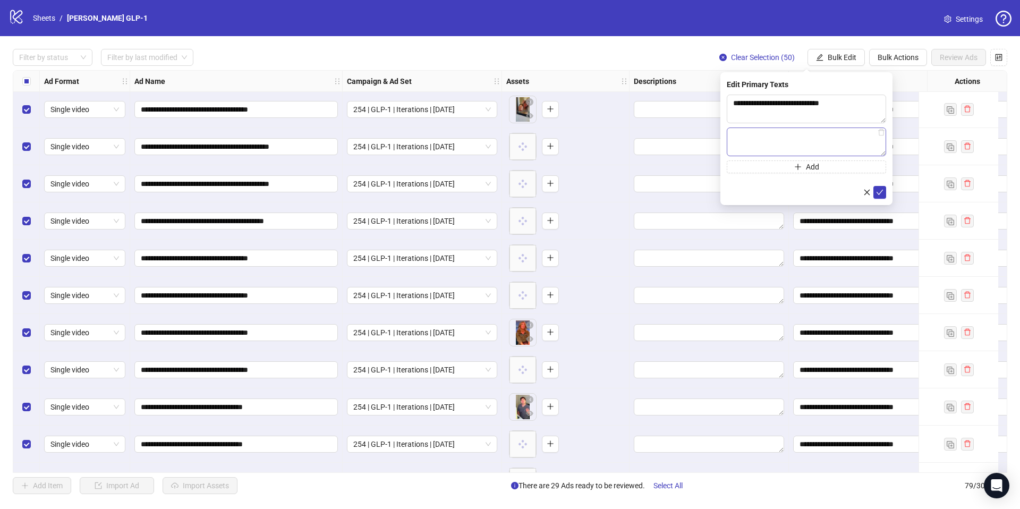
click at [788, 144] on textarea at bounding box center [806, 142] width 159 height 29
type textarea "**********"
drag, startPoint x: 878, startPoint y: 191, endPoint x: 833, endPoint y: 156, distance: 56.8
click at [878, 190] on icon "check" at bounding box center [879, 192] width 7 height 7
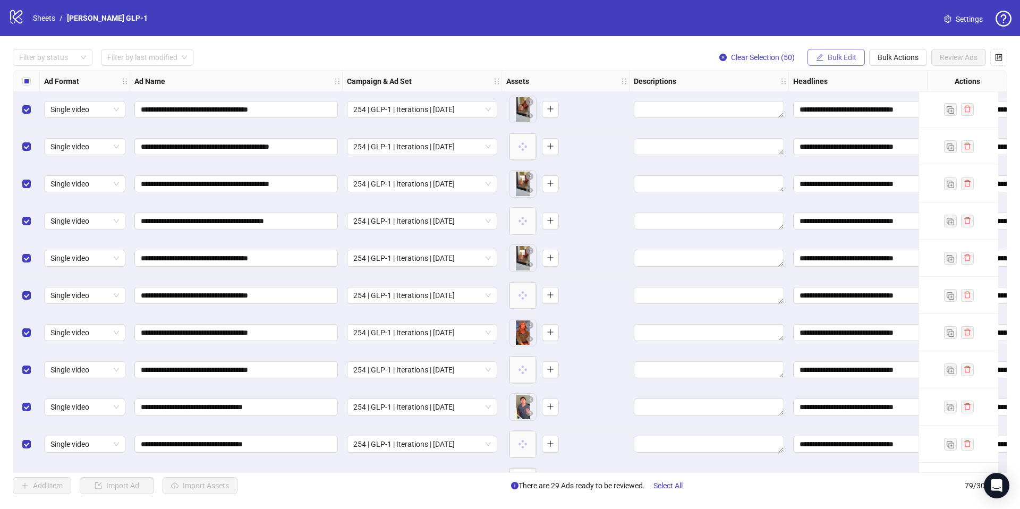
click at [834, 57] on span "Bulk Edit" at bounding box center [842, 57] width 29 height 9
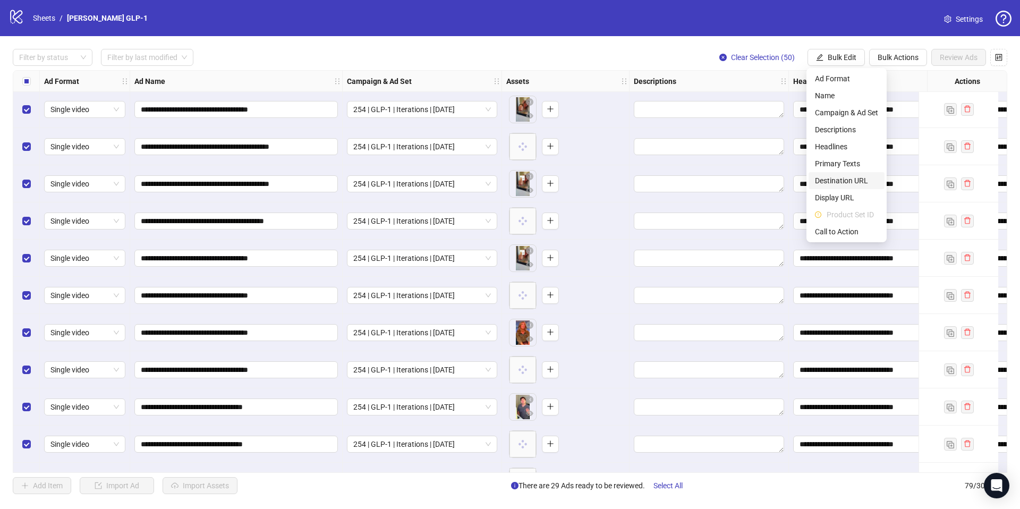
click at [842, 183] on span "Destination URL" at bounding box center [846, 181] width 63 height 12
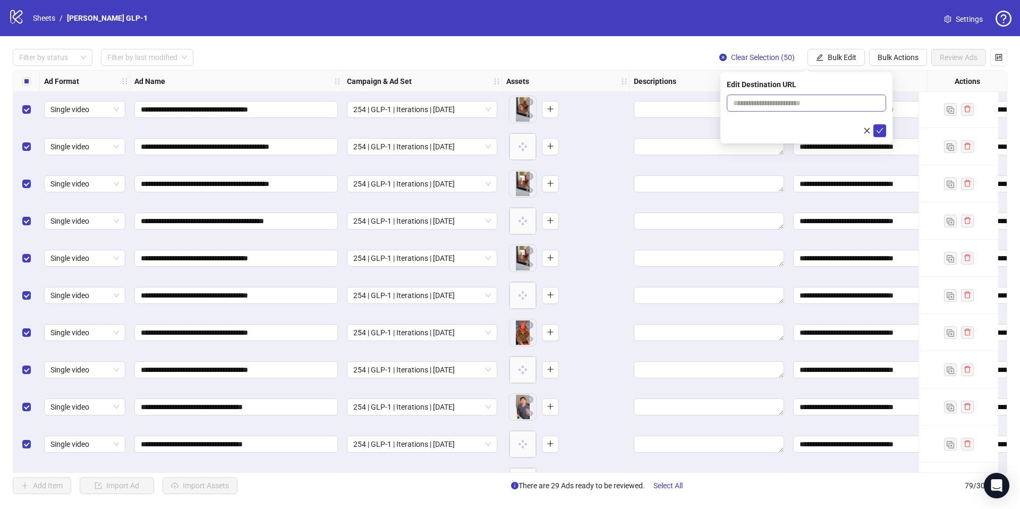
click at [798, 109] on span at bounding box center [806, 103] width 159 height 17
paste input "**********"
type input "**********"
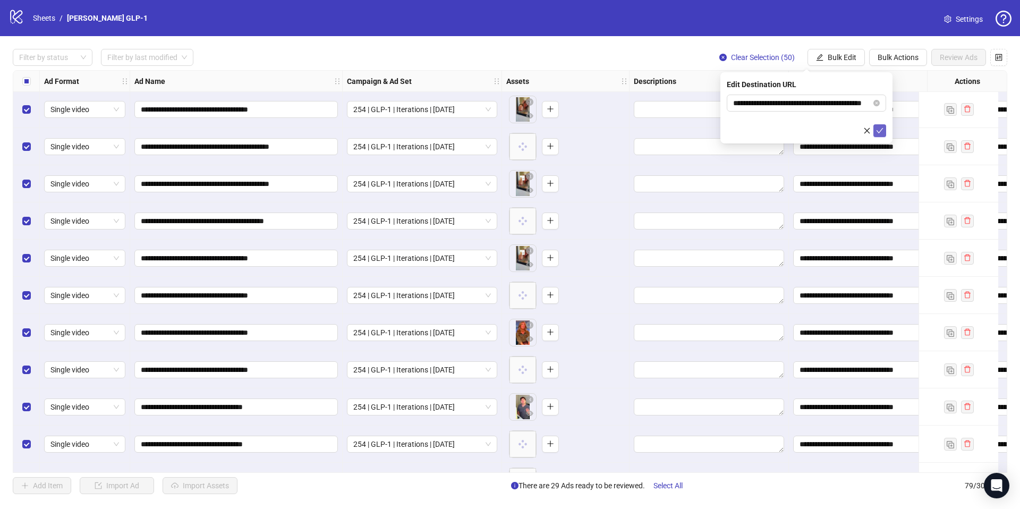
click at [878, 129] on icon "check" at bounding box center [879, 130] width 7 height 7
click at [837, 58] on span "Bulk Edit" at bounding box center [842, 57] width 29 height 9
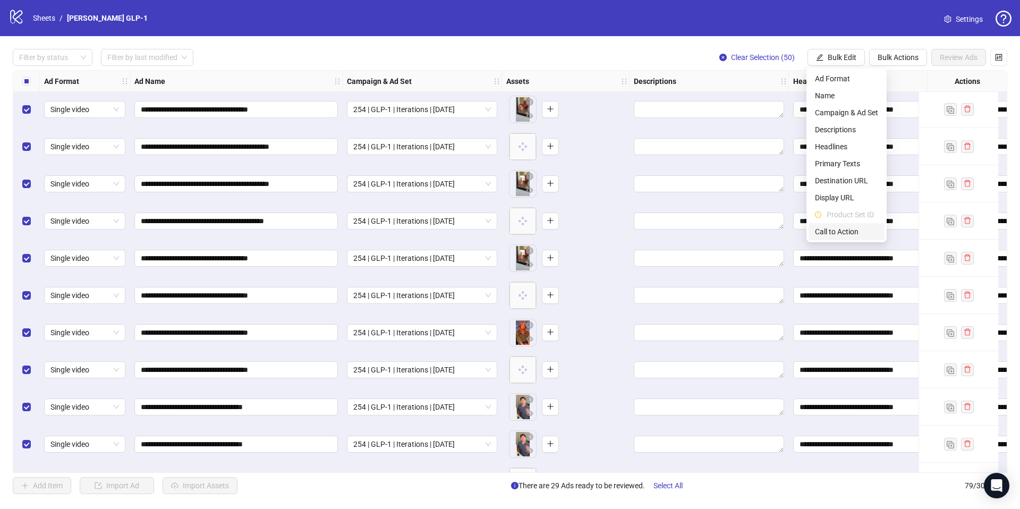
click at [841, 233] on span "Call to Action" at bounding box center [846, 232] width 63 height 12
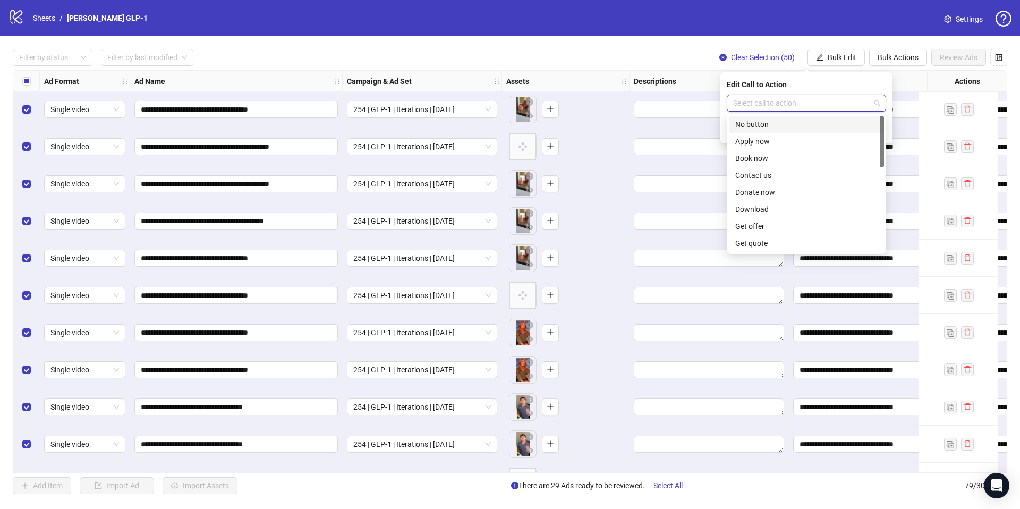
click at [767, 94] on div "Edit Call to Action Select call to action" at bounding box center [807, 107] width 172 height 71
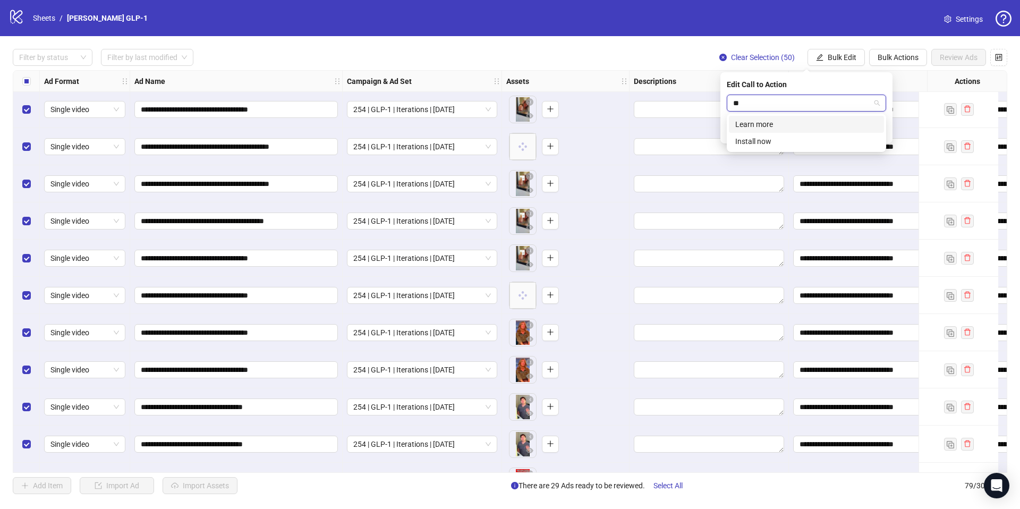
type input "***"
click at [795, 123] on div "Learn more" at bounding box center [807, 125] width 142 height 12
click at [767, 504] on div "**********" at bounding box center [510, 271] width 1020 height 471
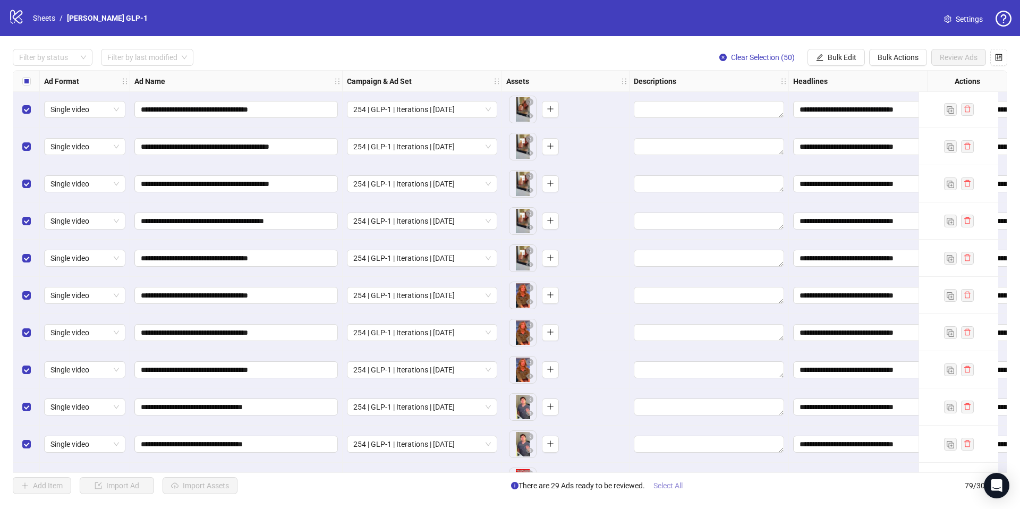
click at [679, 487] on span "Select All" at bounding box center [668, 486] width 29 height 9
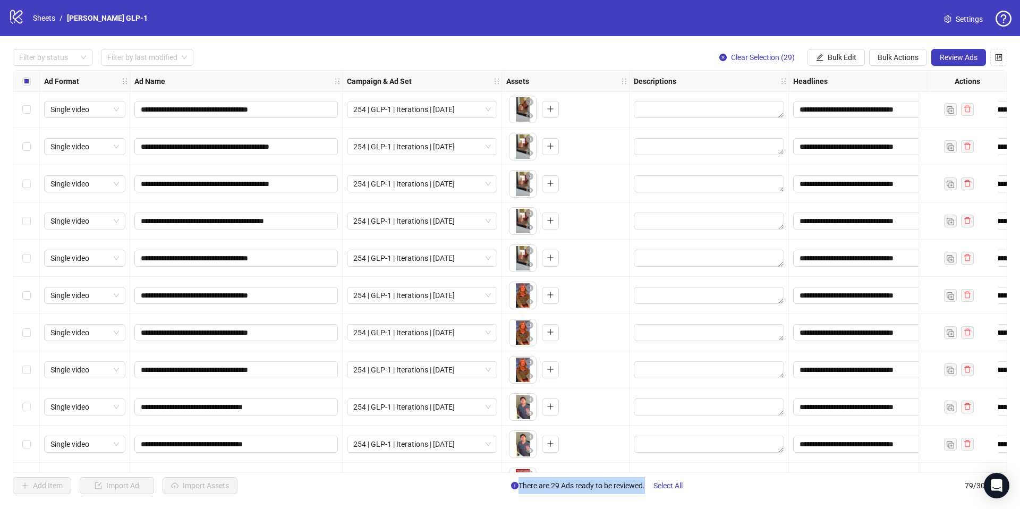
drag, startPoint x: 493, startPoint y: 474, endPoint x: 861, endPoint y: 480, distance: 367.3
click at [866, 481] on div "**********" at bounding box center [510, 271] width 1020 height 471
click at [485, 482] on div "Add Item Import Ad Import Assets There are 29 Ads ready to be reviewed. Select …" at bounding box center [510, 485] width 995 height 17
drag, startPoint x: 488, startPoint y: 473, endPoint x: 610, endPoint y: 473, distance: 121.2
click at [610, 473] on div "**********" at bounding box center [510, 271] width 1020 height 471
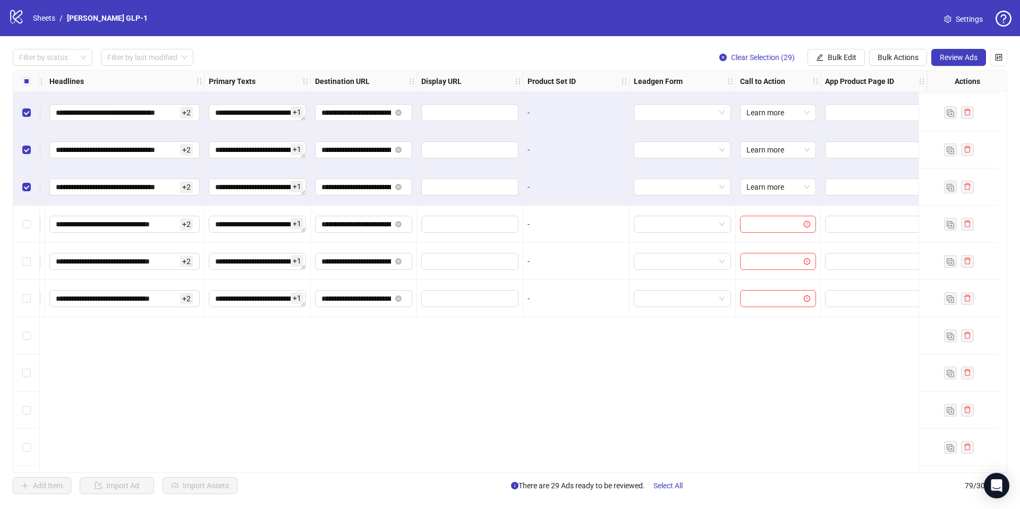
scroll to position [730, 753]
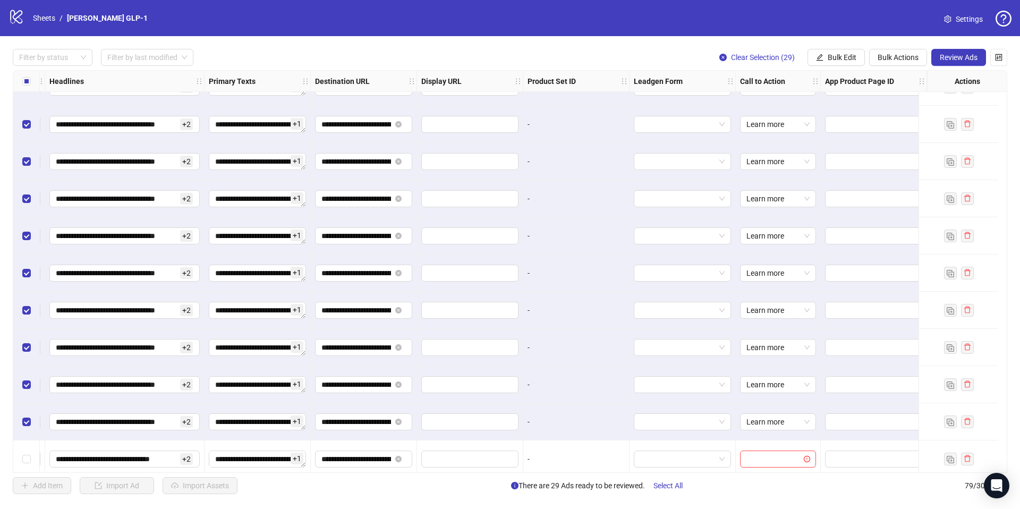
click at [31, 80] on div "Select all rows" at bounding box center [26, 81] width 27 height 21
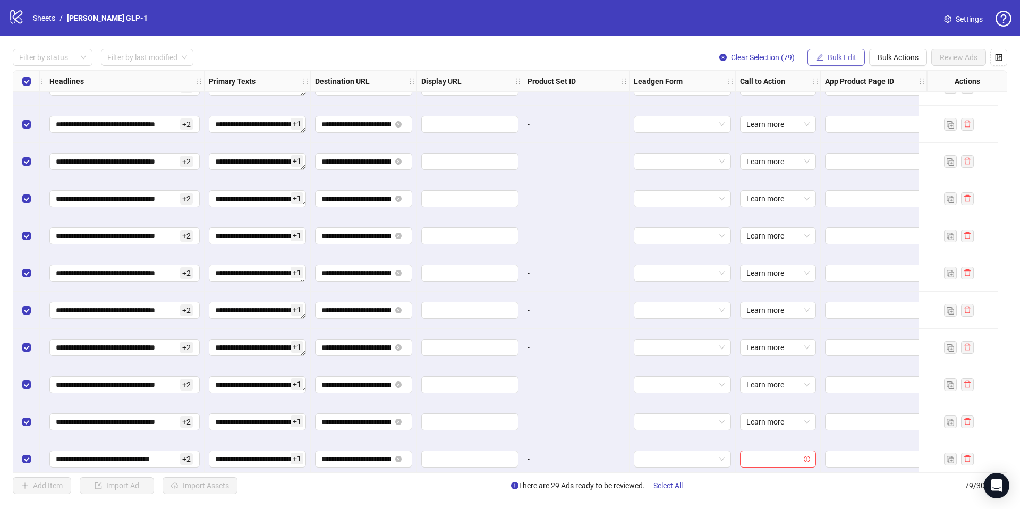
click at [848, 54] on span "Bulk Edit" at bounding box center [842, 57] width 29 height 9
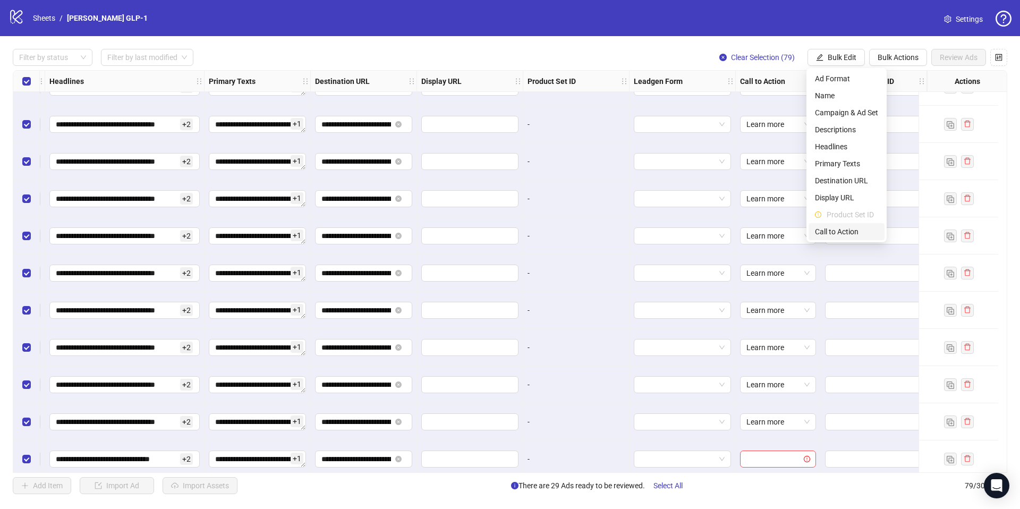
click at [841, 225] on li "Call to Action" at bounding box center [847, 231] width 76 height 17
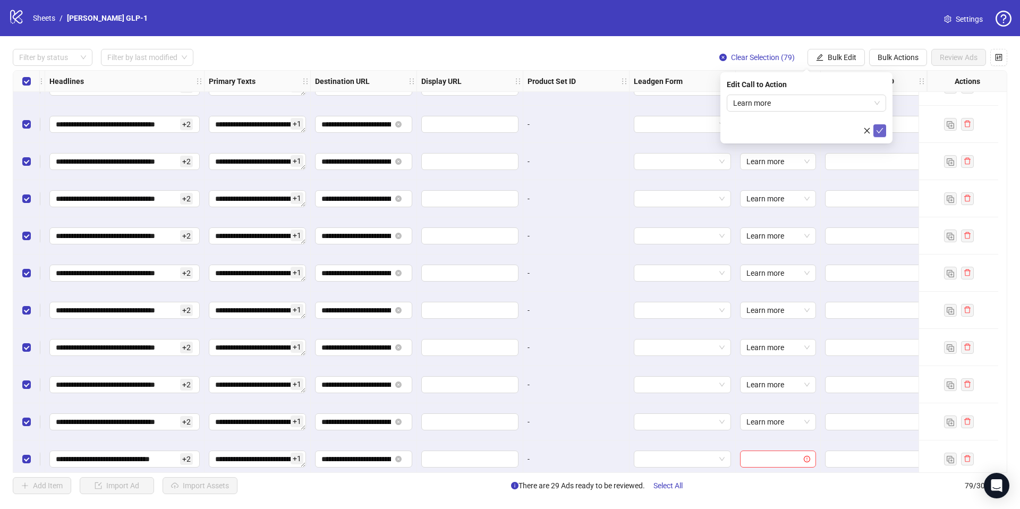
click at [879, 128] on icon "check" at bounding box center [879, 130] width 7 height 7
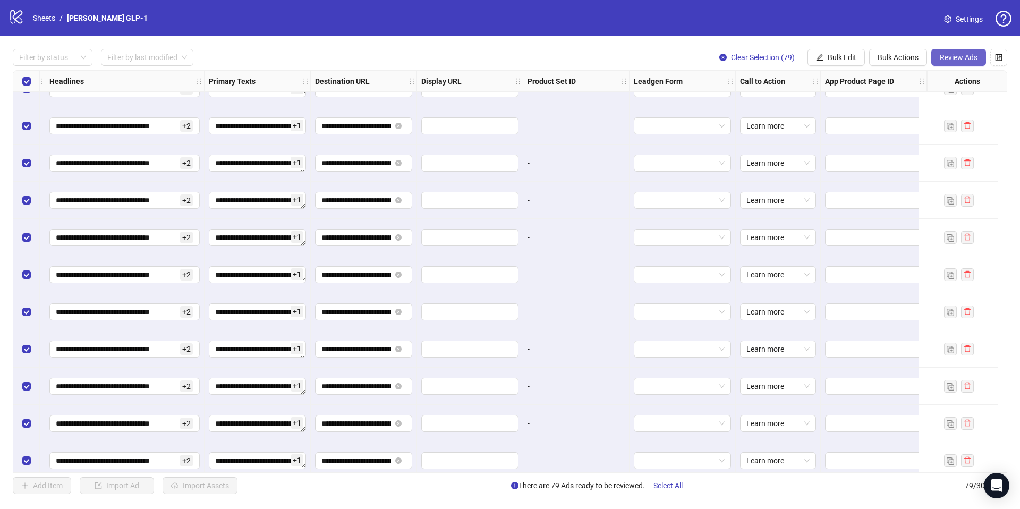
click at [952, 59] on span "Review Ads" at bounding box center [959, 57] width 38 height 9
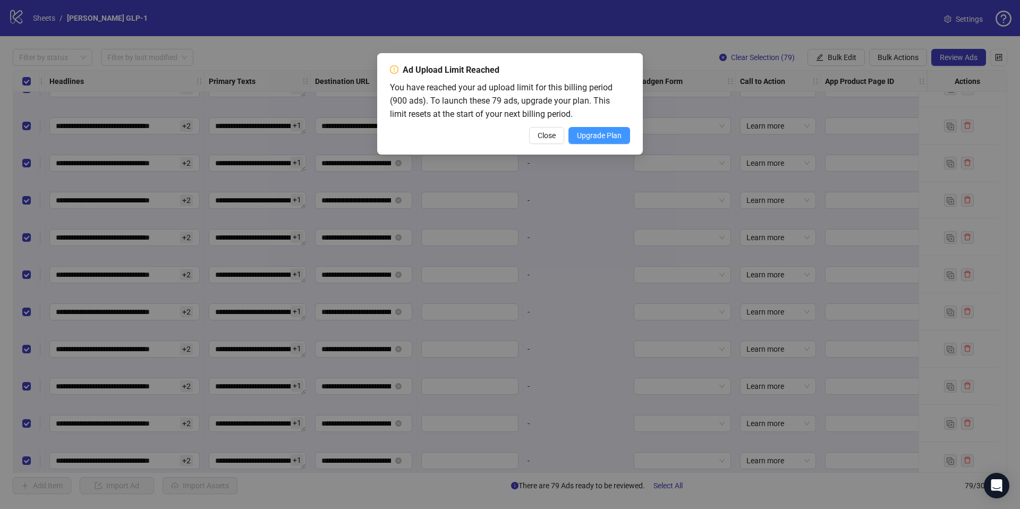
click at [617, 138] on span "Upgrade Plan" at bounding box center [599, 135] width 45 height 9
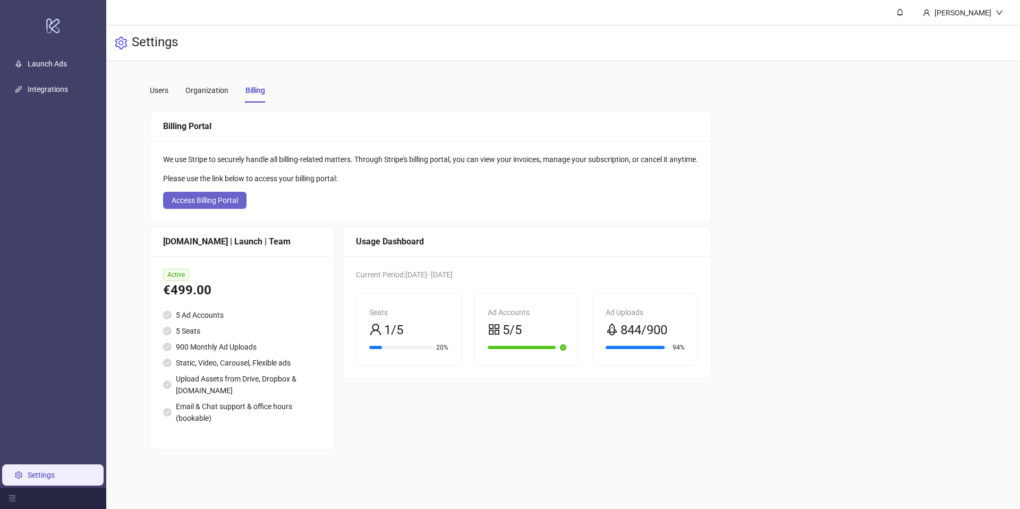
click at [230, 196] on span "Access Billing Portal" at bounding box center [205, 200] width 66 height 9
click at [41, 65] on link "Launch Ads" at bounding box center [47, 64] width 39 height 9
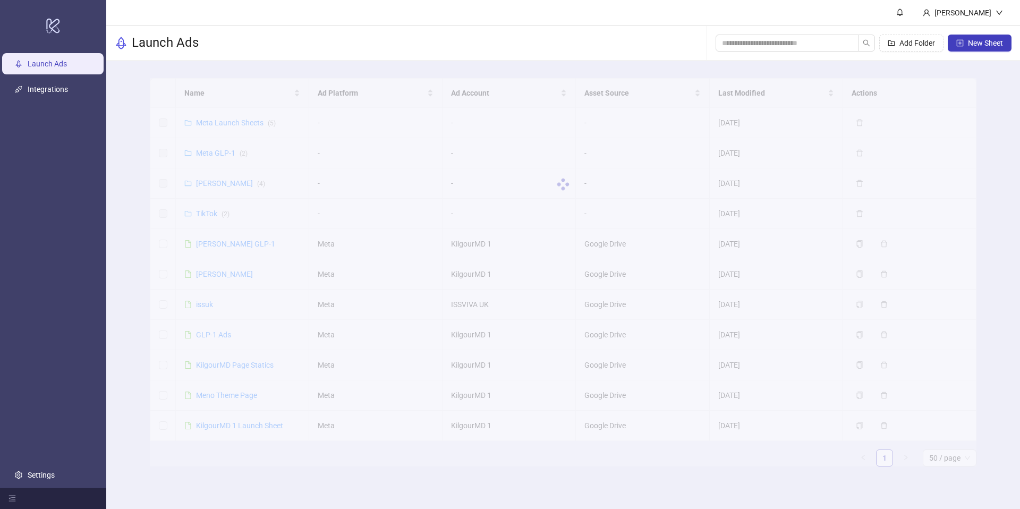
click at [232, 241] on div at bounding box center [563, 184] width 827 height 213
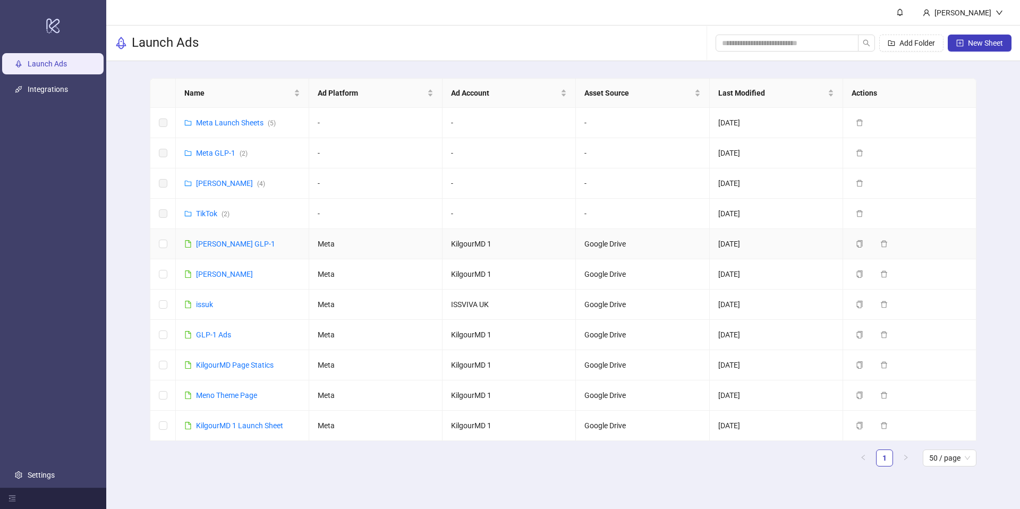
click at [232, 249] on div "[PERSON_NAME] GLP-1" at bounding box center [235, 244] width 79 height 12
click at [218, 243] on link "[PERSON_NAME] GLP-1" at bounding box center [235, 244] width 79 height 9
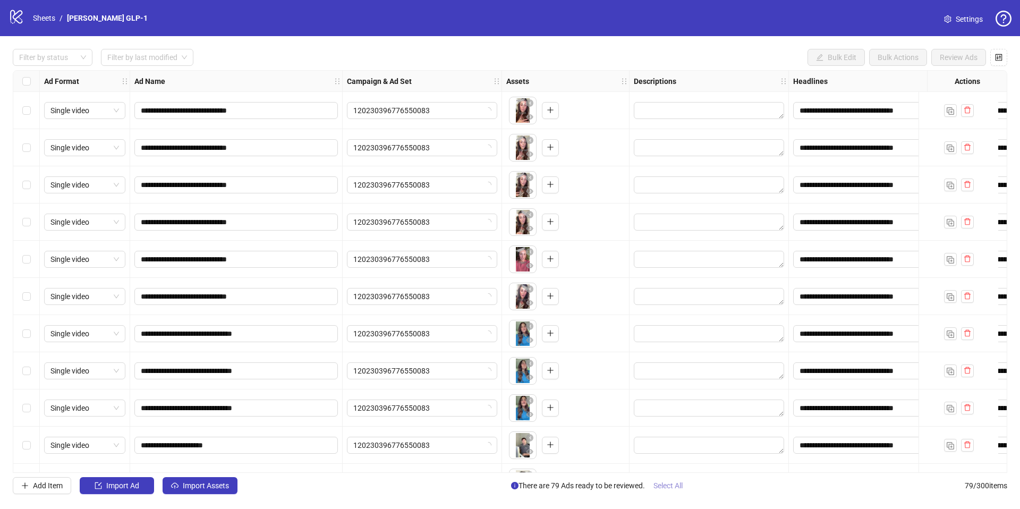
click at [672, 488] on span "Select All" at bounding box center [668, 486] width 29 height 9
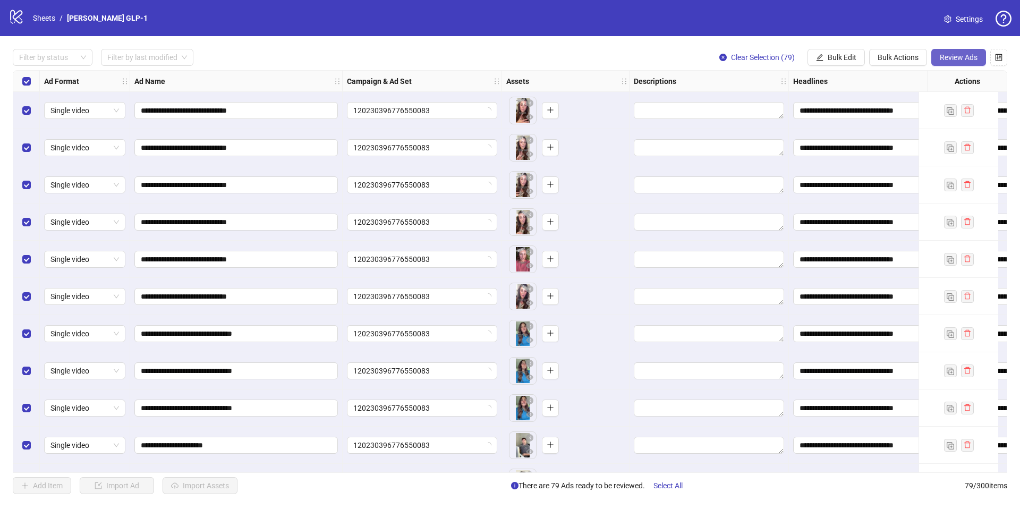
click at [955, 54] on span "Review Ads" at bounding box center [959, 57] width 38 height 9
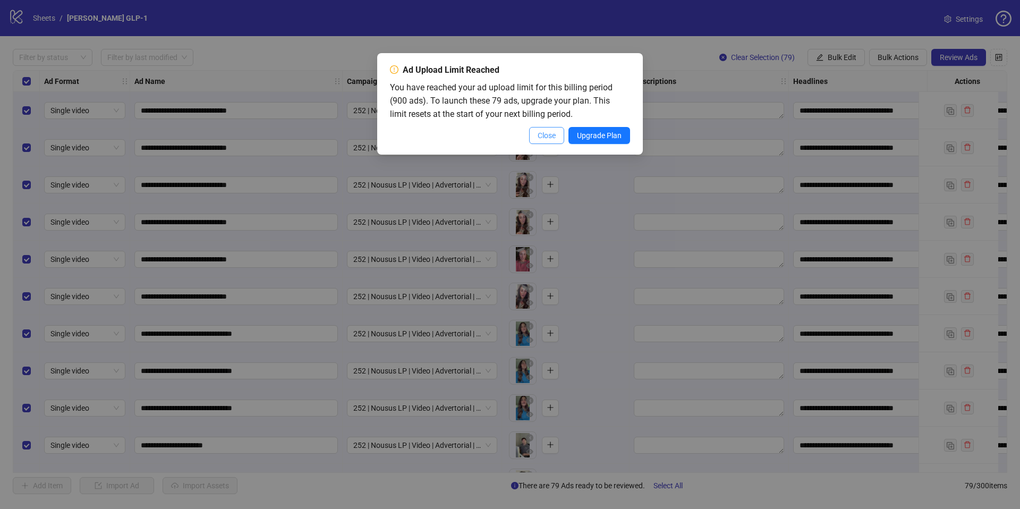
click at [546, 134] on span "Close" at bounding box center [547, 135] width 18 height 9
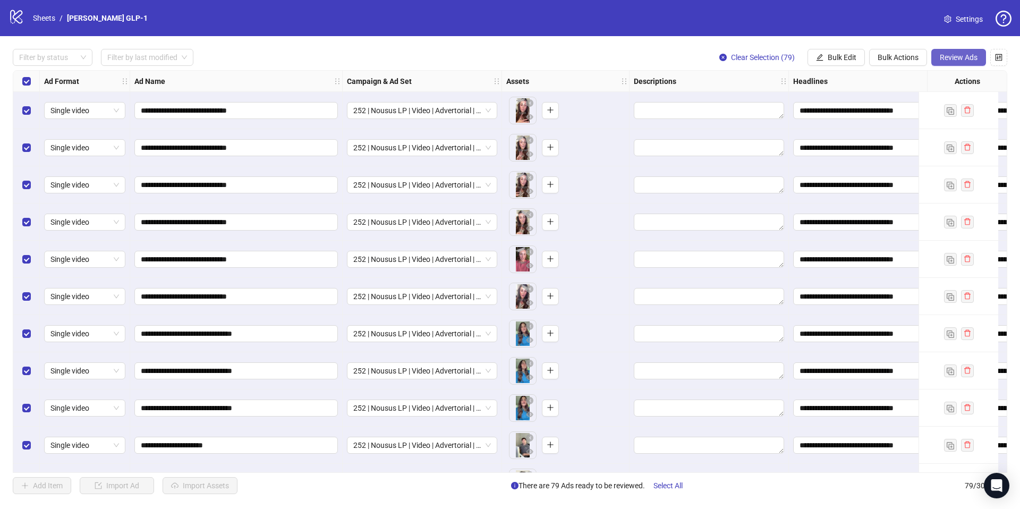
click at [958, 61] on span "Review Ads" at bounding box center [959, 57] width 38 height 9
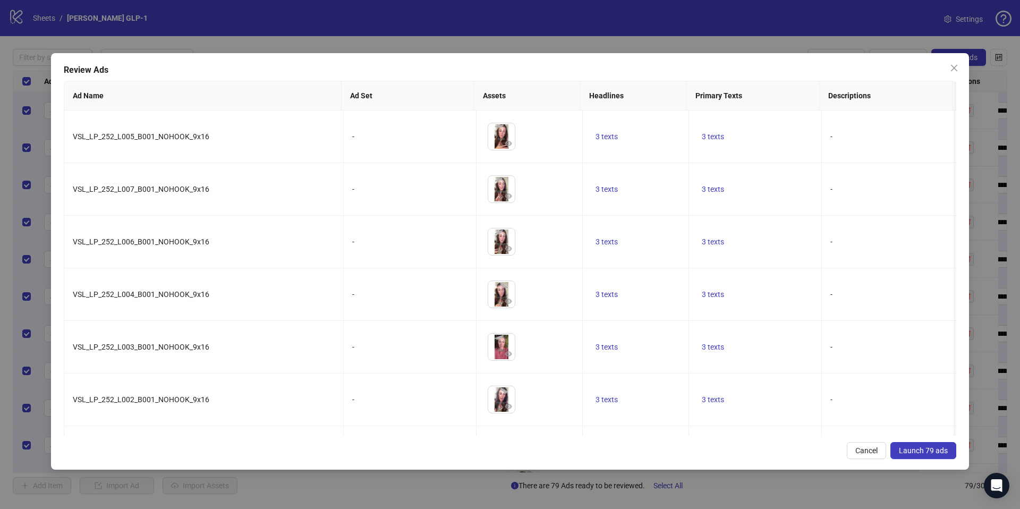
click at [929, 451] on span "Launch 79 ads" at bounding box center [923, 450] width 49 height 9
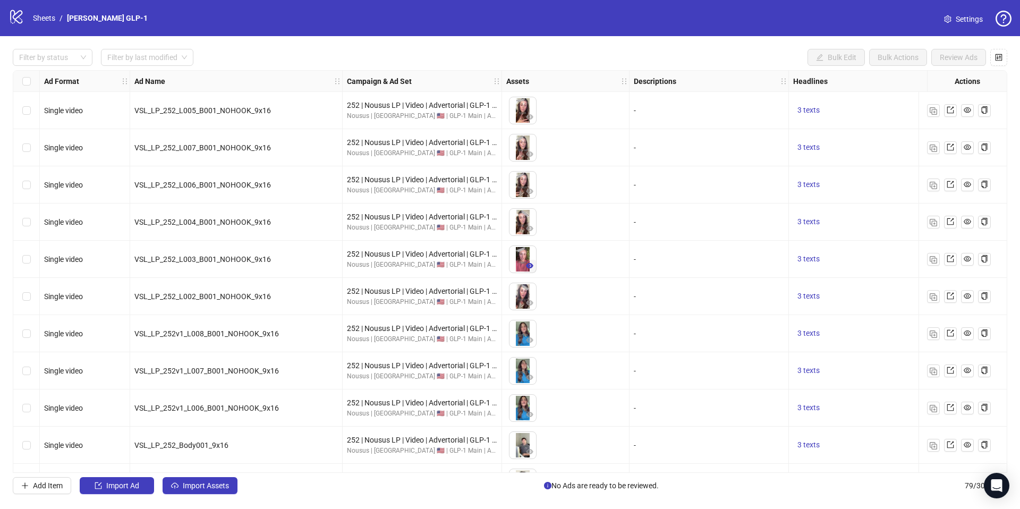
click at [531, 265] on icon "eye" at bounding box center [529, 265] width 7 height 5
